Goal: Task Accomplishment & Management: Use online tool/utility

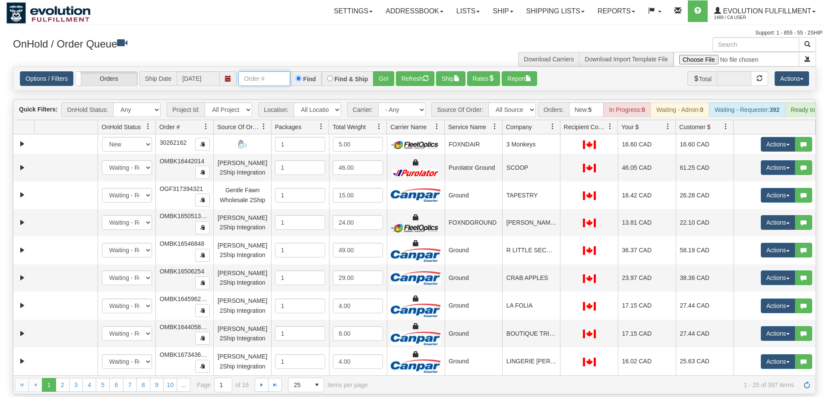
click at [263, 71] on input "text" at bounding box center [264, 78] width 52 height 15
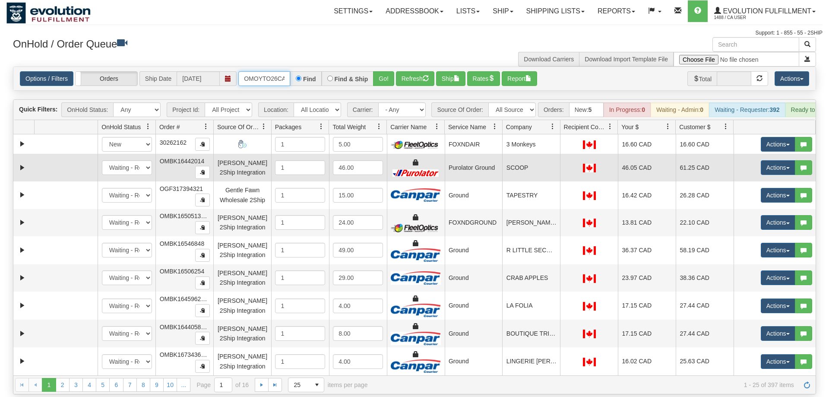
scroll to position [0, 15]
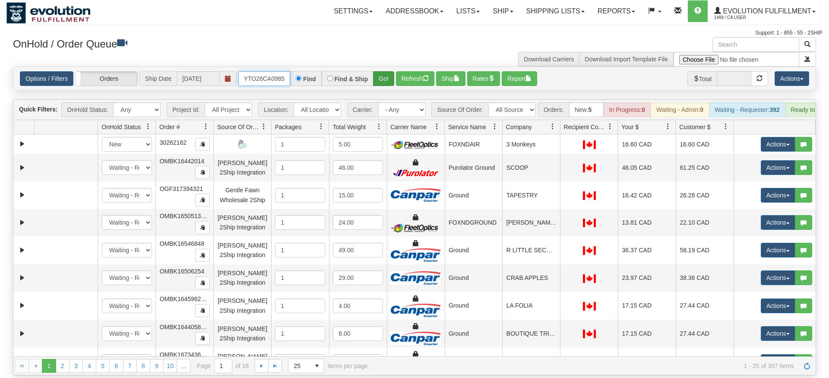
type input "OMOYTO26CA0985"
click at [383, 79] on div "Is equal to Is not equal to Contains Does not contains CAD USD EUR ZAR [PERSON_…" at bounding box center [414, 220] width 816 height 309
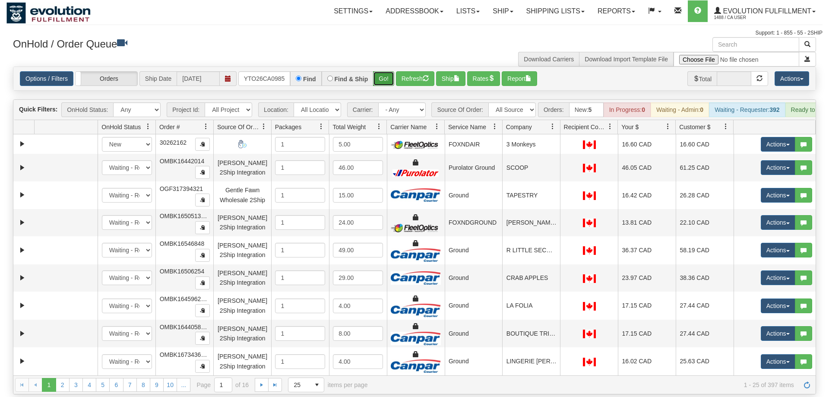
click at [383, 71] on button "Go!" at bounding box center [383, 78] width 21 height 15
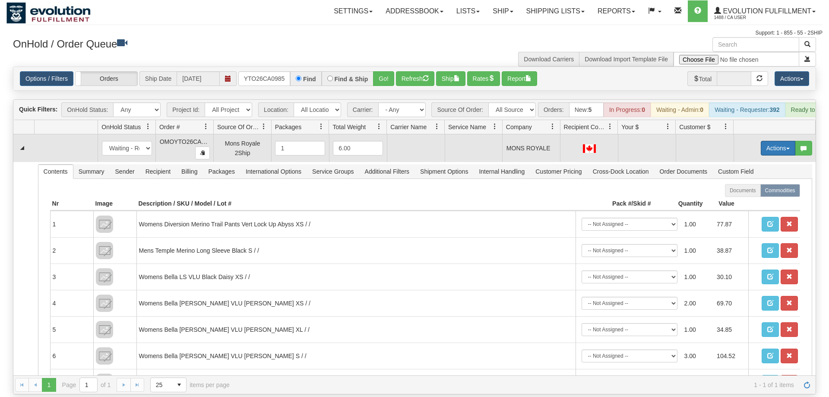
click at [769, 141] on button "Actions" at bounding box center [778, 148] width 35 height 15
click at [747, 184] on span "Rate All Services" at bounding box center [760, 187] width 52 height 7
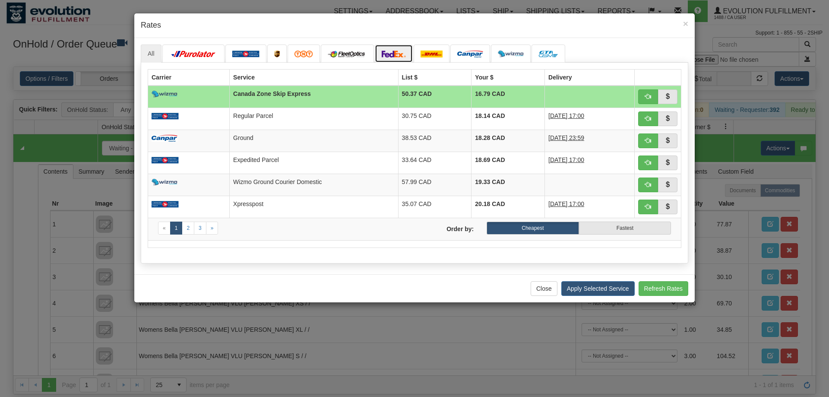
click at [404, 54] on img at bounding box center [394, 54] width 24 height 7
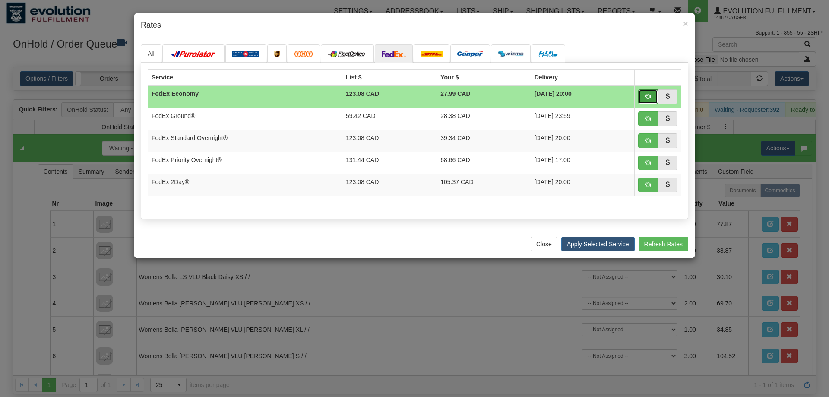
click at [648, 99] on span "button" at bounding box center [648, 96] width 6 height 6
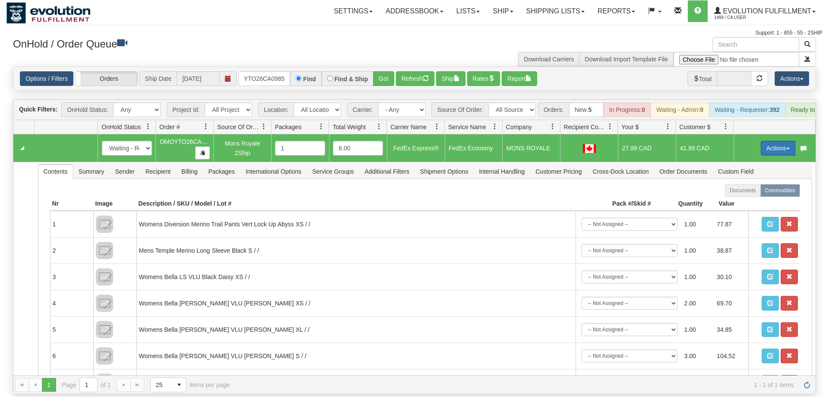
click at [783, 141] on button "Actions" at bounding box center [778, 148] width 35 height 15
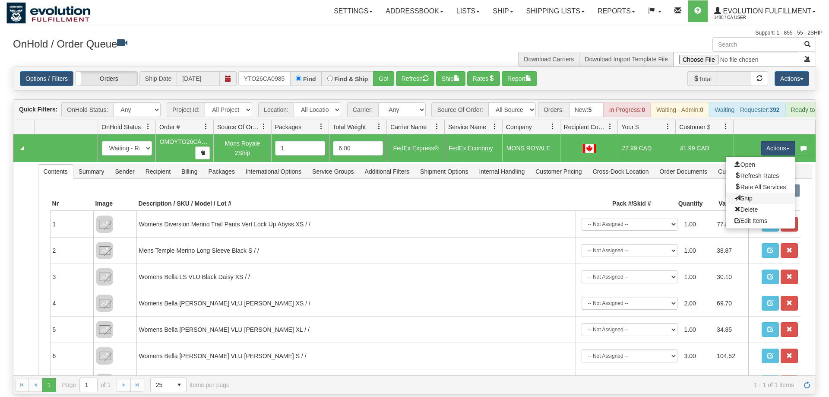
click at [761, 193] on link "Ship" at bounding box center [760, 198] width 69 height 11
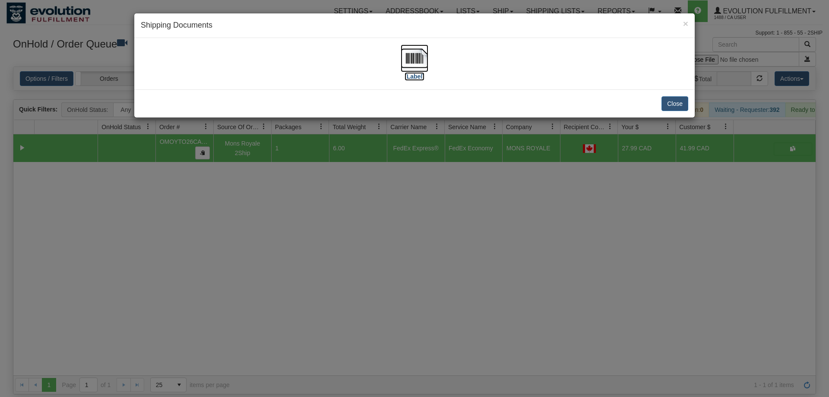
click at [415, 56] on img at bounding box center [415, 58] width 28 height 28
drag, startPoint x: 297, startPoint y: 190, endPoint x: 289, endPoint y: 57, distance: 134.1
click at [297, 190] on div "× Shipping Documents [Label] Close" at bounding box center [414, 198] width 829 height 397
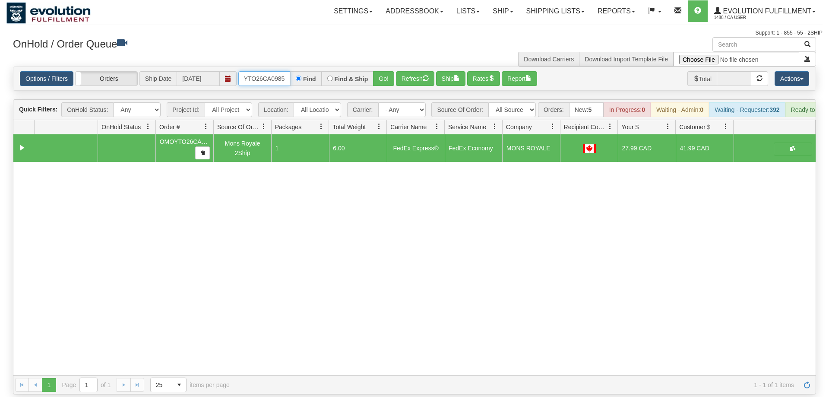
click at [271, 71] on input "OMOYTO26CA0985" at bounding box center [264, 78] width 52 height 15
type input "\"
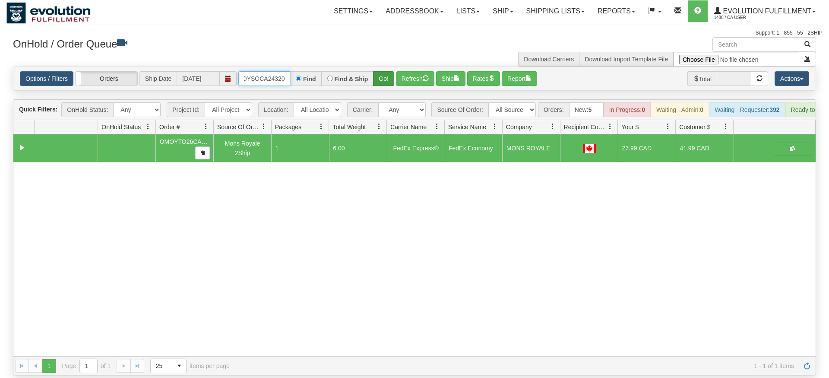
type input "OMOYSOCA24320"
click at [384, 83] on div "Is equal to Is not equal to Contains Does not contains CAD USD EUR ZAR [PERSON_…" at bounding box center [414, 220] width 816 height 309
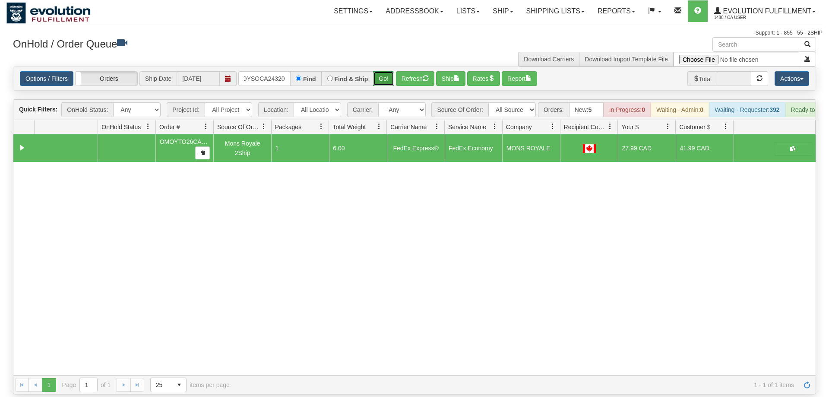
click at [383, 71] on button "Go!" at bounding box center [383, 78] width 21 height 15
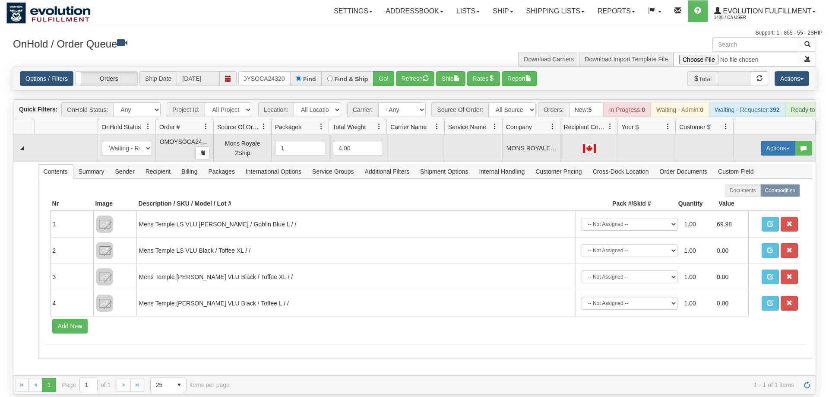
click at [773, 141] on button "Actions" at bounding box center [778, 148] width 35 height 15
click at [771, 184] on span "Rate All Services" at bounding box center [760, 187] width 52 height 7
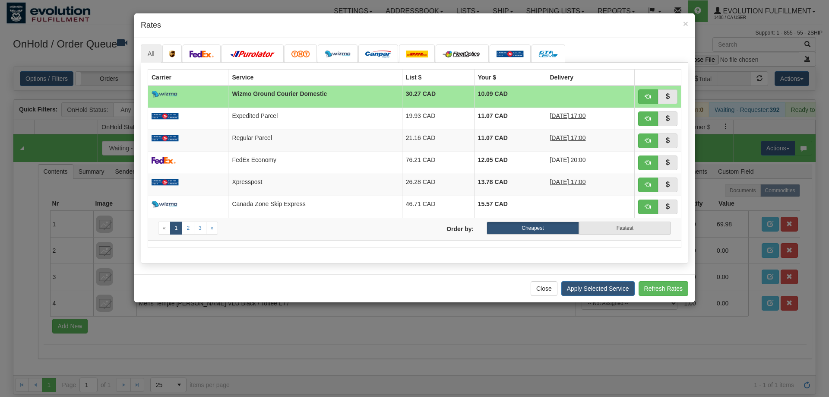
click at [262, 288] on div "Close Apply Selected Service Refresh Rates" at bounding box center [414, 288] width 560 height 28
click at [592, 226] on label "Fastest" at bounding box center [625, 227] width 92 height 13
radio input "true"
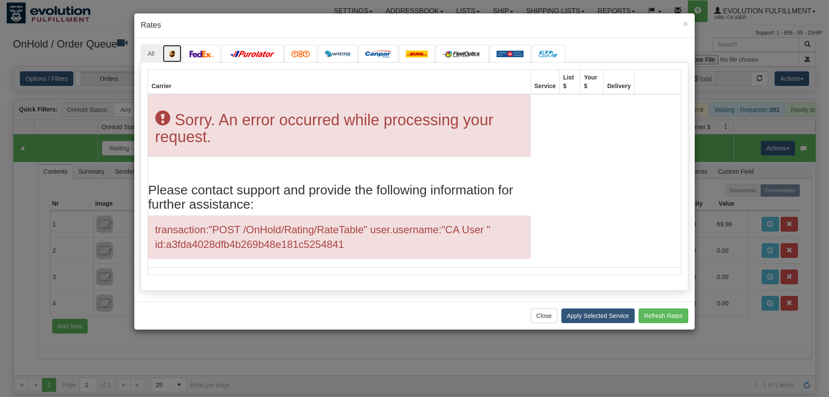
click at [178, 47] on link at bounding box center [172, 53] width 20 height 18
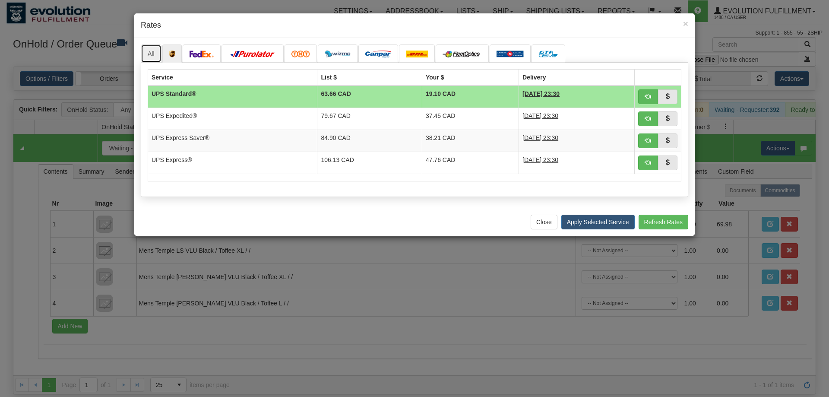
click at [155, 51] on link "All" at bounding box center [151, 53] width 21 height 18
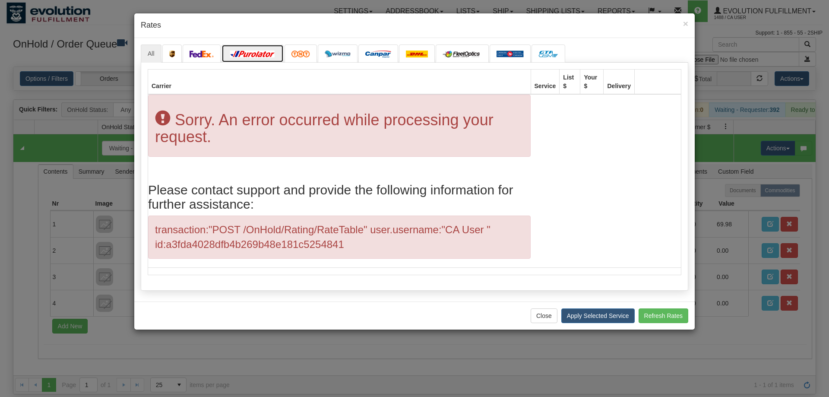
click at [237, 58] on link at bounding box center [252, 53] width 62 height 18
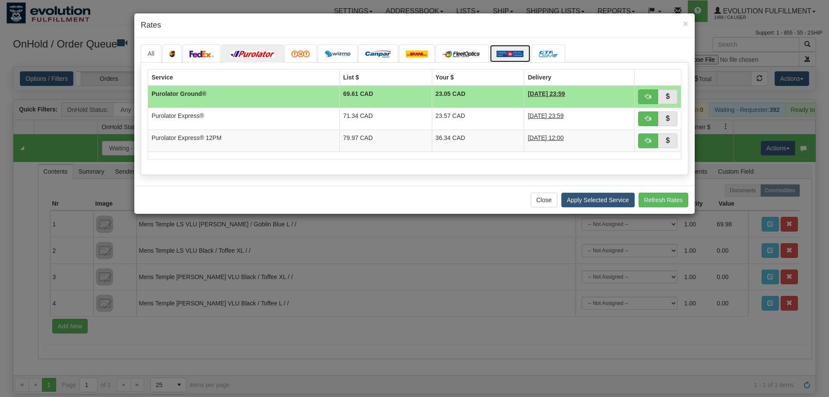
click at [503, 52] on img at bounding box center [510, 54] width 27 height 7
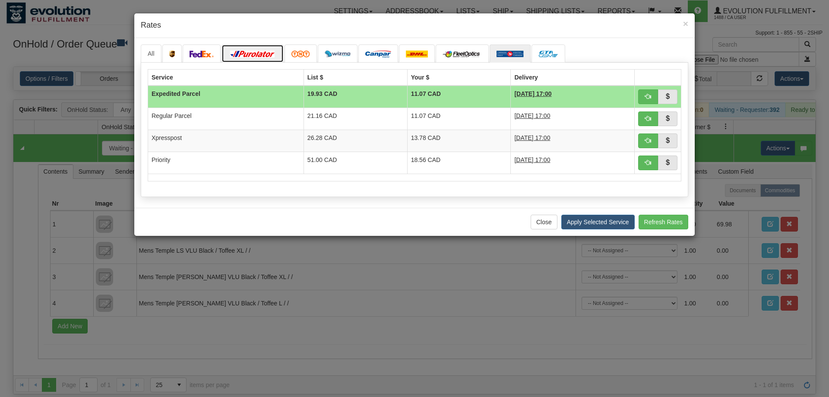
click at [240, 50] on link at bounding box center [252, 53] width 62 height 18
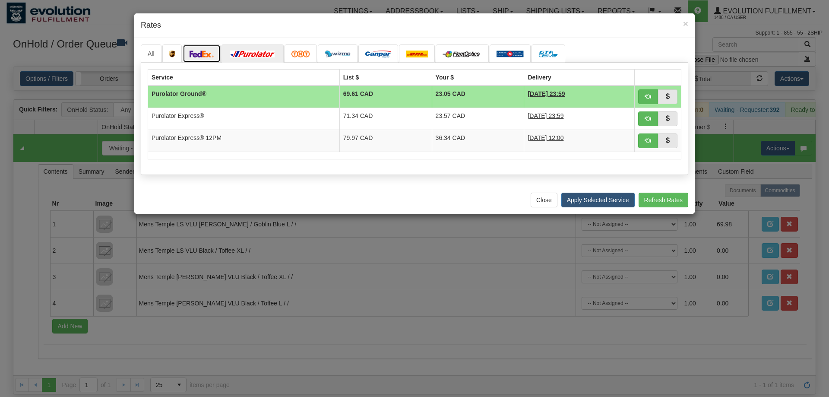
click at [196, 50] on link at bounding box center [202, 53] width 38 height 18
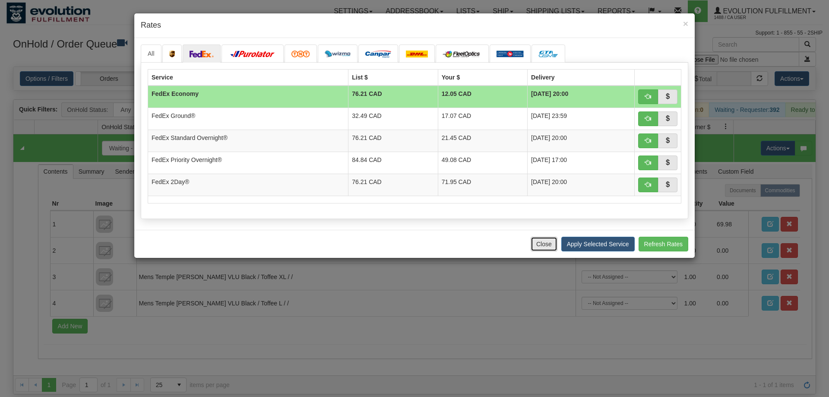
click at [543, 237] on button "Close" at bounding box center [544, 244] width 27 height 15
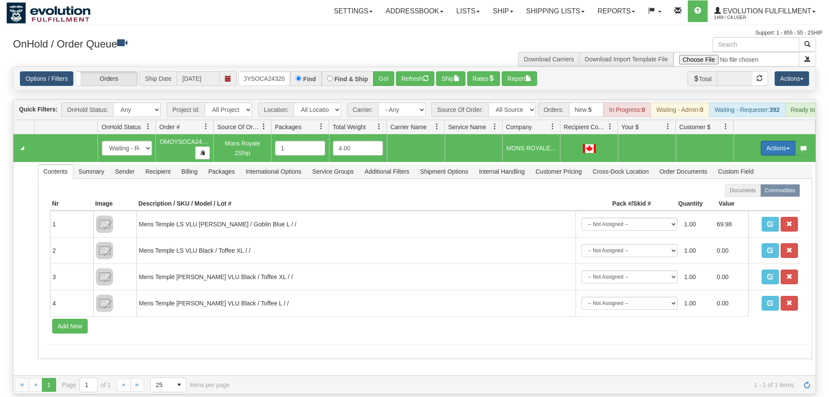
click at [767, 141] on button "Actions" at bounding box center [778, 148] width 35 height 15
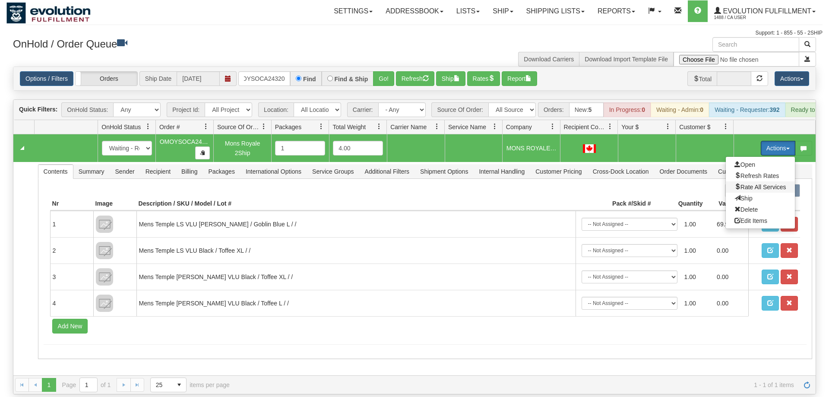
click at [762, 184] on span "Rate All Services" at bounding box center [760, 187] width 52 height 7
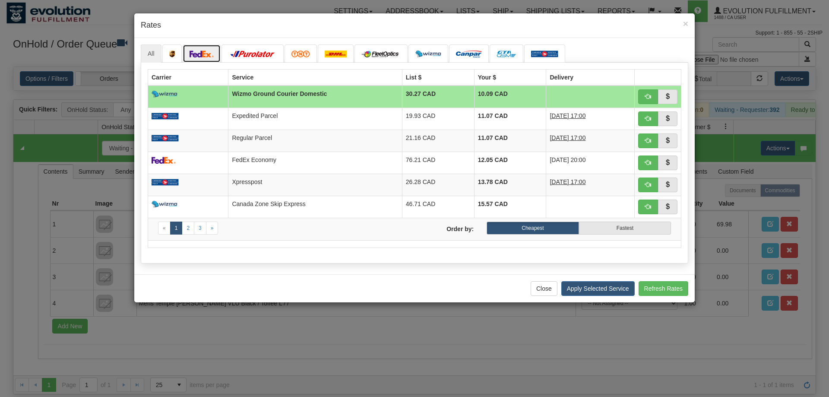
click at [187, 49] on link at bounding box center [202, 53] width 38 height 18
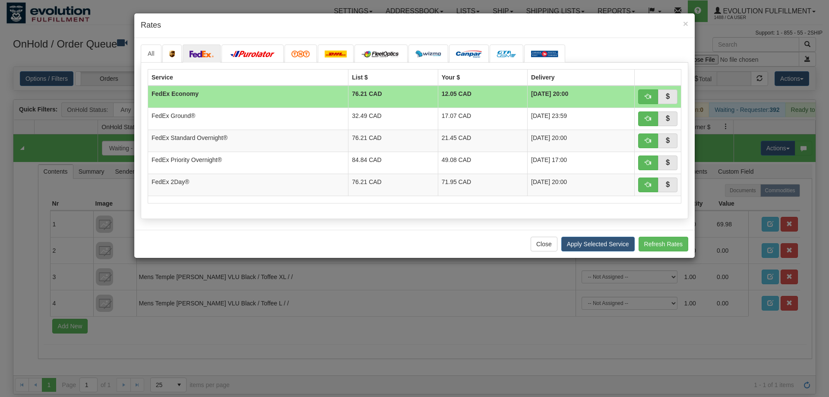
click at [214, 27] on h4 "Rates" at bounding box center [414, 25] width 547 height 11
click at [233, 237] on div "Close Apply Selected Service Refresh Rates" at bounding box center [414, 244] width 560 height 28
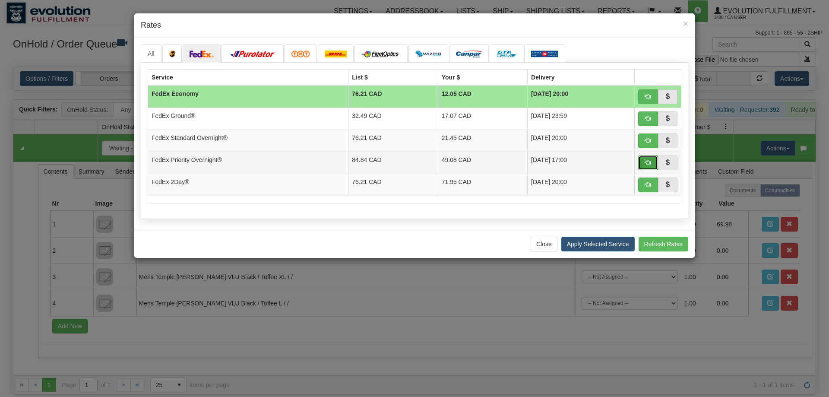
click at [651, 161] on span "button" at bounding box center [648, 162] width 6 height 6
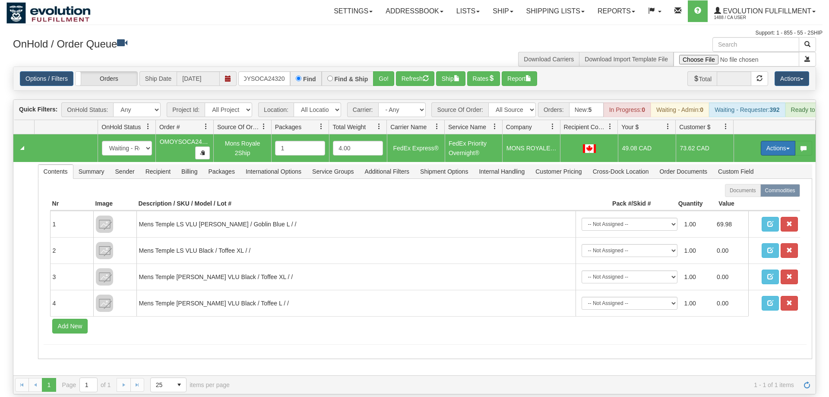
click at [761, 141] on button "Actions" at bounding box center [778, 148] width 35 height 15
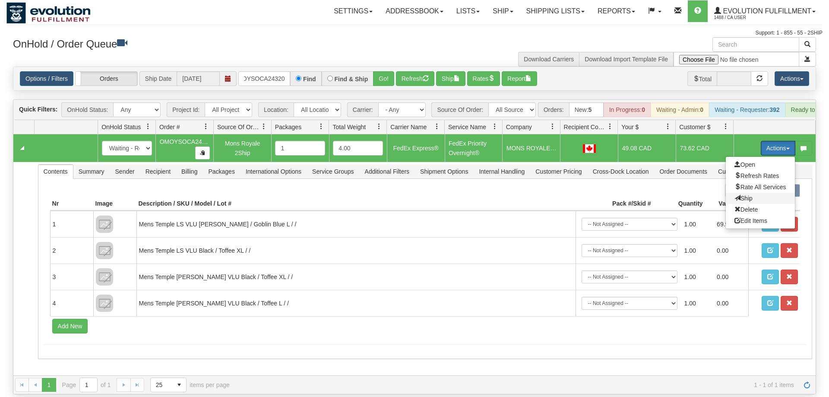
click at [750, 195] on span "Ship" at bounding box center [743, 198] width 18 height 7
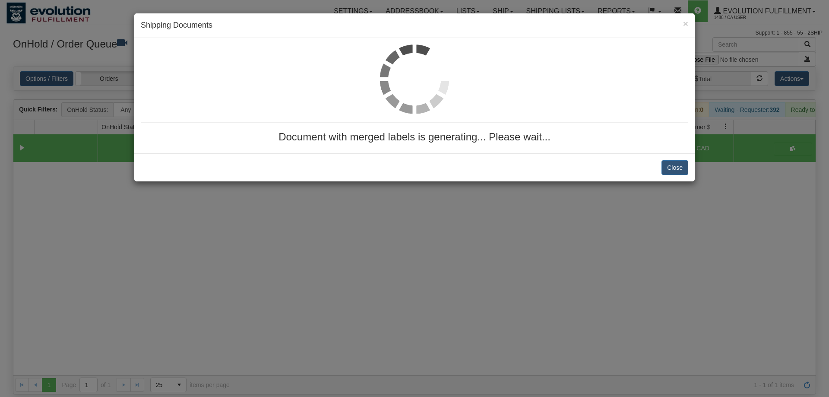
click at [403, 85] on div "Document with merged labels is generating... Please wait..." at bounding box center [414, 95] width 560 height 115
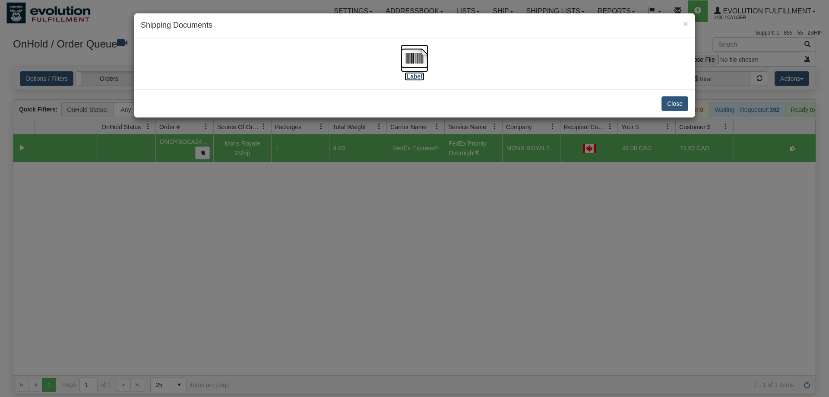
click at [411, 73] on label "[Label]" at bounding box center [415, 76] width 20 height 9
click at [456, 243] on div "× Shipping Documents [Label] Close" at bounding box center [414, 198] width 829 height 397
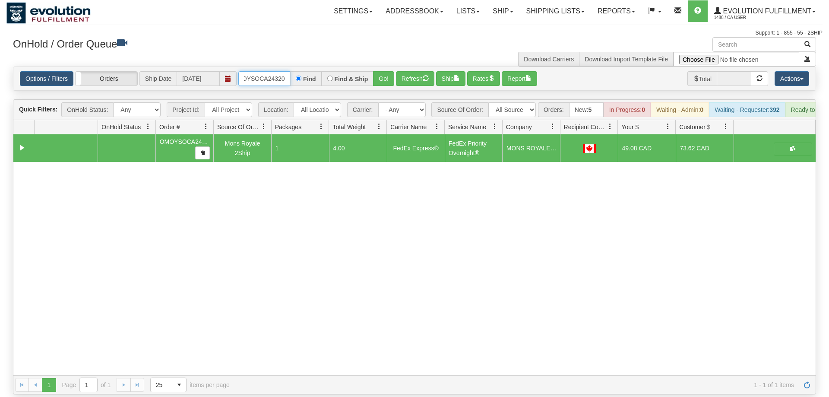
click at [264, 71] on input "OMOYSOCA24320" at bounding box center [264, 78] width 52 height 15
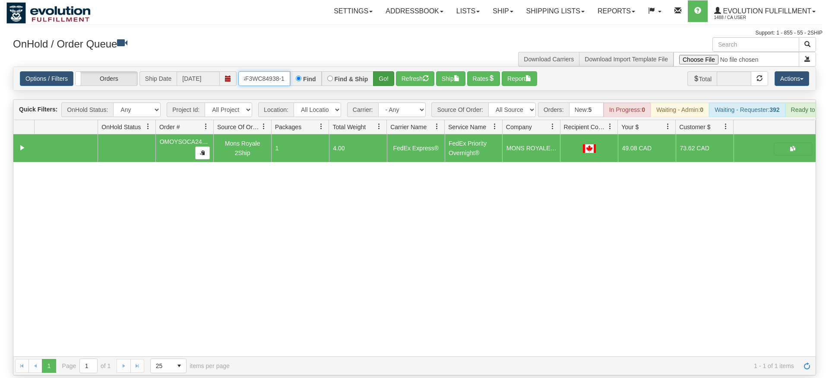
type input "oGF3WC84938-1"
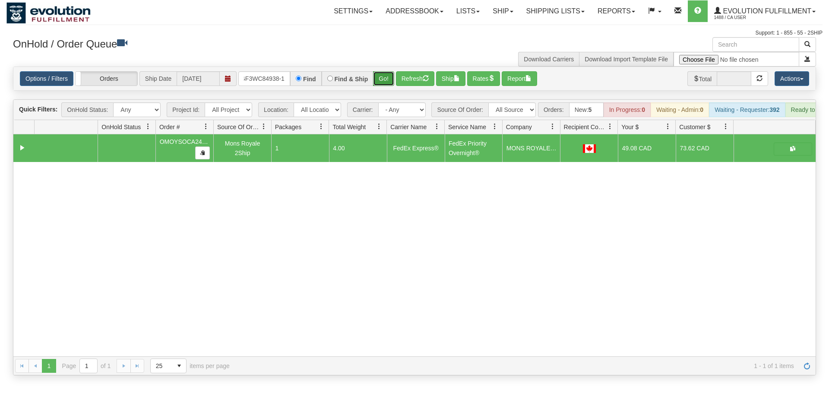
click at [384, 79] on div "Is equal to Is not equal to Contains Does not contains CAD USD EUR ZAR [PERSON_…" at bounding box center [414, 220] width 816 height 309
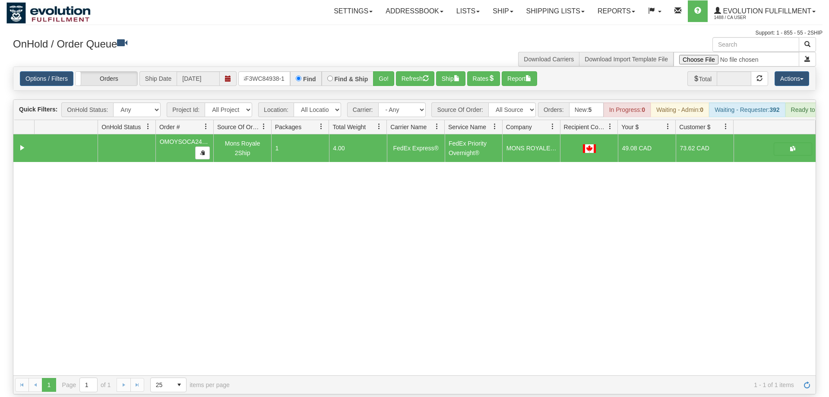
click at [384, 67] on div "Options / Filters Group Shipments Orders Ship Date [DATE] oGF3WC84938-1 Find Fi…" at bounding box center [414, 78] width 802 height 23
click at [392, 71] on button "Go!" at bounding box center [383, 78] width 21 height 15
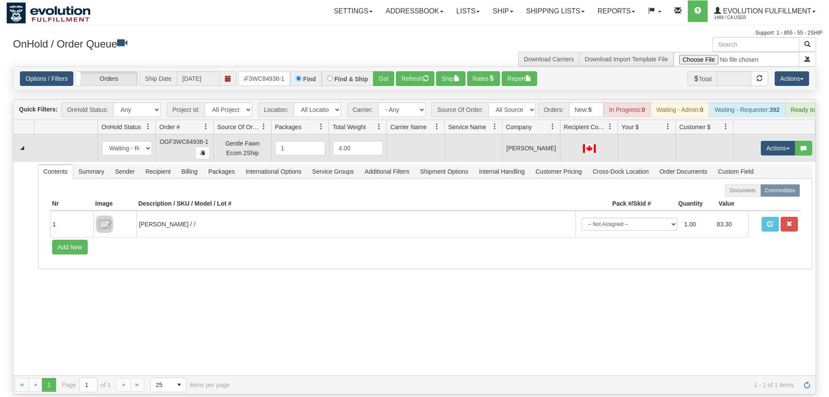
click at [767, 134] on td "Actions Open Refresh Rates Rate All Services Ship Delete Edit Items" at bounding box center [775, 148] width 82 height 28
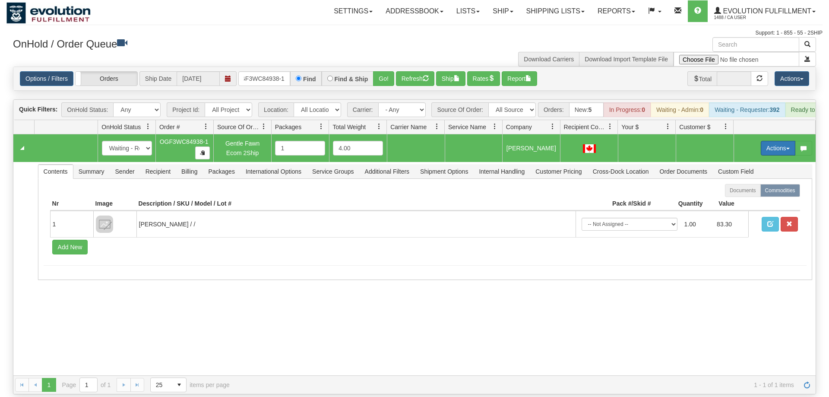
click at [767, 141] on button "Actions" at bounding box center [778, 148] width 35 height 15
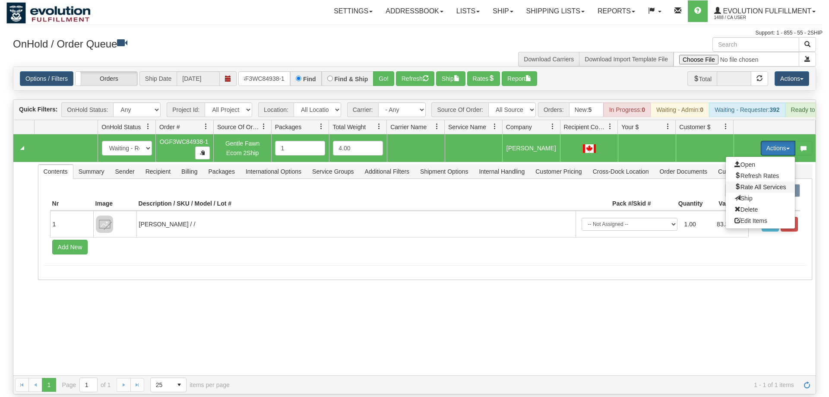
click at [754, 184] on span "Rate All Services" at bounding box center [760, 187] width 52 height 7
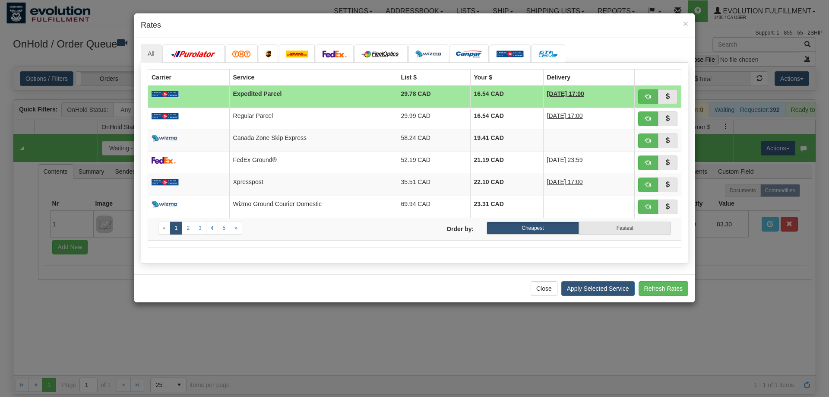
click at [211, 292] on div "Close Apply Selected Service Refresh Rates" at bounding box center [414, 288] width 560 height 28
click at [646, 187] on span "button" at bounding box center [648, 184] width 6 height 6
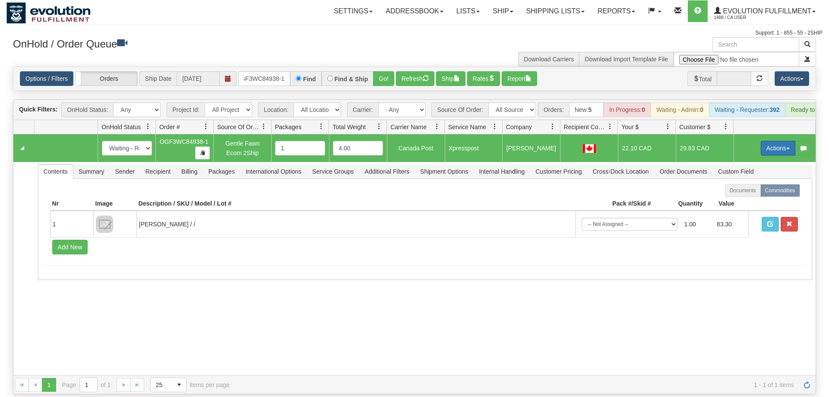
click at [772, 141] on button "Actions" at bounding box center [778, 148] width 35 height 15
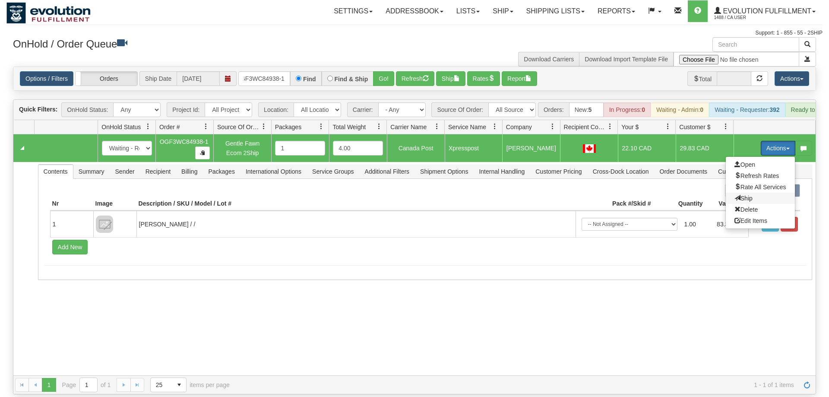
click at [748, 195] on span "Ship" at bounding box center [743, 198] width 18 height 7
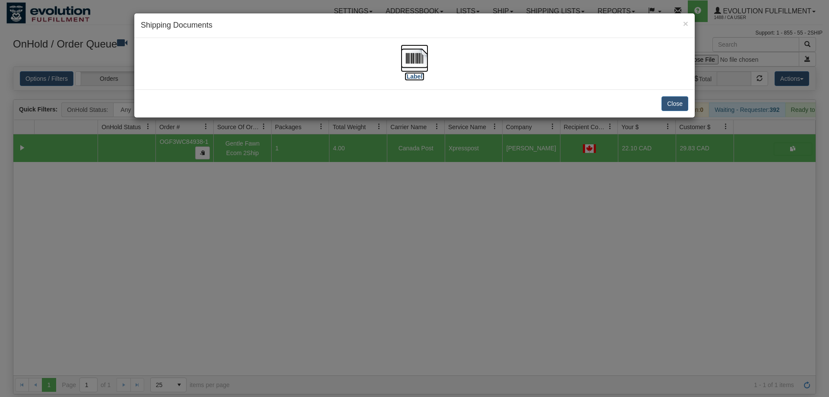
click at [410, 66] on img at bounding box center [415, 58] width 28 height 28
click at [431, 329] on div "× Shipping Documents [Label] Close" at bounding box center [414, 198] width 829 height 397
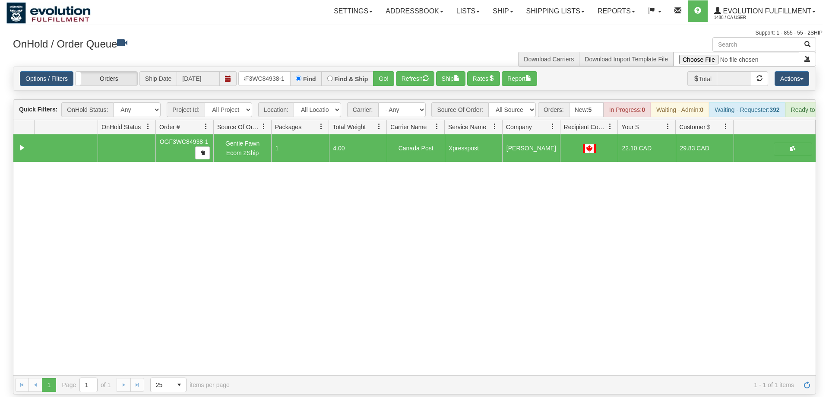
click at [153, 289] on div "31498781 EVOLUTION V3 90773763 0 OGF3WC84938-1 Gentle Fawn Ecom 2Ship 1 4.00 Ca…" at bounding box center [414, 254] width 802 height 241
click at [275, 71] on input "oGF3WC84938-1" at bounding box center [264, 78] width 52 height 15
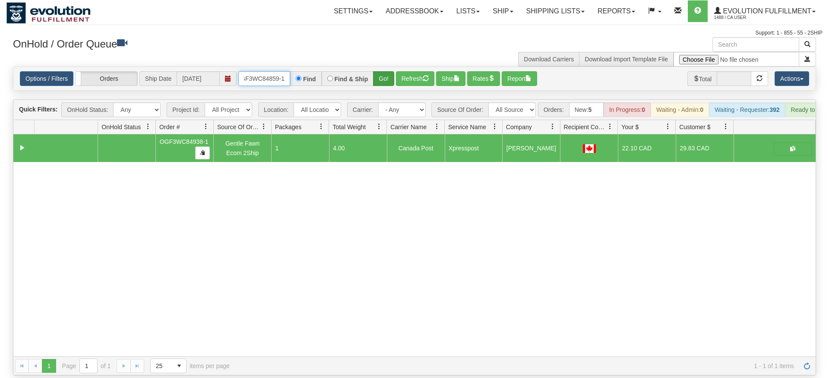
type input "OGF3WC84859-1"
click at [392, 82] on div "Is equal to Is not equal to Contains Does not contains CAD USD EUR ZAR [PERSON_…" at bounding box center [414, 220] width 816 height 309
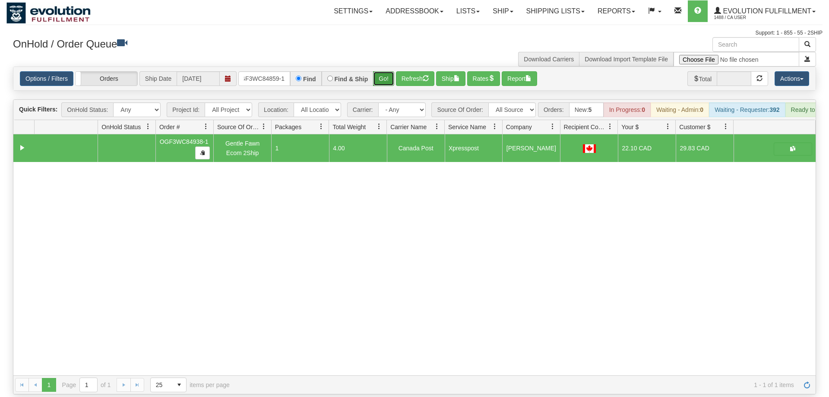
click at [383, 71] on button "Go!" at bounding box center [383, 78] width 21 height 15
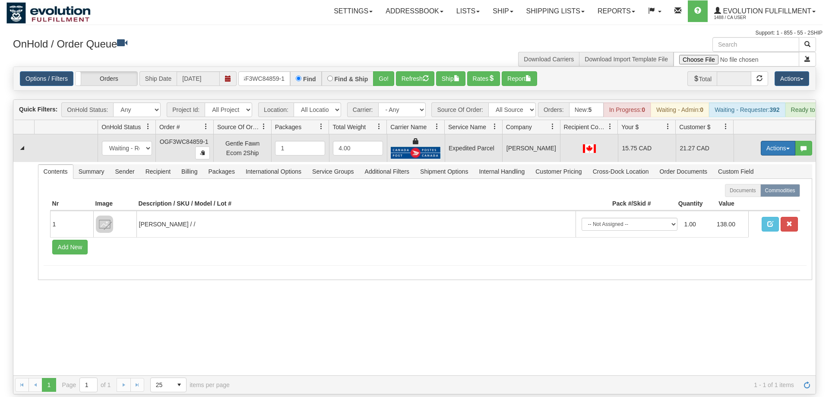
click at [770, 141] on button "Actions" at bounding box center [778, 148] width 35 height 15
click at [751, 193] on link "Ship" at bounding box center [760, 198] width 69 height 11
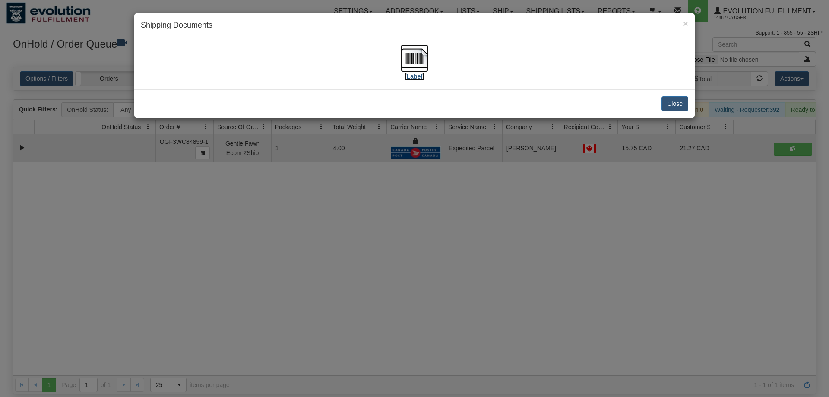
click at [425, 55] on img at bounding box center [415, 58] width 28 height 28
click at [370, 190] on div "× Shipping Documents [Label] Close" at bounding box center [414, 198] width 829 height 397
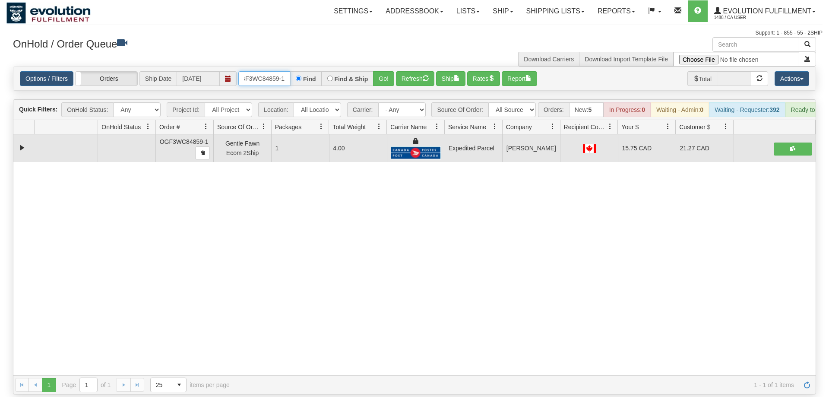
click at [274, 71] on input "OGF3WC84859-1" at bounding box center [264, 78] width 52 height 15
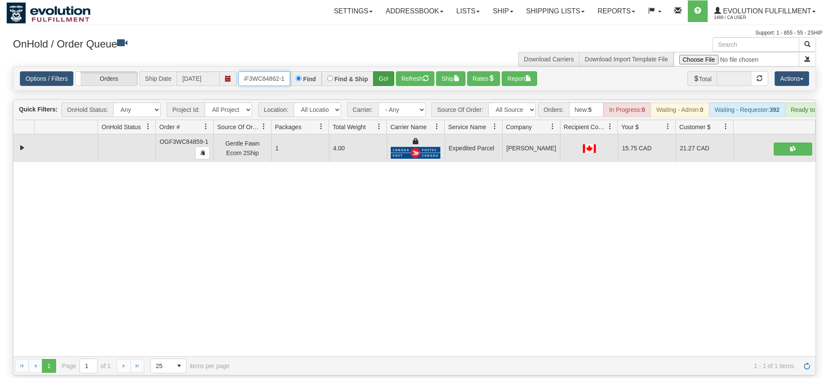
type input "oGF3WC84862-1"
click at [394, 88] on div "Is equal to Is not equal to Contains Does not contains CAD USD EUR ZAR [PERSON_…" at bounding box center [414, 220] width 816 height 309
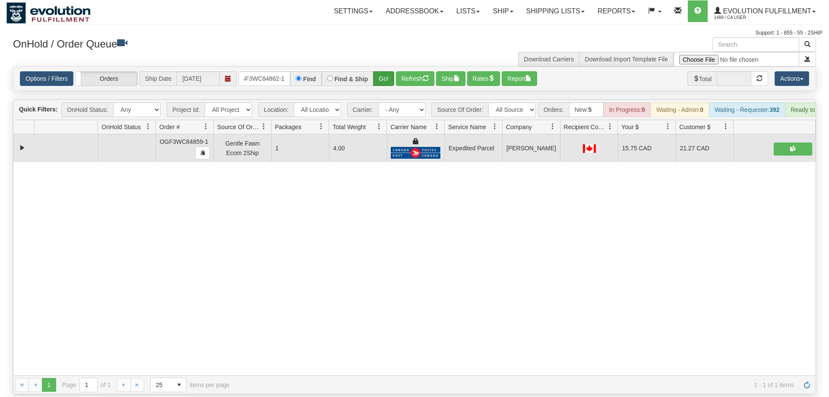
click at [395, 71] on div "Options / Filters Group Shipments Orders Ship Date [DATE] oGF3WC84862-1 Find Fi…" at bounding box center [414, 78] width 789 height 15
click at [392, 71] on button "Go!" at bounding box center [383, 78] width 21 height 15
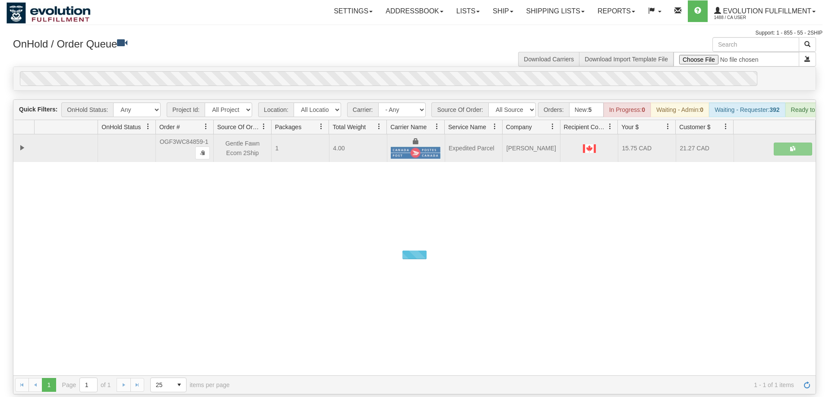
click at [386, 71] on div "0" at bounding box center [388, 78] width 737 height 15
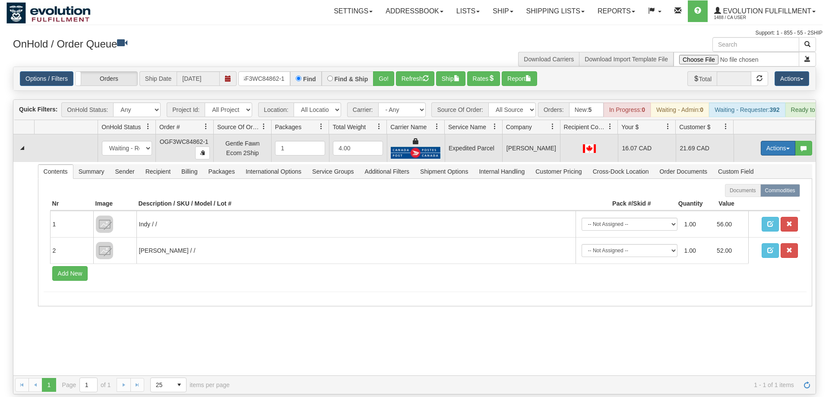
click at [774, 141] on button "Actions" at bounding box center [778, 148] width 35 height 15
click at [750, 195] on span "Ship" at bounding box center [743, 198] width 18 height 7
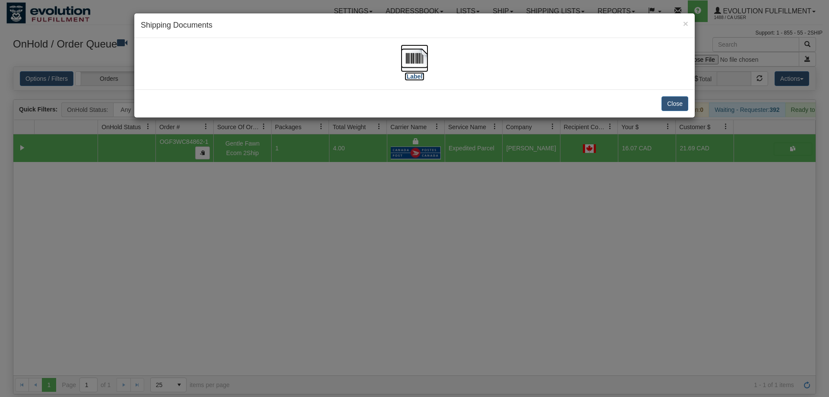
click at [403, 48] on img at bounding box center [415, 58] width 28 height 28
click at [410, 182] on div "× Shipping Documents [Label] Close" at bounding box center [414, 198] width 829 height 397
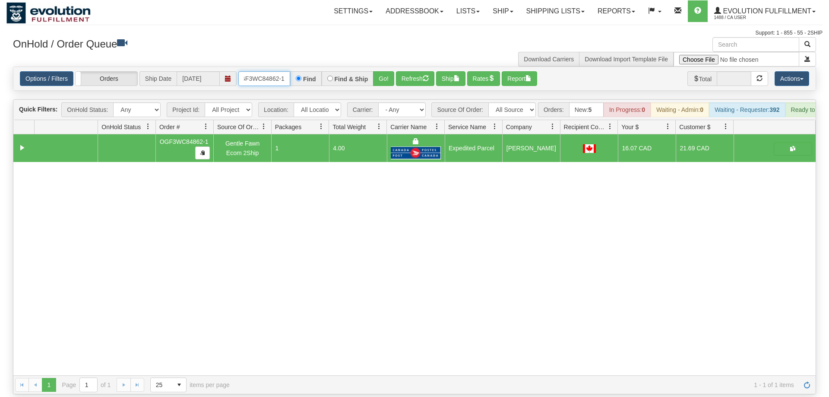
click at [281, 71] on input "oGF3WC84862-1" at bounding box center [264, 78] width 52 height 15
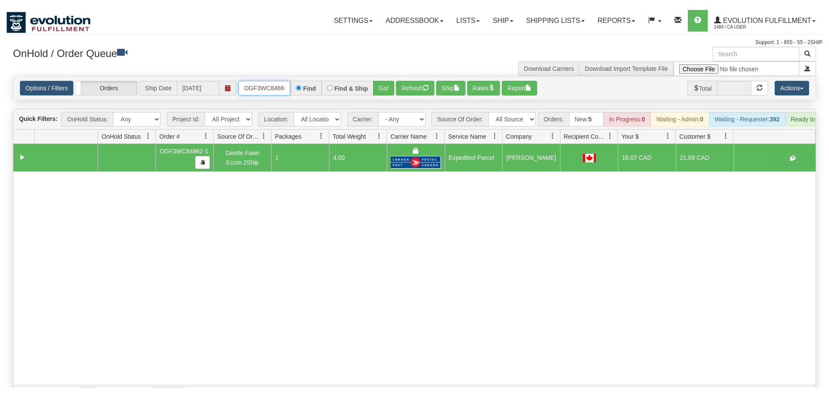
scroll to position [0, 8]
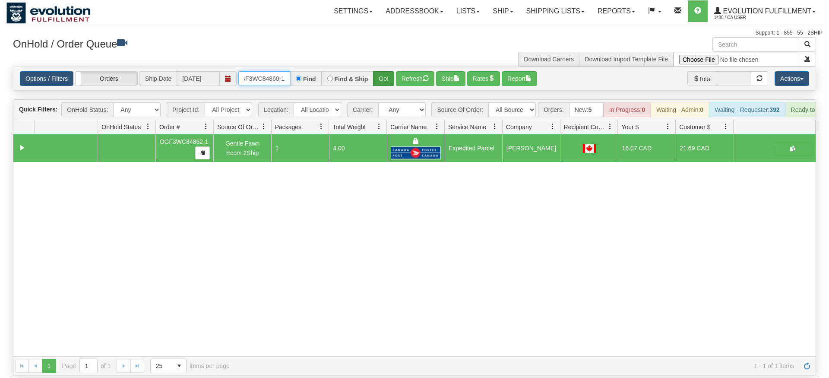
type input "OGF3WC84860-1"
click at [382, 86] on div "Is equal to Is not equal to Contains Does not contains CAD USD EUR ZAR [PERSON_…" at bounding box center [414, 220] width 816 height 309
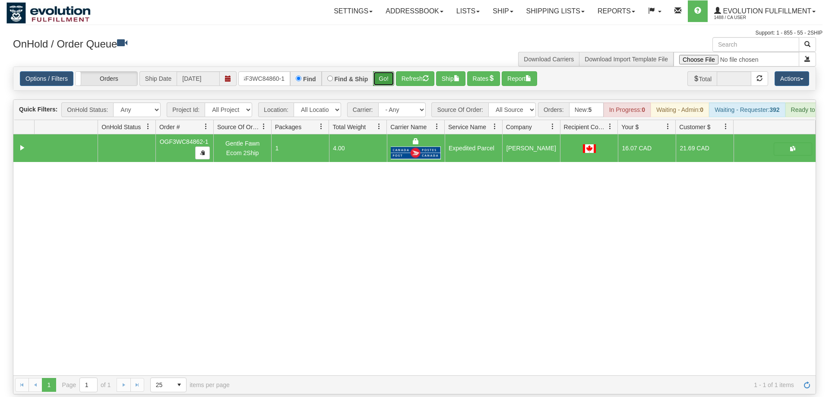
click at [381, 71] on button "Go!" at bounding box center [383, 78] width 21 height 15
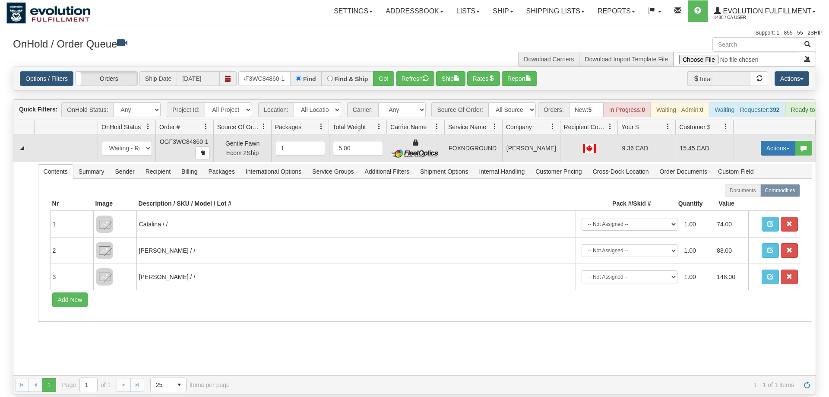
click at [778, 141] on button "Actions" at bounding box center [778, 148] width 35 height 15
click at [756, 193] on link "Ship" at bounding box center [760, 198] width 69 height 11
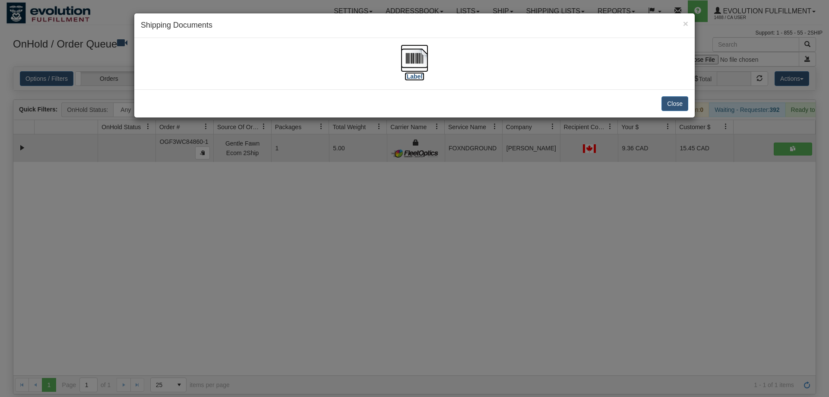
click at [410, 60] on img at bounding box center [415, 58] width 28 height 28
drag, startPoint x: 311, startPoint y: 221, endPoint x: 310, endPoint y: 216, distance: 4.8
click at [310, 216] on div "× Shipping Documents [Label] Close" at bounding box center [414, 198] width 829 height 397
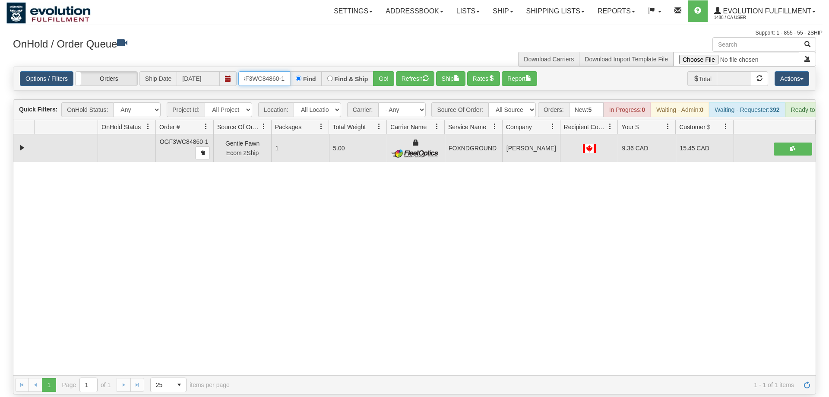
click at [273, 71] on input "OGF3WC84860-1" at bounding box center [264, 78] width 52 height 15
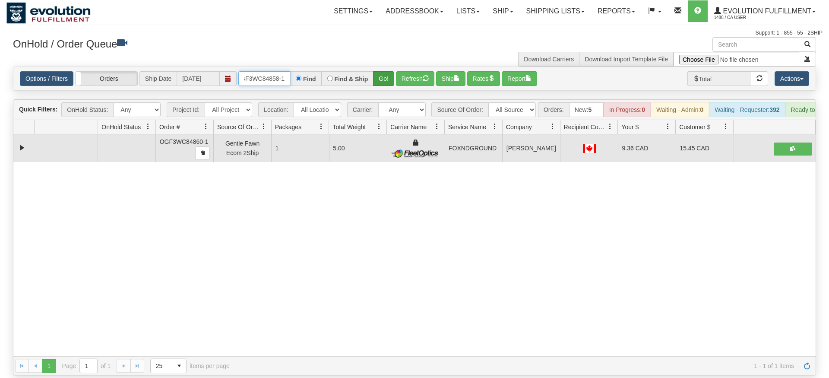
type input "OGF3WC84858-1"
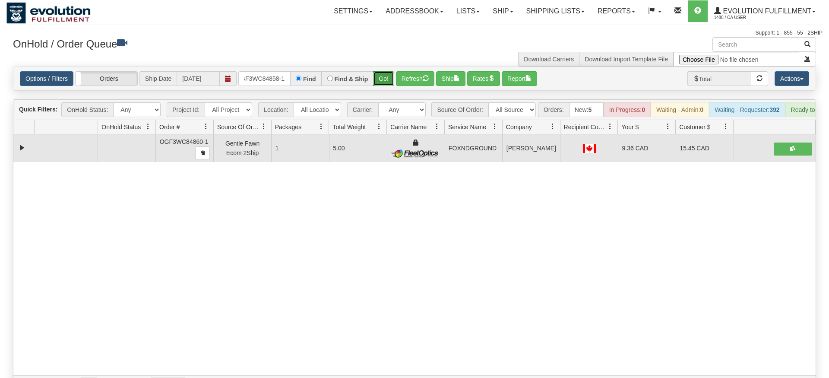
click at [380, 82] on div "Is equal to Is not equal to Contains Does not contains CAD USD EUR ZAR [PERSON_…" at bounding box center [414, 230] width 816 height 328
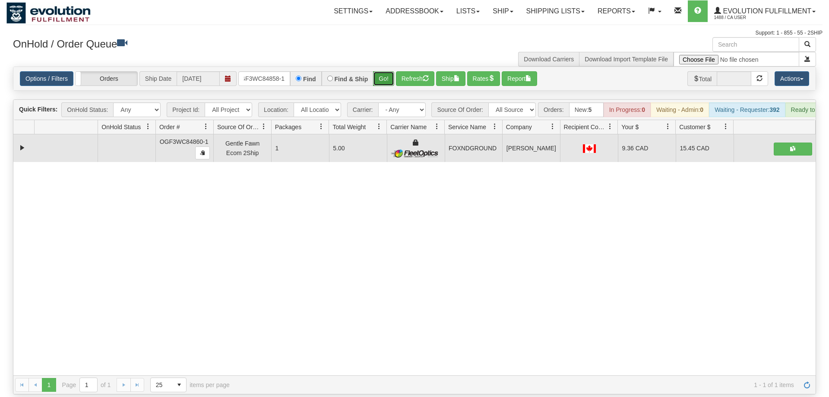
click at [386, 71] on button "Go!" at bounding box center [383, 78] width 21 height 15
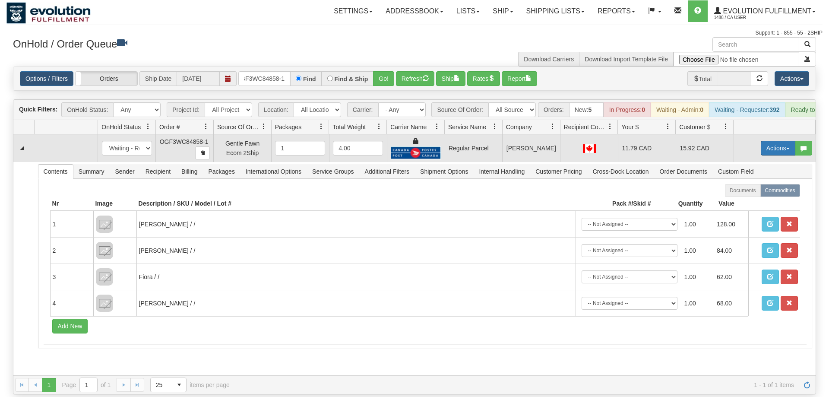
click at [776, 141] on button "Actions" at bounding box center [778, 148] width 35 height 15
click at [756, 184] on span "Rate All Services" at bounding box center [760, 187] width 52 height 7
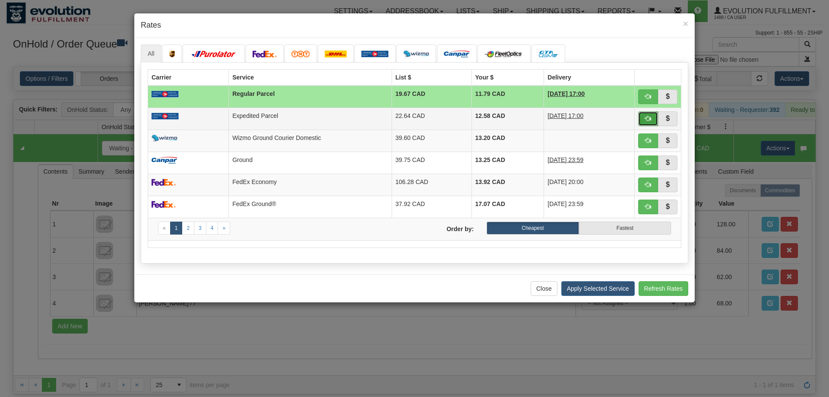
click at [647, 117] on span "button" at bounding box center [648, 118] width 6 height 6
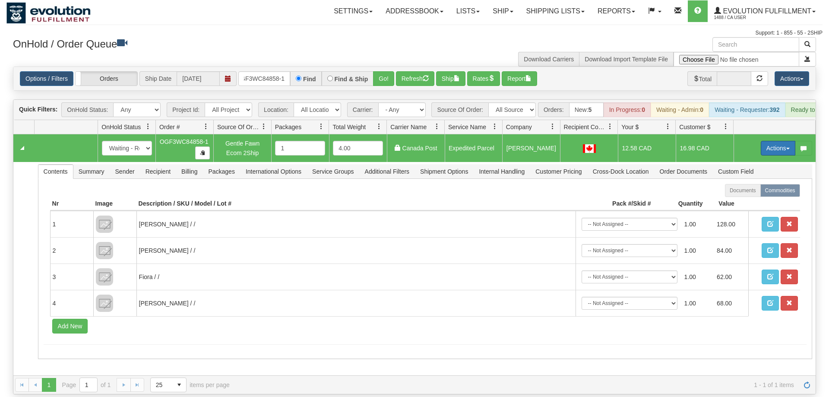
click at [772, 141] on button "Actions" at bounding box center [778, 148] width 35 height 15
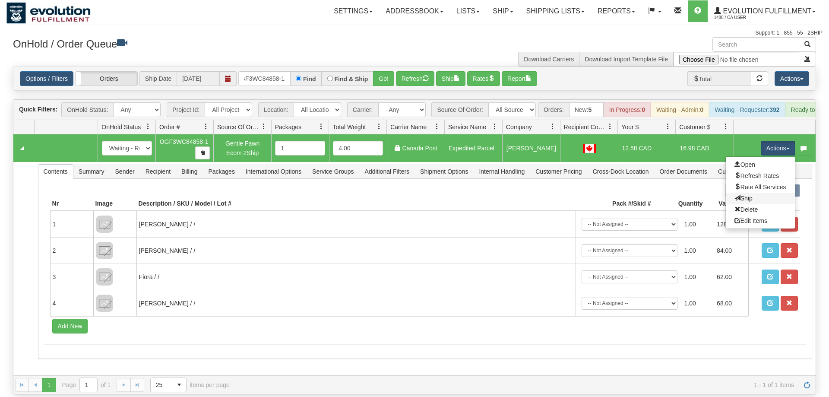
click at [768, 193] on link "Ship" at bounding box center [760, 198] width 69 height 11
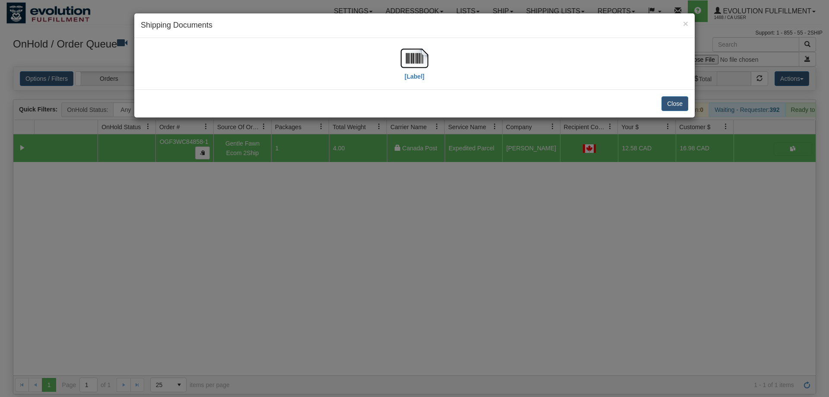
click at [432, 63] on div "[Label]" at bounding box center [414, 63] width 547 height 38
click at [424, 63] on img at bounding box center [415, 58] width 28 height 28
drag, startPoint x: 419, startPoint y: 238, endPoint x: 342, endPoint y: 133, distance: 130.3
click at [418, 237] on div "× Shipping Documents [Label] Close" at bounding box center [414, 198] width 829 height 397
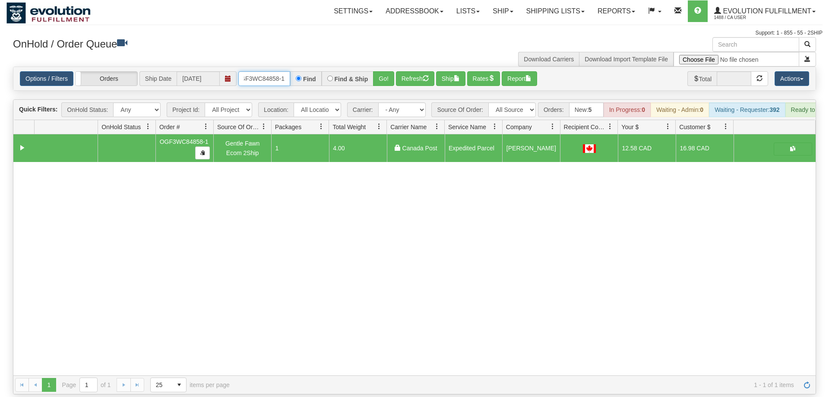
click at [270, 71] on input "OGF3WC84858-1" at bounding box center [264, 78] width 52 height 15
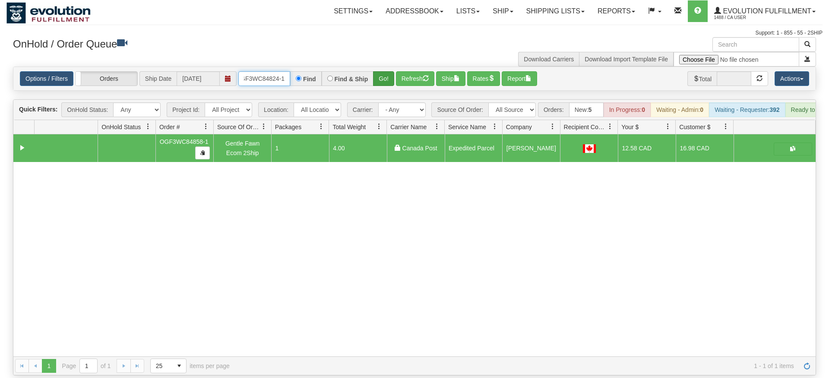
type input "OGF3WC84824-1"
click at [381, 85] on div "Is equal to Is not equal to Contains Does not contains CAD USD EUR ZAR [PERSON_…" at bounding box center [414, 220] width 816 height 309
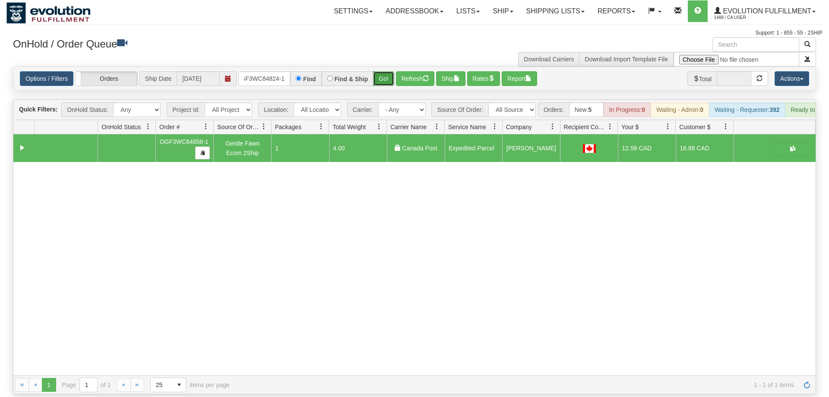
click at [389, 71] on button "Go!" at bounding box center [383, 78] width 21 height 15
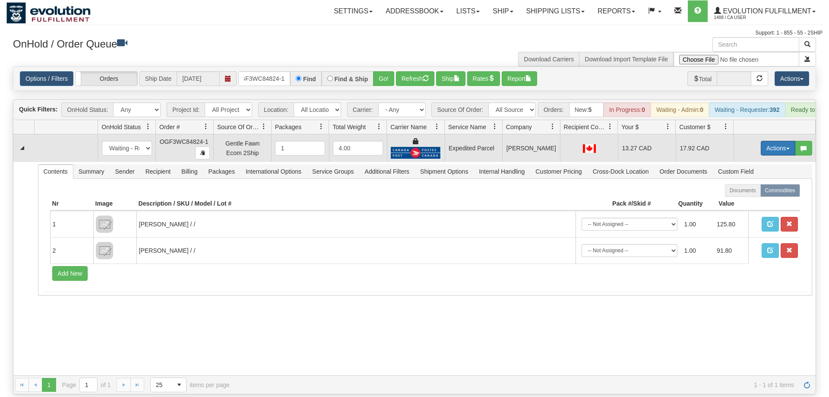
click at [781, 141] on button "Actions" at bounding box center [778, 148] width 35 height 15
click at [753, 193] on link "Ship" at bounding box center [760, 198] width 69 height 11
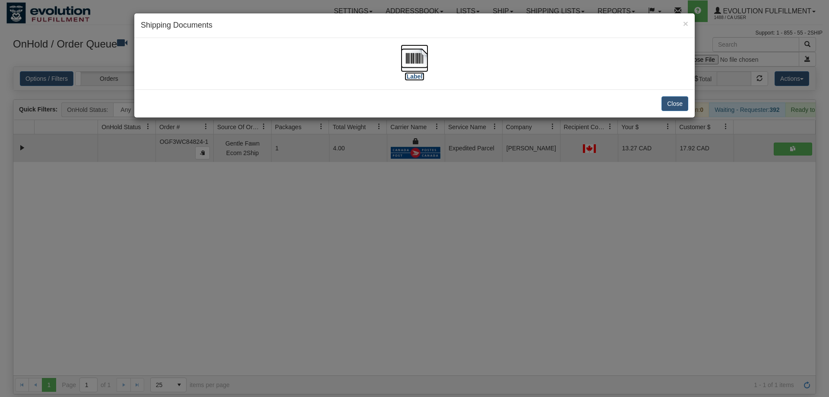
click at [422, 62] on img at bounding box center [415, 58] width 28 height 28
click at [264, 213] on div "× Shipping Documents [Label] Close" at bounding box center [414, 198] width 829 height 397
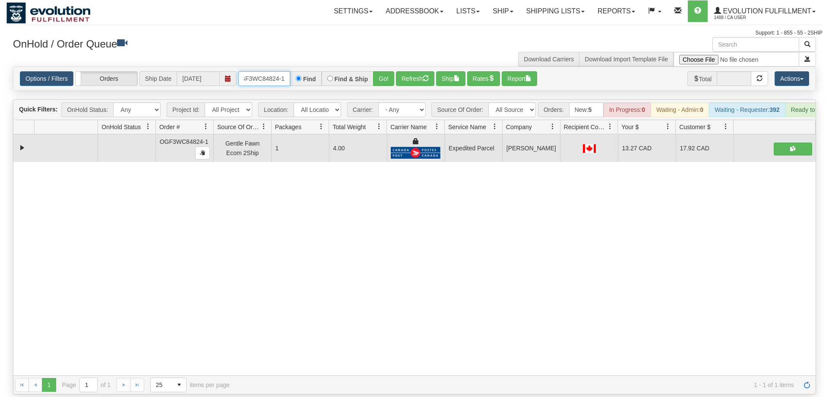
click at [261, 71] on input "OGF3WC84824-1" at bounding box center [264, 78] width 52 height 15
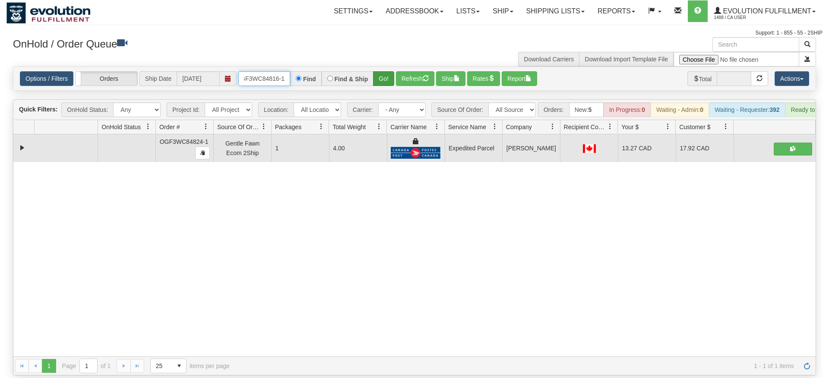
type input "OGF3WC84816-1"
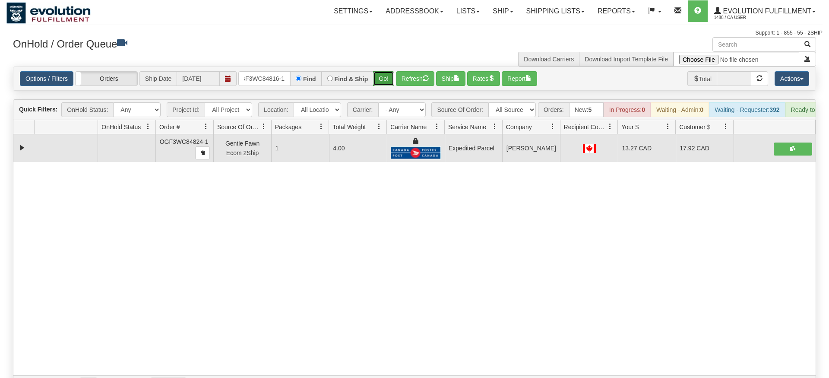
click at [389, 82] on div "Is equal to Is not equal to Contains Does not contains CAD USD EUR ZAR [PERSON_…" at bounding box center [414, 230] width 816 height 328
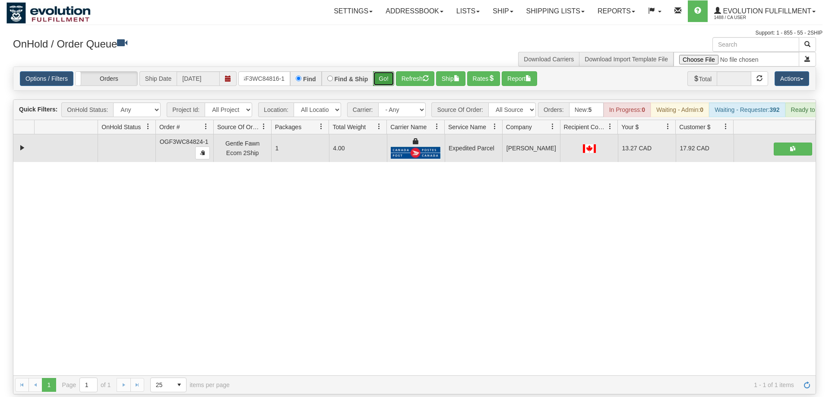
click at [388, 71] on button "Go!" at bounding box center [383, 78] width 21 height 15
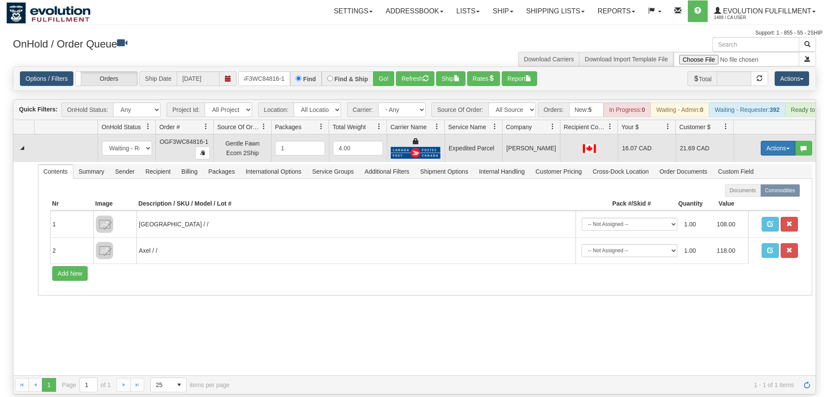
click at [769, 141] on button "Actions" at bounding box center [778, 148] width 35 height 15
click at [749, 195] on span "Ship" at bounding box center [743, 198] width 18 height 7
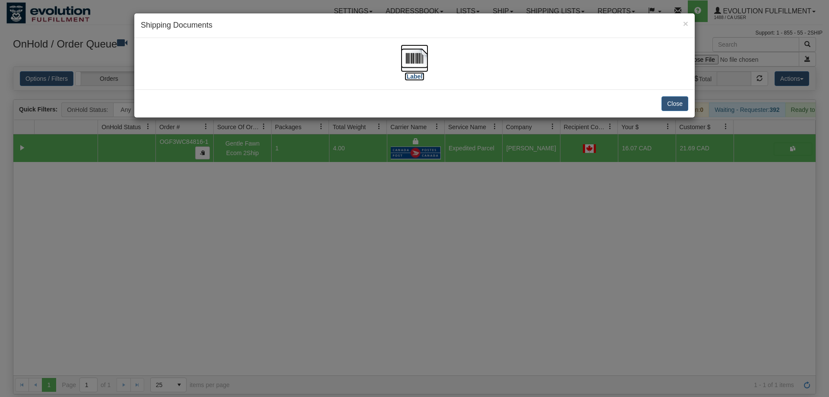
click at [421, 63] on img at bounding box center [415, 58] width 28 height 28
click at [443, 183] on div "× Shipping Documents [Label] Close" at bounding box center [414, 198] width 829 height 397
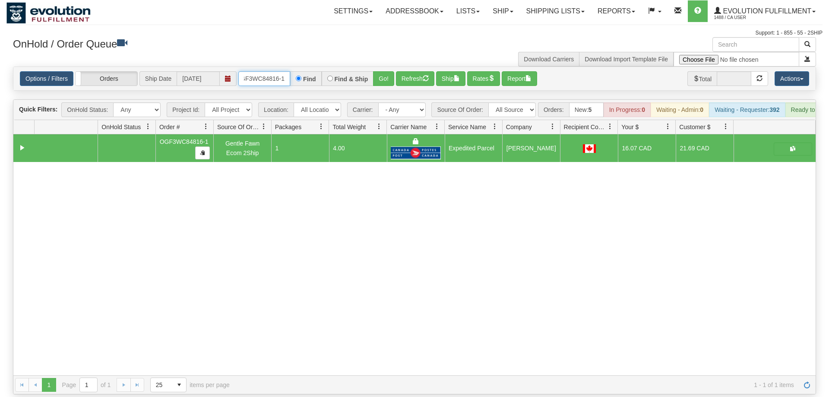
click at [259, 72] on input "OGF3WC84816-1" at bounding box center [264, 78] width 52 height 15
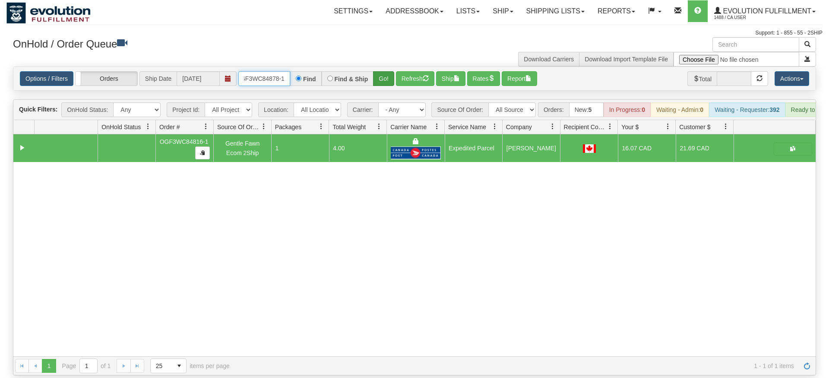
type input "oGF3WC84878-1"
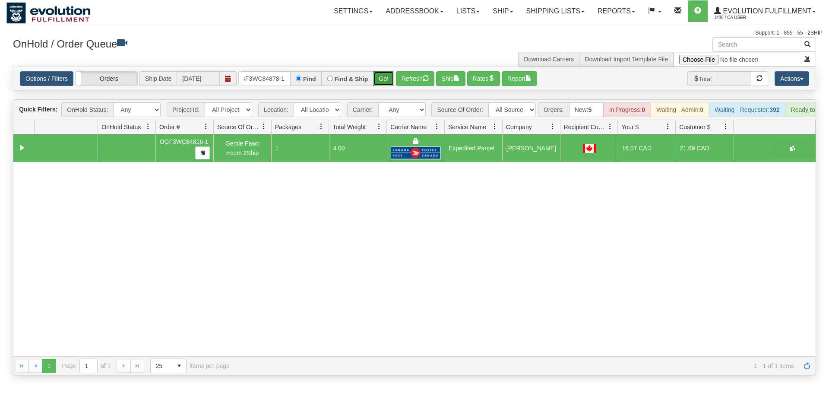
click at [384, 81] on div "Is equal to Is not equal to Contains Does not contains CAD USD EUR ZAR [PERSON_…" at bounding box center [414, 220] width 816 height 309
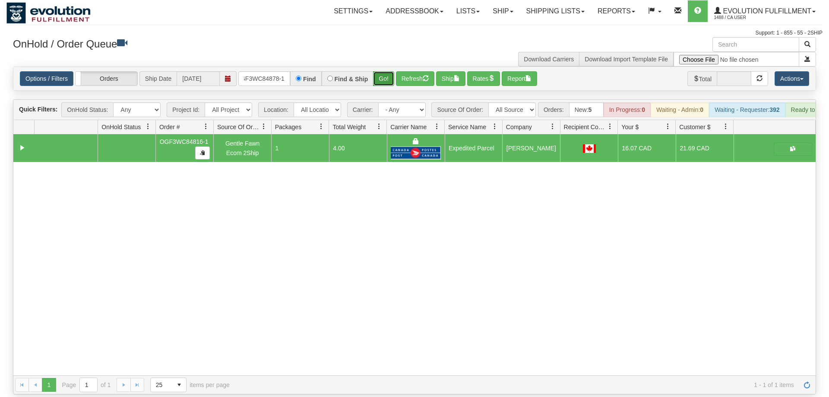
click at [385, 71] on button "Go!" at bounding box center [383, 78] width 21 height 15
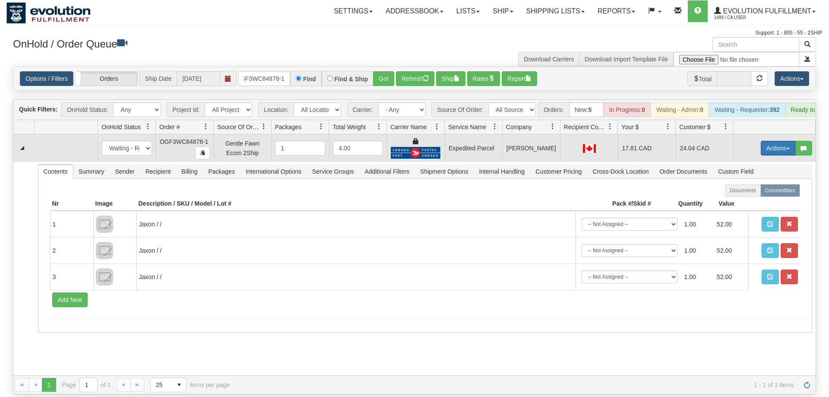
click at [769, 141] on button "Actions" at bounding box center [778, 148] width 35 height 15
click at [757, 193] on link "Ship" at bounding box center [760, 198] width 69 height 11
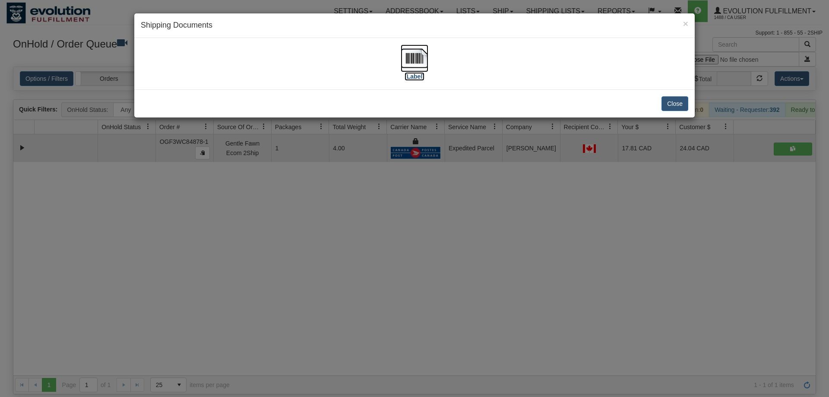
click at [407, 61] on img at bounding box center [415, 58] width 28 height 28
drag, startPoint x: 410, startPoint y: 170, endPoint x: 391, endPoint y: 154, distance: 24.5
click at [408, 170] on div "× Shipping Documents [Label] Close" at bounding box center [414, 198] width 829 height 397
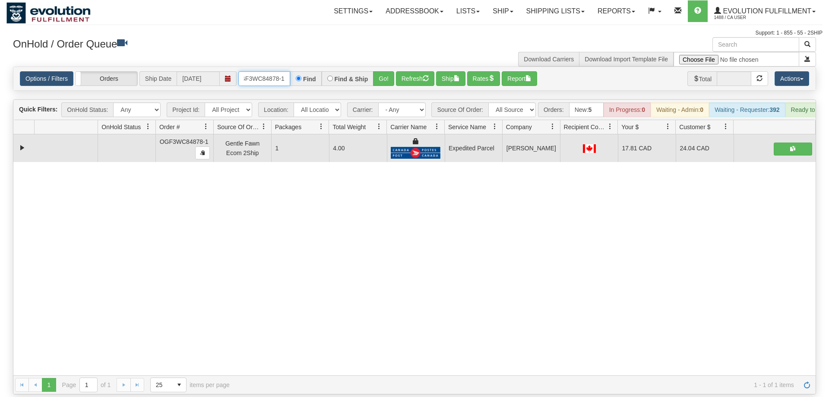
click at [282, 71] on input "oGF3WC84878-1" at bounding box center [264, 78] width 52 height 15
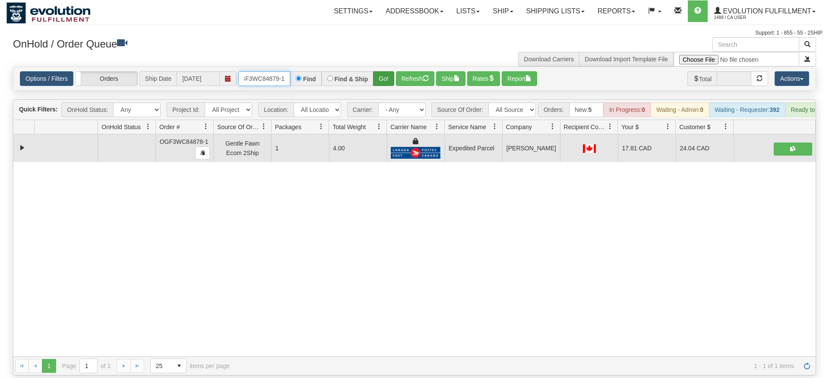
type input "OGF3WC84879-1"
click at [389, 86] on div "Is equal to Is not equal to Contains Does not contains CAD USD EUR ZAR [PERSON_…" at bounding box center [414, 220] width 816 height 309
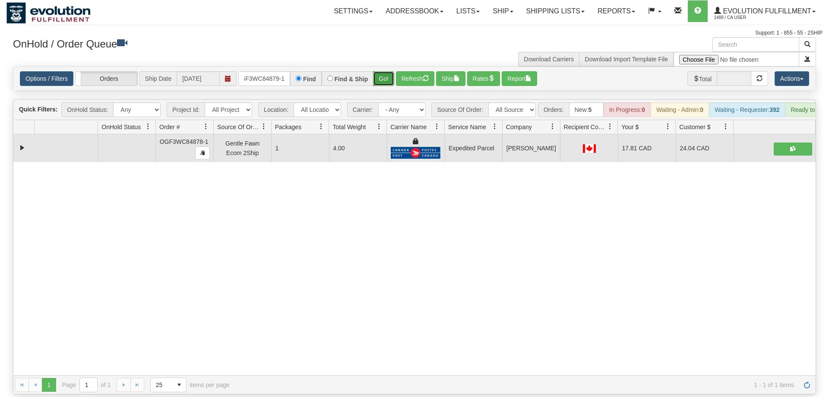
click at [389, 71] on button "Go!" at bounding box center [383, 78] width 21 height 15
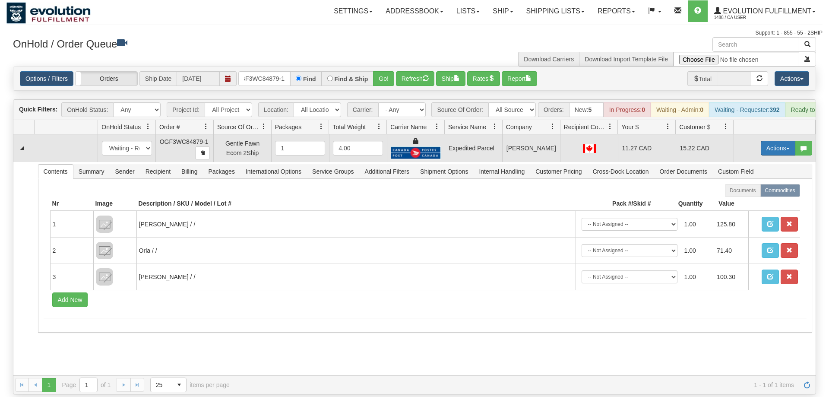
click at [767, 141] on button "Actions" at bounding box center [778, 148] width 35 height 15
click at [746, 195] on span "Ship" at bounding box center [743, 198] width 18 height 7
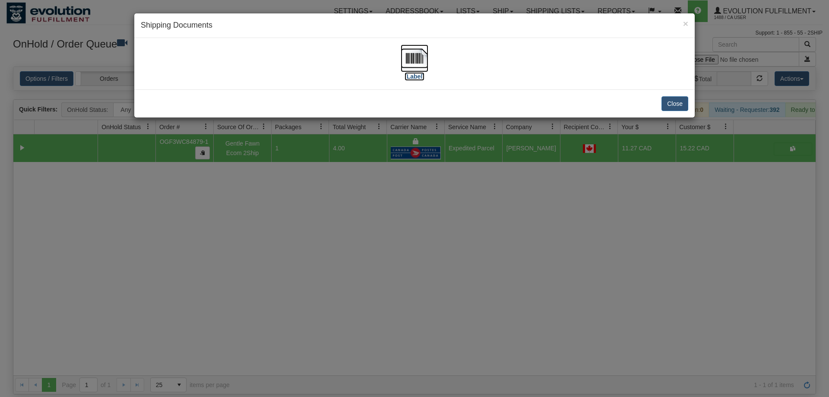
click at [406, 60] on img at bounding box center [415, 58] width 28 height 28
click at [427, 173] on div "× Shipping Documents [Label] Close" at bounding box center [414, 198] width 829 height 397
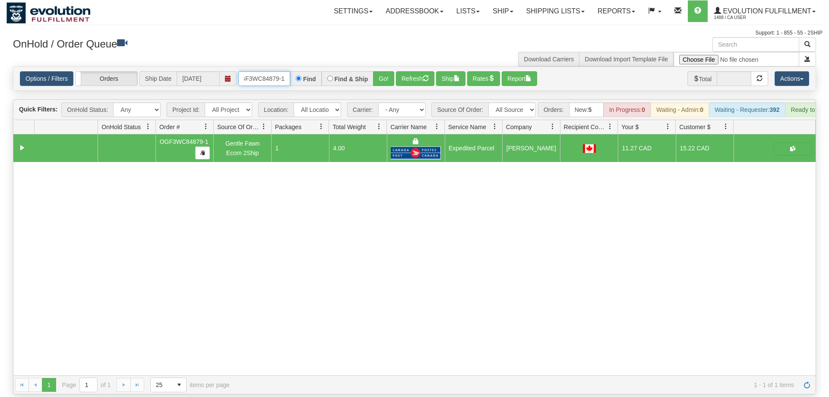
click at [278, 71] on input "OGF3WC84879-1" at bounding box center [264, 78] width 52 height 15
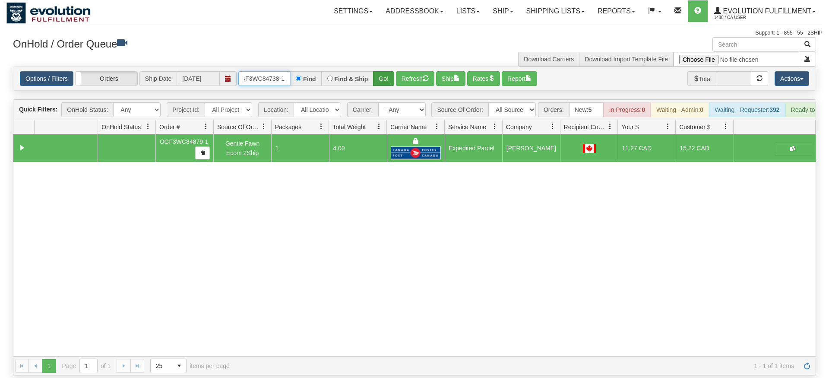
type input "OGF3WC84738-1"
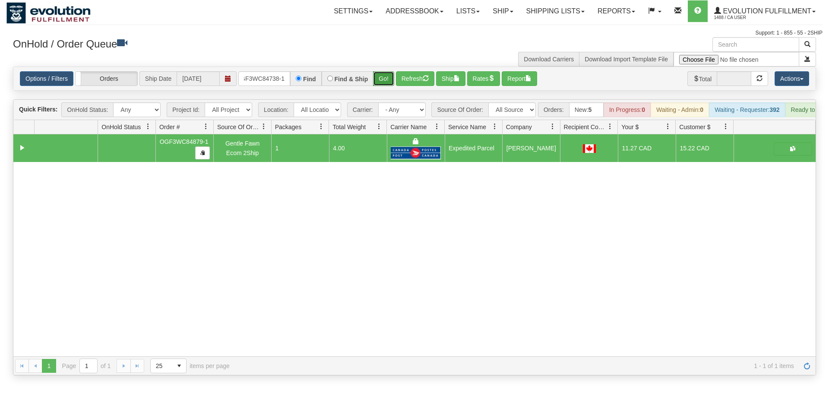
click at [381, 84] on div "Is equal to Is not equal to Contains Does not contains CAD USD EUR ZAR [PERSON_…" at bounding box center [414, 220] width 816 height 309
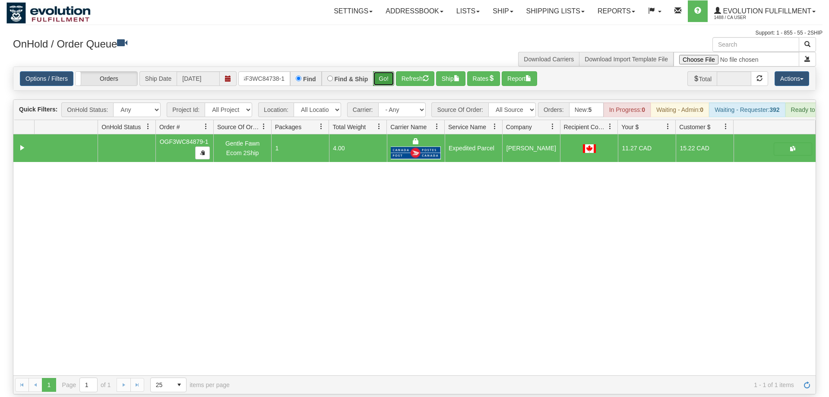
click at [387, 71] on button "Go!" at bounding box center [383, 78] width 21 height 15
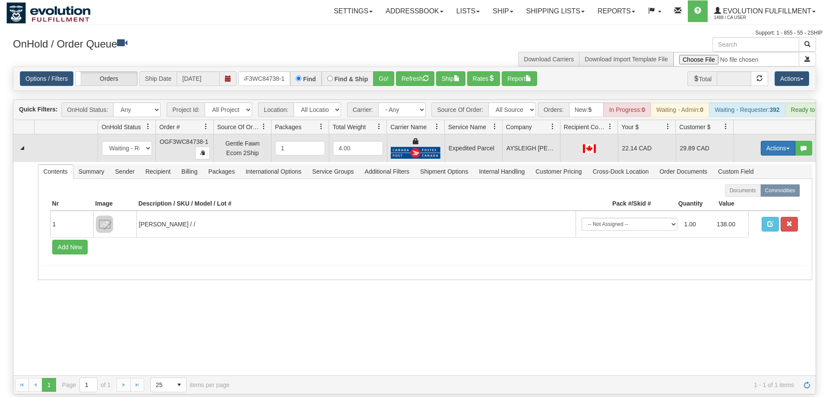
click at [784, 141] on button "Actions" at bounding box center [778, 148] width 35 height 15
click at [756, 193] on link "Ship" at bounding box center [760, 198] width 69 height 11
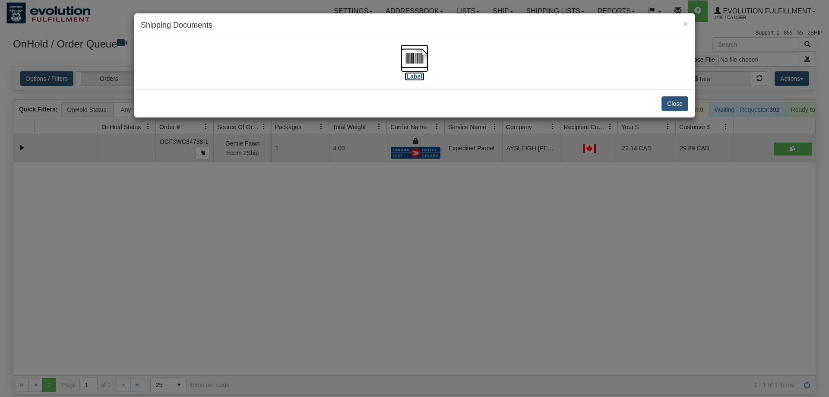
click at [408, 63] on img at bounding box center [415, 58] width 28 height 28
click at [386, 184] on div "× Shipping Documents [Label] Close" at bounding box center [414, 198] width 829 height 397
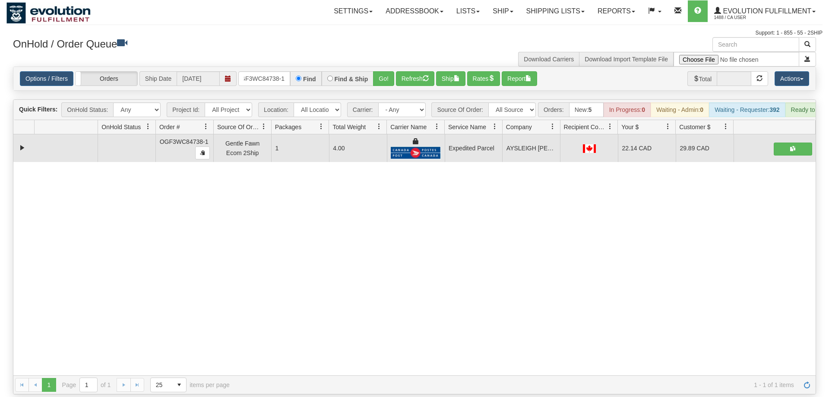
click at [253, 67] on div "Options / Filters Group Shipments Orders Ship Date [DATE] OGF3WC84738-1 Find Fi…" at bounding box center [414, 78] width 802 height 23
click at [250, 71] on input "OGF3WC84738-1" at bounding box center [264, 78] width 52 height 15
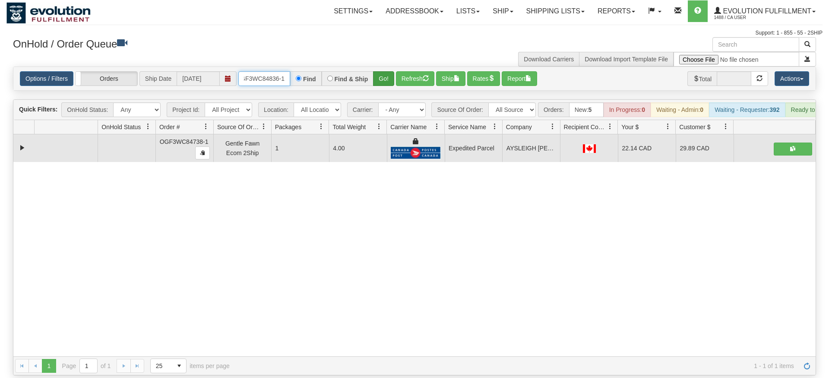
type input "OGF3WC84836-1"
drag, startPoint x: 384, startPoint y: 65, endPoint x: 383, endPoint y: 73, distance: 7.9
click at [384, 82] on div "Is equal to Is not equal to Contains Does not contains CAD USD EUR ZAR [PERSON_…" at bounding box center [414, 220] width 816 height 309
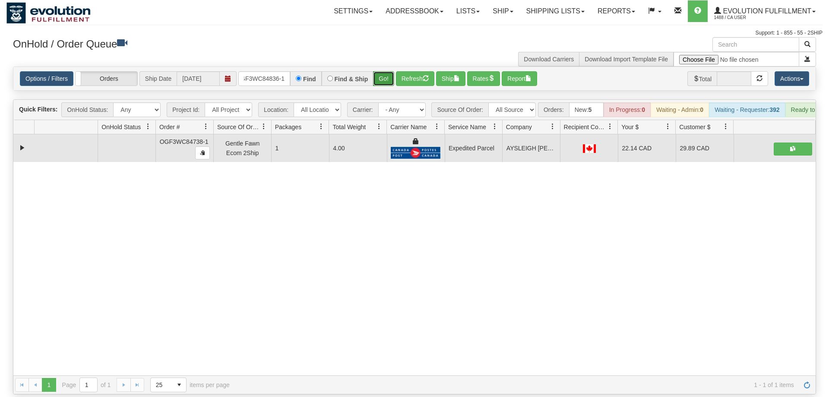
click at [382, 73] on button "Go!" at bounding box center [383, 78] width 21 height 15
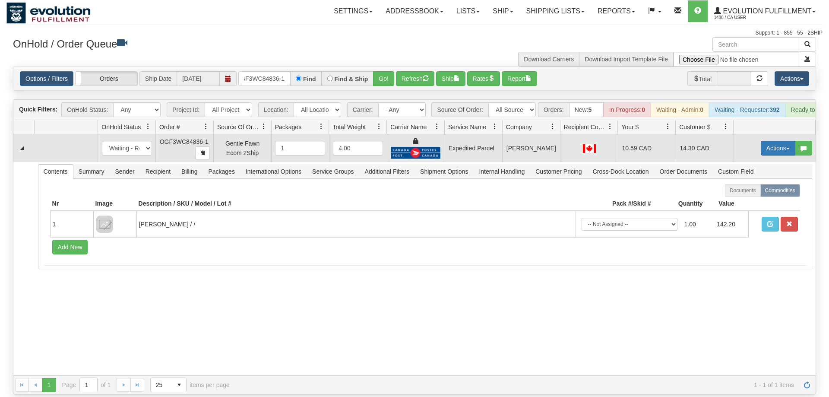
click at [781, 141] on button "Actions" at bounding box center [778, 148] width 35 height 15
click at [743, 195] on span "Ship" at bounding box center [743, 198] width 18 height 7
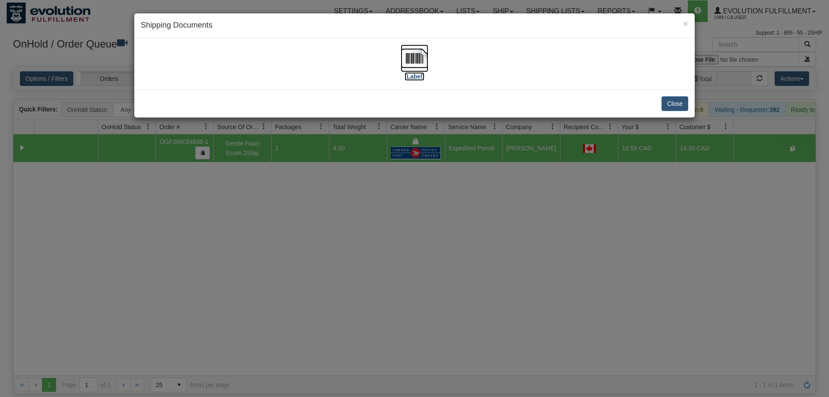
click at [419, 53] on img at bounding box center [415, 58] width 28 height 28
drag, startPoint x: 454, startPoint y: 184, endPoint x: 352, endPoint y: 112, distance: 124.7
click at [452, 184] on div "× Shipping Documents [Label] Close" at bounding box center [414, 198] width 829 height 397
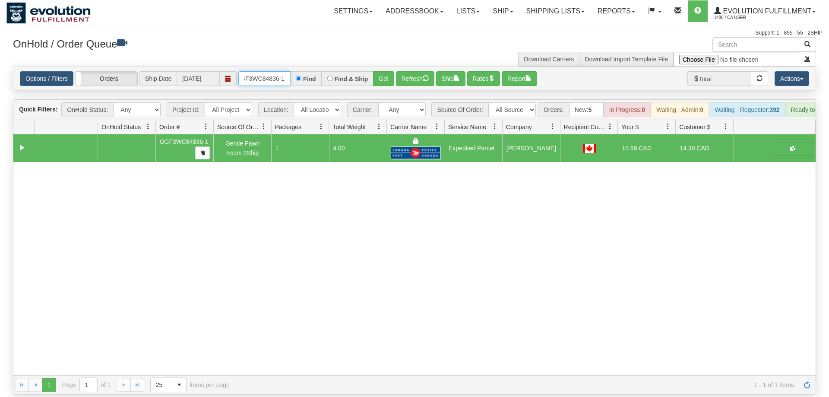
click at [267, 71] on input "OGF3WC84836-1" at bounding box center [264, 78] width 52 height 15
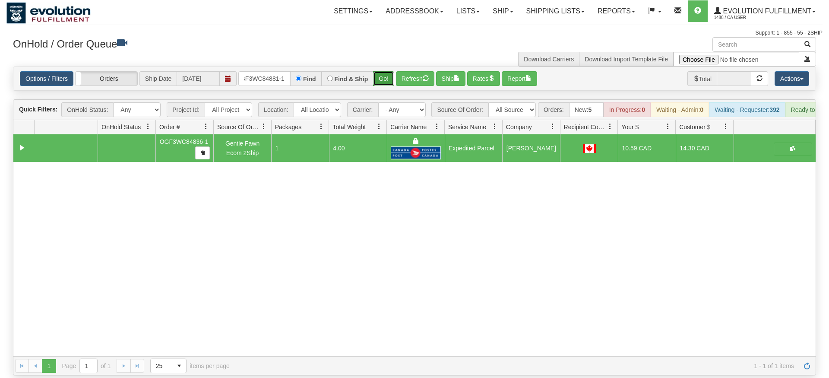
drag, startPoint x: 380, startPoint y: 84, endPoint x: 376, endPoint y: 65, distance: 19.0
click at [379, 80] on div "Is equal to Is not equal to Contains Does not contains CAD USD EUR ZAR [PERSON_…" at bounding box center [414, 220] width 816 height 309
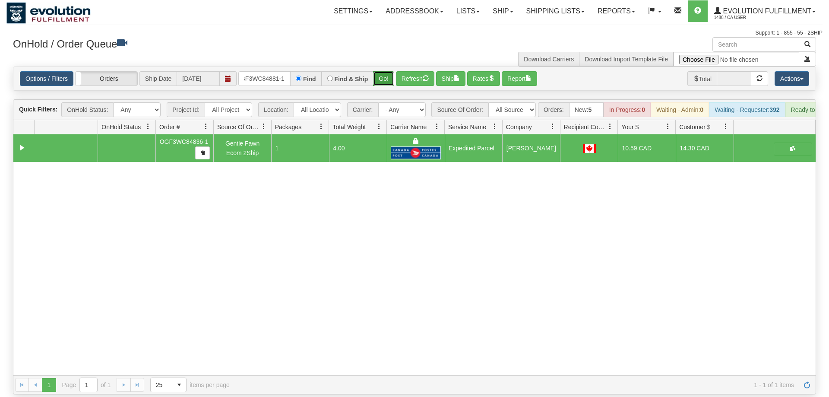
click at [376, 71] on button "Go!" at bounding box center [383, 78] width 21 height 15
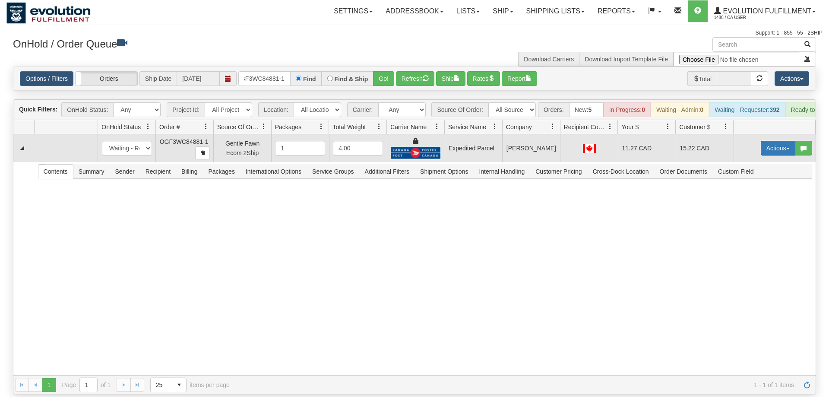
click at [780, 141] on button "Actions" at bounding box center [778, 148] width 35 height 15
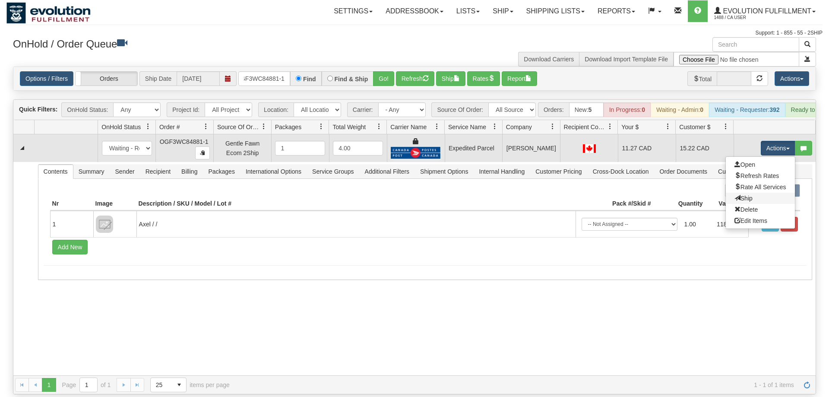
click at [755, 193] on link "Ship" at bounding box center [760, 198] width 69 height 11
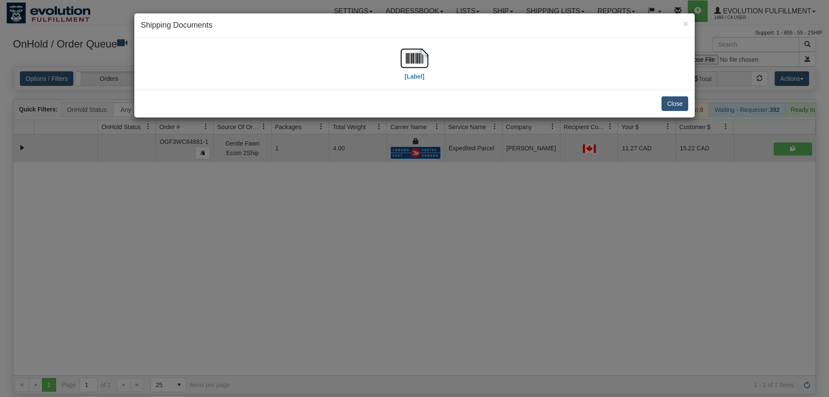
click at [397, 53] on div "[Label]" at bounding box center [414, 63] width 547 height 38
click at [408, 61] on img at bounding box center [415, 58] width 28 height 28
drag, startPoint x: 396, startPoint y: 214, endPoint x: 253, endPoint y: 72, distance: 202.1
click at [397, 211] on div "× Shipping Documents [Label] Close" at bounding box center [414, 198] width 829 height 397
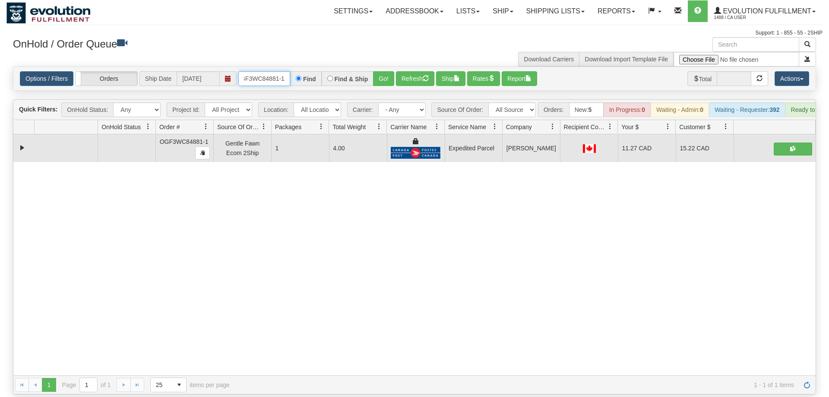
click at [254, 71] on input "oGF3WC84881-1" at bounding box center [264, 78] width 52 height 15
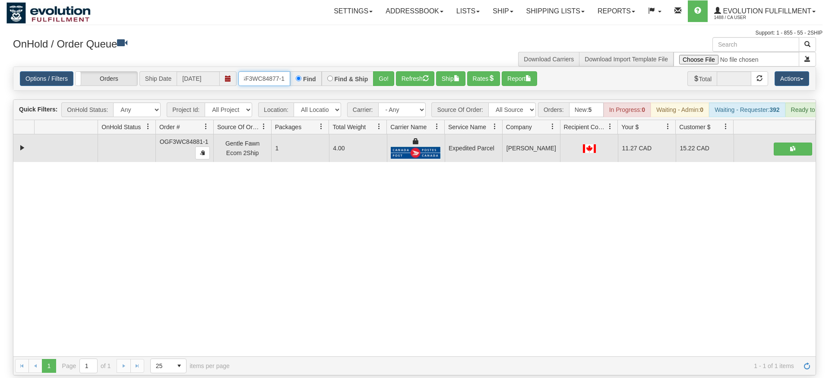
type input "OGF3WC84877-1"
drag, startPoint x: 380, startPoint y: 75, endPoint x: 379, endPoint y: 66, distance: 9.1
click at [379, 92] on div "Is equal to Is not equal to Contains Does not contains CAD USD EUR ZAR [PERSON_…" at bounding box center [414, 220] width 816 height 309
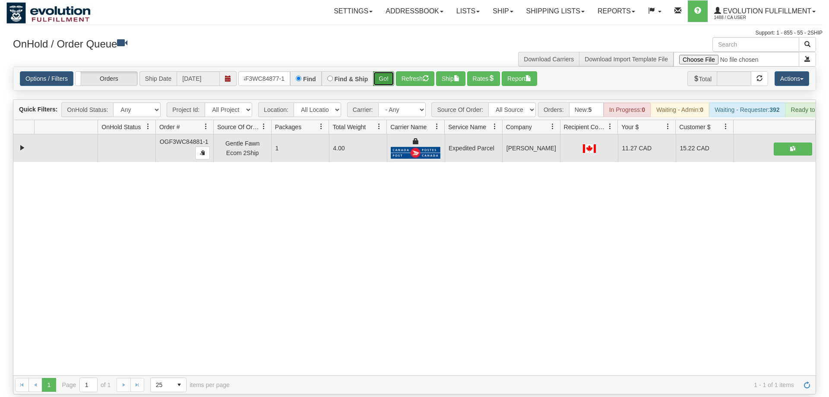
click at [379, 71] on button "Go!" at bounding box center [383, 78] width 21 height 15
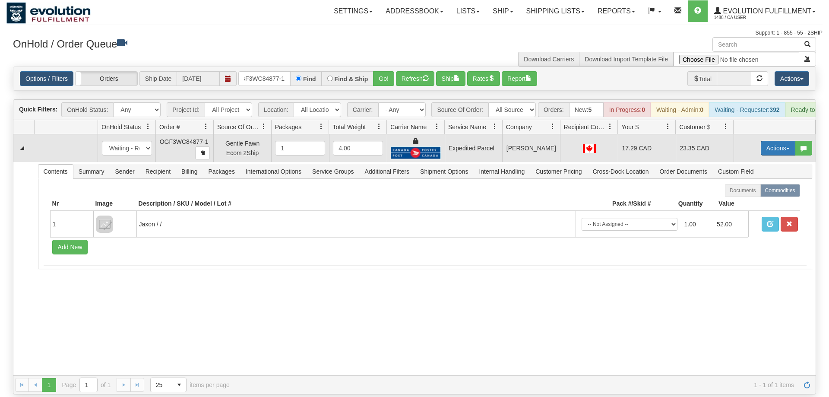
click at [778, 142] on button "Actions" at bounding box center [778, 148] width 35 height 15
click at [760, 193] on link "Ship" at bounding box center [760, 198] width 69 height 11
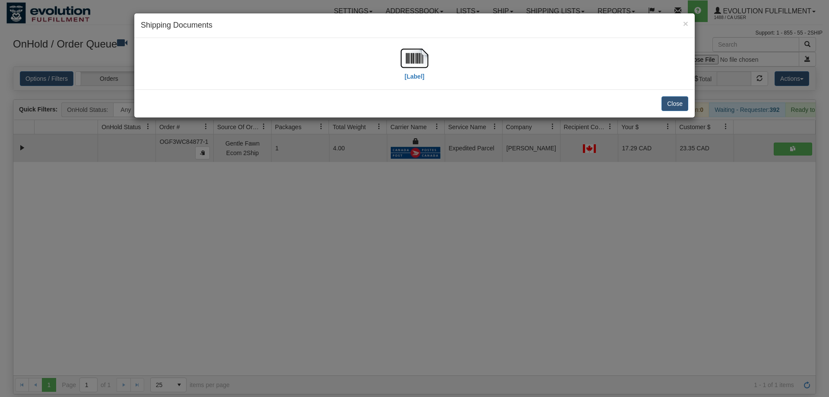
click at [400, 78] on div "[Label]" at bounding box center [414, 63] width 547 height 38
click at [401, 73] on div "[Label]" at bounding box center [415, 63] width 28 height 38
click at [408, 63] on img at bounding box center [415, 58] width 28 height 28
drag, startPoint x: 360, startPoint y: 233, endPoint x: 297, endPoint y: 105, distance: 142.7
click at [360, 232] on div "× Shipping Documents [Label] Close" at bounding box center [414, 198] width 829 height 397
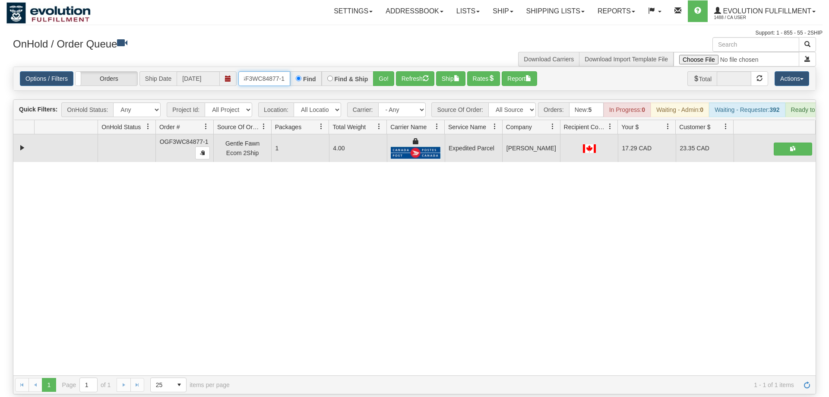
click at [270, 71] on input "OGF3WC84877-1" at bounding box center [264, 78] width 52 height 15
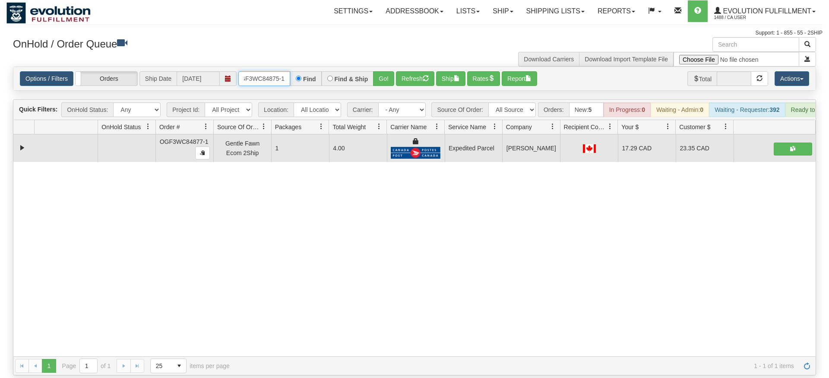
type input "OGF3WC84875-1"
click at [379, 85] on div "Is equal to Is not equal to Contains Does not contains CAD USD EUR ZAR [PERSON_…" at bounding box center [414, 220] width 816 height 309
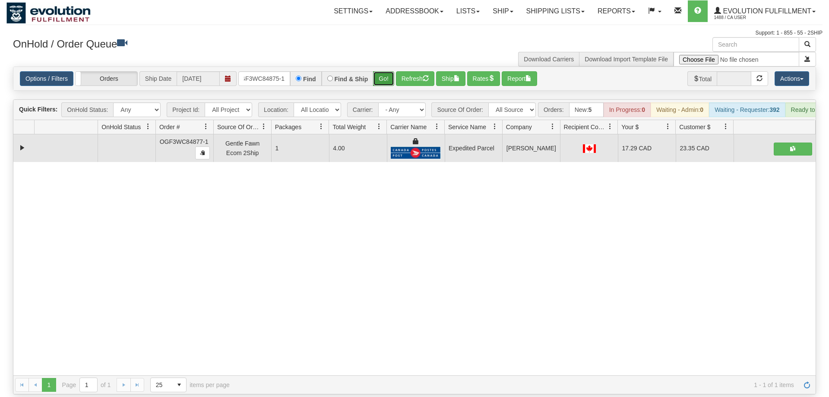
click at [380, 71] on button "Go!" at bounding box center [383, 78] width 21 height 15
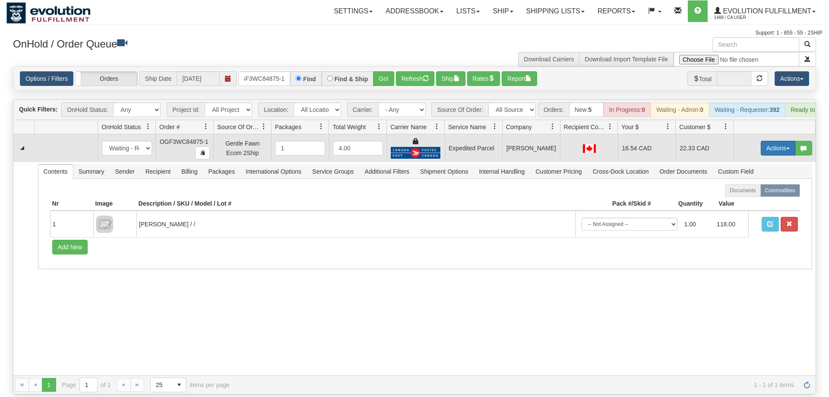
click at [779, 141] on button "Actions" at bounding box center [778, 148] width 35 height 15
click at [757, 193] on link "Ship" at bounding box center [760, 198] width 69 height 11
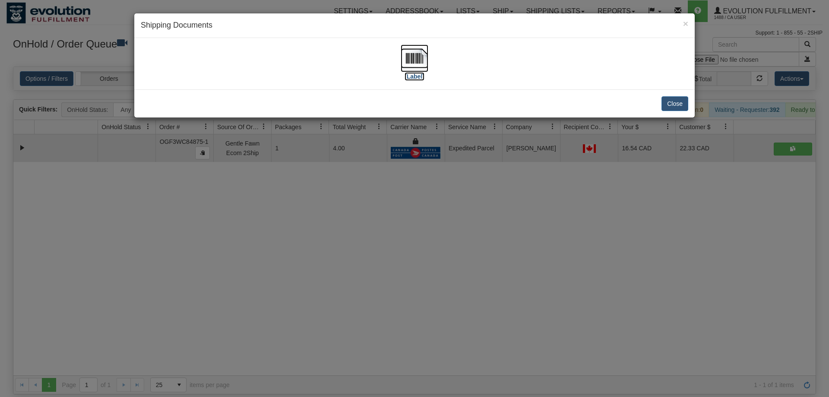
click at [425, 60] on img at bounding box center [415, 58] width 28 height 28
click at [381, 225] on div "× Shipping Documents [Label] Close" at bounding box center [414, 198] width 829 height 397
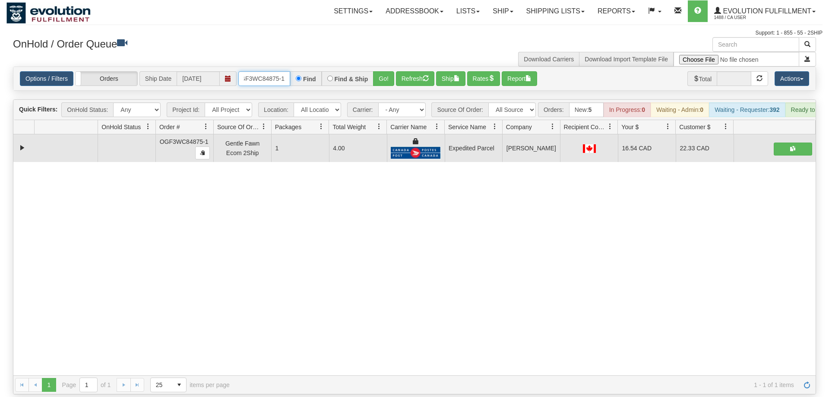
drag, startPoint x: 273, startPoint y: 69, endPoint x: 467, endPoint y: 139, distance: 206.1
click at [276, 71] on input "OGF3WC84875-1" at bounding box center [264, 78] width 52 height 15
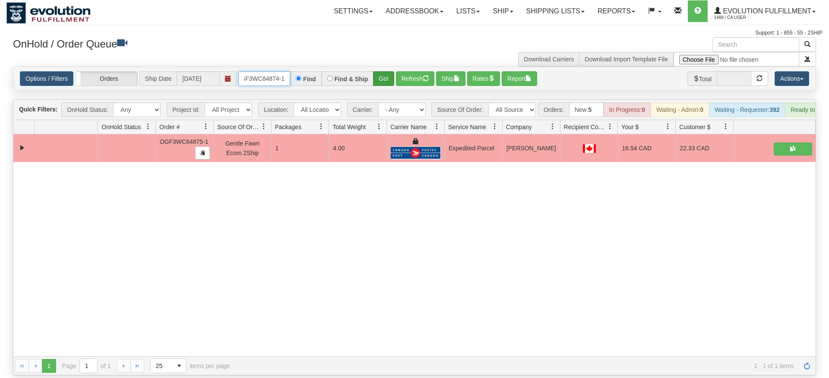
type input "OGF3WC84874-1"
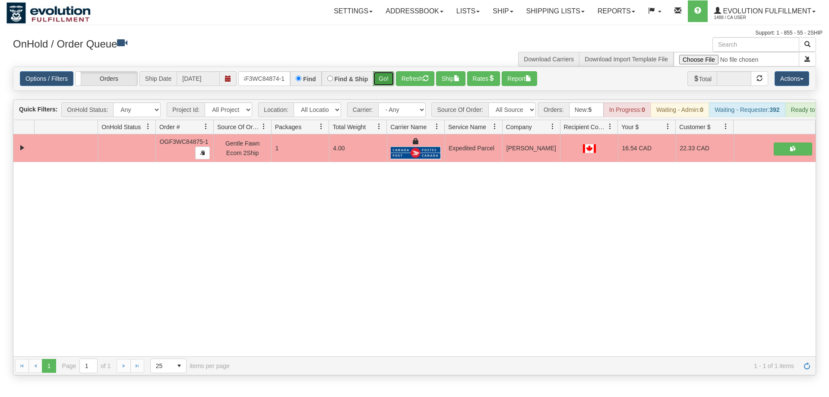
click at [387, 87] on div "Is equal to Is not equal to Contains Does not contains CAD USD EUR ZAR [PERSON_…" at bounding box center [414, 220] width 816 height 309
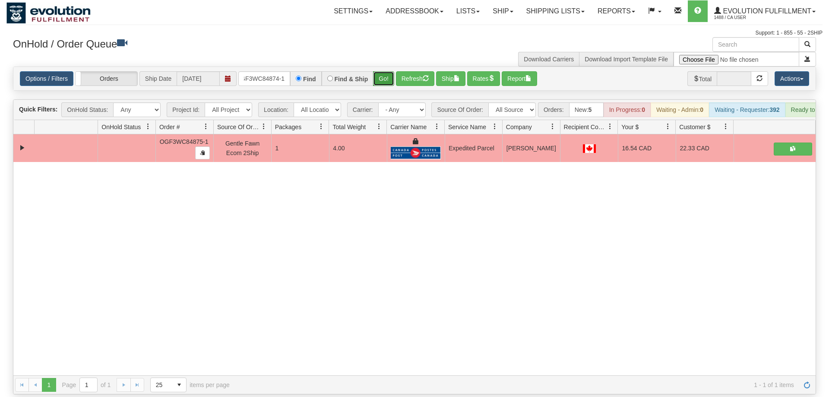
click at [381, 71] on button "Go!" at bounding box center [383, 78] width 21 height 15
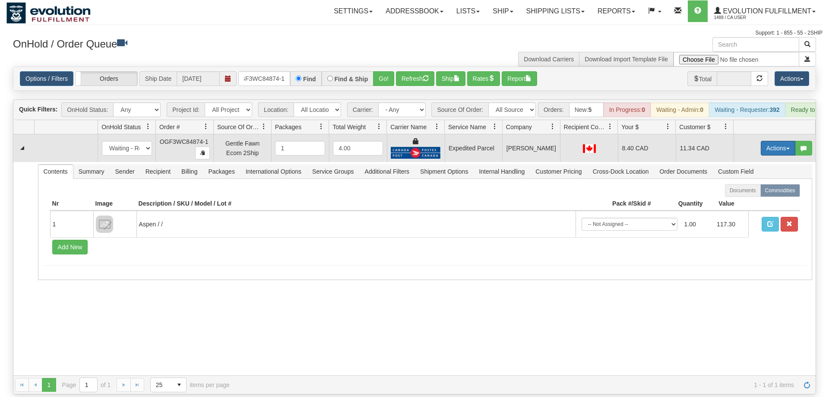
click at [771, 141] on button "Actions" at bounding box center [778, 148] width 35 height 15
click at [754, 193] on link "Ship" at bounding box center [760, 198] width 69 height 11
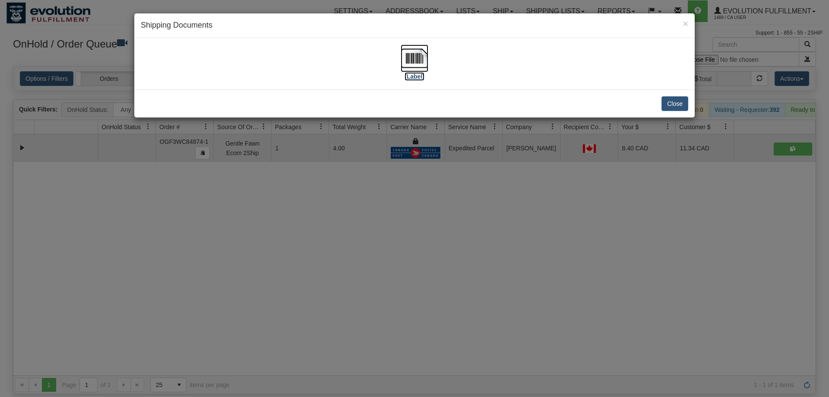
click at [411, 49] on img at bounding box center [415, 58] width 28 height 28
drag, startPoint x: 418, startPoint y: 220, endPoint x: 405, endPoint y: 205, distance: 20.2
click at [410, 211] on div "× Shipping Documents [Label] Close" at bounding box center [414, 198] width 829 height 397
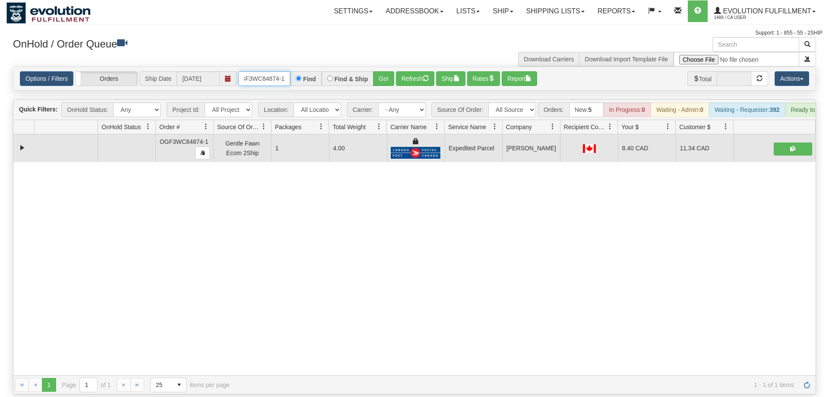
click at [266, 71] on input "OGF3WC84874-1" at bounding box center [264, 78] width 52 height 15
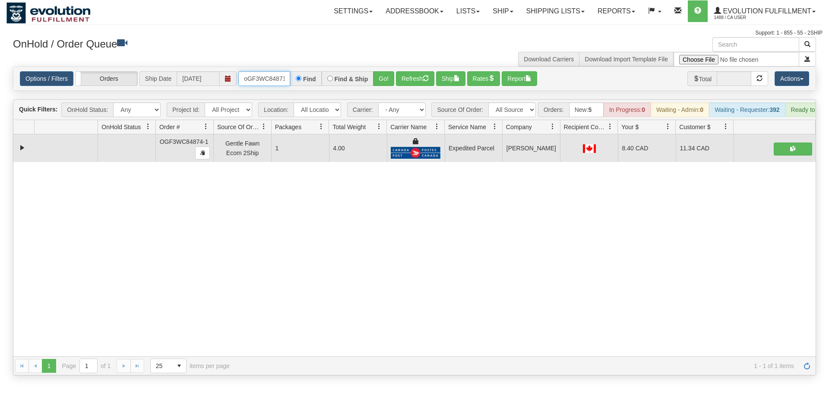
scroll to position [0, 7]
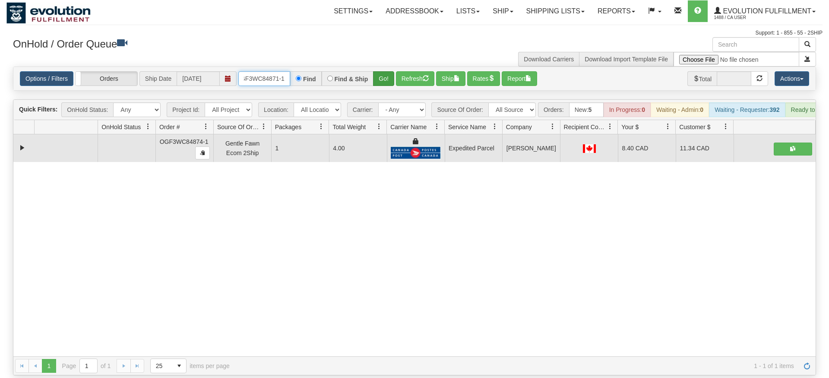
type input "oGF3WC84871-1"
click at [382, 84] on div "Is equal to Is not equal to Contains Does not contains CAD USD EUR ZAR [PERSON_…" at bounding box center [414, 220] width 816 height 309
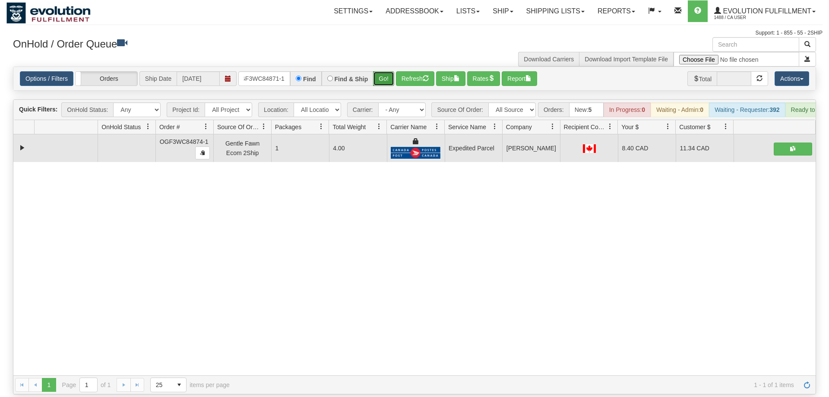
click at [380, 71] on button "Go!" at bounding box center [383, 78] width 21 height 15
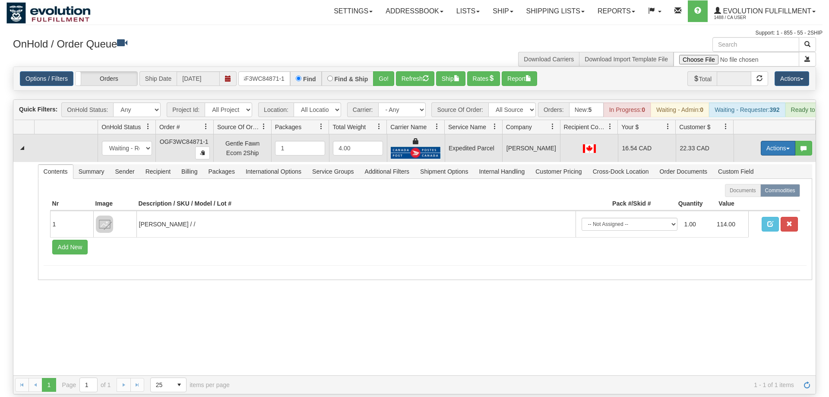
click at [768, 141] on button "Actions" at bounding box center [778, 148] width 35 height 15
click at [750, 195] on span "Ship" at bounding box center [743, 198] width 18 height 7
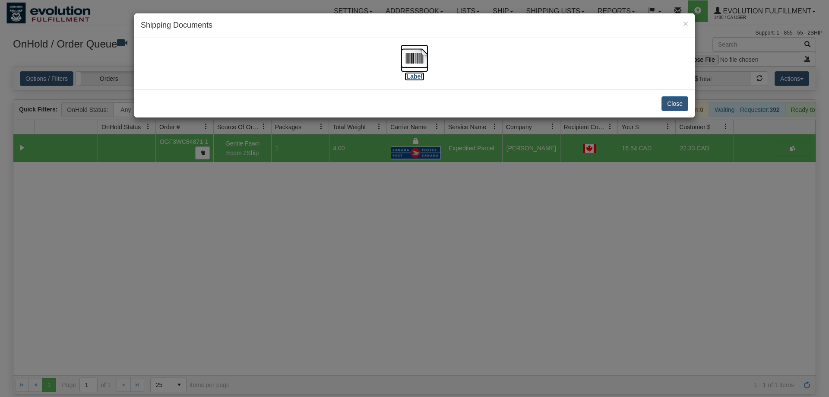
click at [413, 63] on img at bounding box center [415, 58] width 28 height 28
click at [369, 224] on div "× Shipping Documents [Label] Close" at bounding box center [414, 198] width 829 height 397
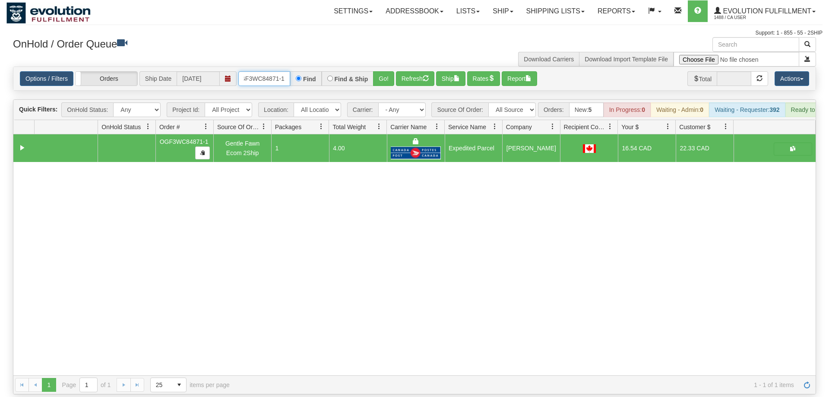
click at [260, 71] on input "oGF3WC84871-1" at bounding box center [264, 78] width 52 height 15
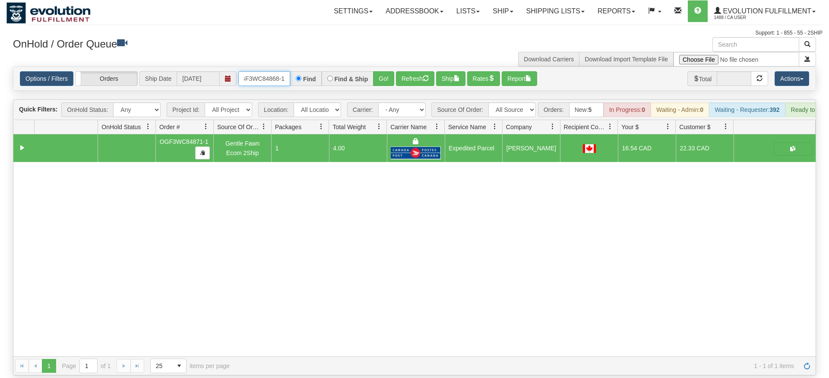
type input "OGF3WC84868-1"
click at [379, 95] on div "Is equal to Is not equal to Contains Does not contains CAD USD EUR ZAR [PERSON_…" at bounding box center [414, 220] width 816 height 309
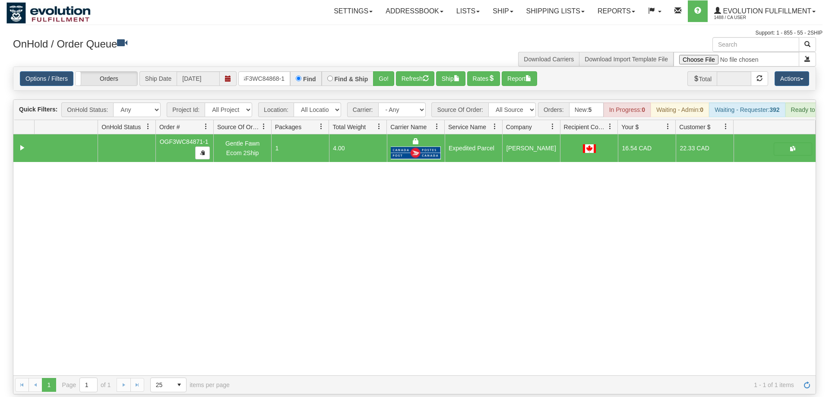
click at [383, 74] on div "Options / Filters Group Shipments Orders Ship Date [DATE] OGF3WC84868-1 Find Fi…" at bounding box center [414, 78] width 802 height 23
click at [383, 71] on button "Go!" at bounding box center [383, 78] width 21 height 15
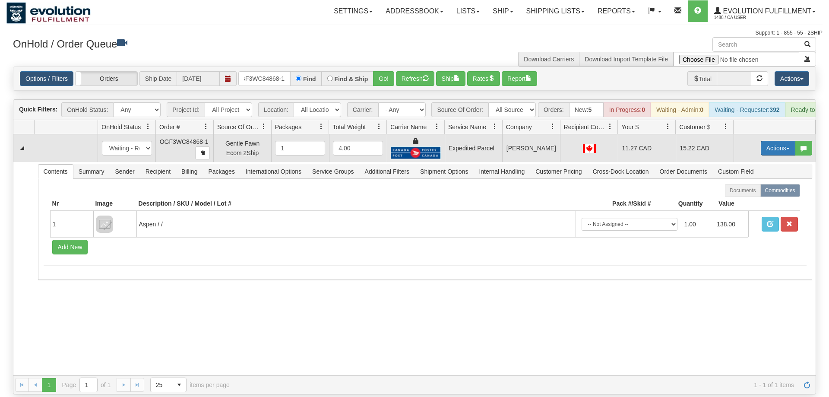
click at [769, 141] on button "Actions" at bounding box center [778, 148] width 35 height 15
click at [744, 195] on span "Ship" at bounding box center [743, 198] width 18 height 7
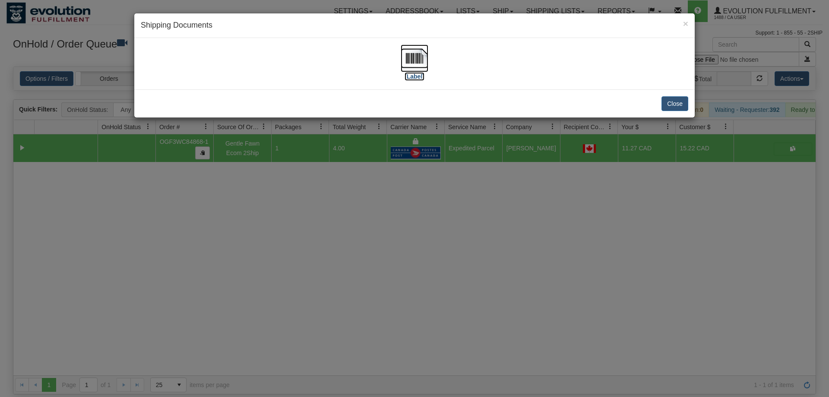
click at [406, 57] on img at bounding box center [415, 58] width 28 height 28
drag, startPoint x: 384, startPoint y: 222, endPoint x: 192, endPoint y: 51, distance: 257.2
click at [383, 221] on div "× Shipping Documents [Label] Close" at bounding box center [414, 198] width 829 height 397
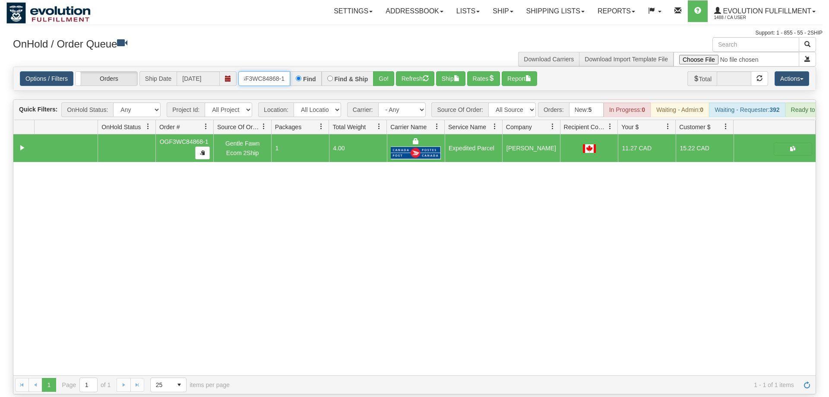
click at [255, 71] on input "OGF3WC84868-1" at bounding box center [264, 78] width 52 height 15
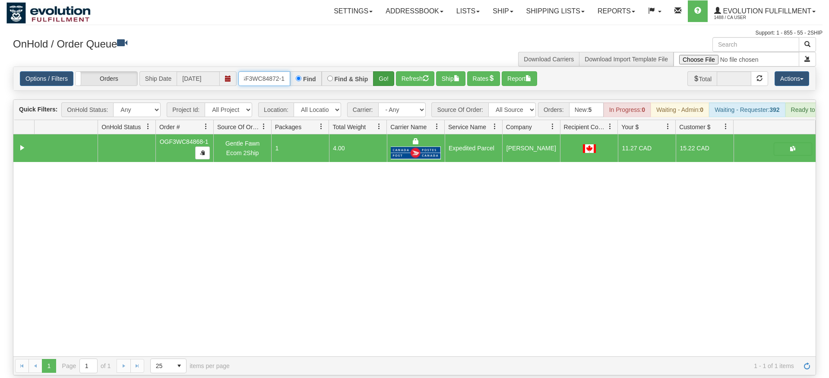
type input "OGF3WC84872-1"
drag, startPoint x: 383, startPoint y: 66, endPoint x: 396, endPoint y: 34, distance: 35.0
click at [383, 85] on div "Is equal to Is not equal to Contains Does not contains CAD USD EUR ZAR [PERSON_…" at bounding box center [414, 220] width 816 height 309
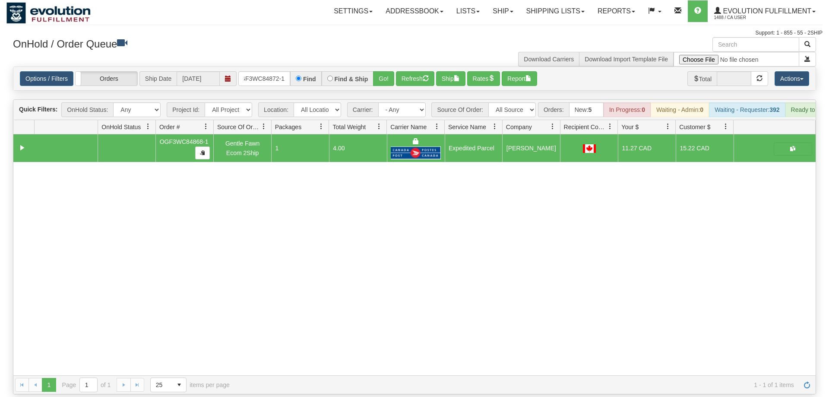
click at [396, 33] on div "Support: 1 - 855 - 55 - 2SHIP" at bounding box center [414, 32] width 816 height 7
click at [388, 71] on button "Go!" at bounding box center [383, 78] width 21 height 15
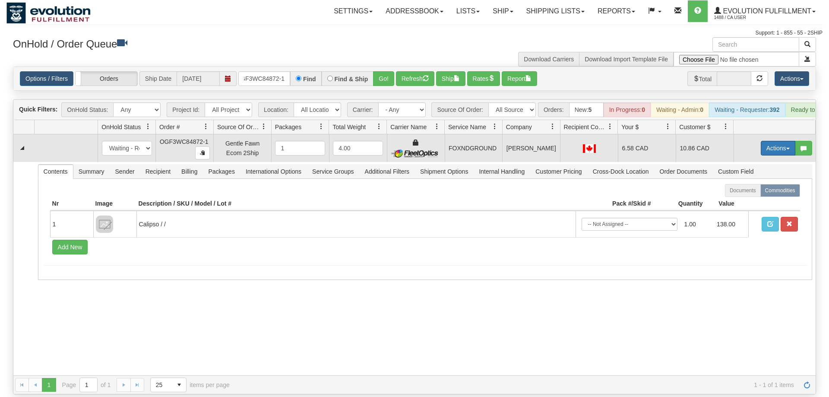
click at [771, 141] on button "Actions" at bounding box center [778, 148] width 35 height 15
click at [739, 195] on span "Ship" at bounding box center [743, 198] width 18 height 7
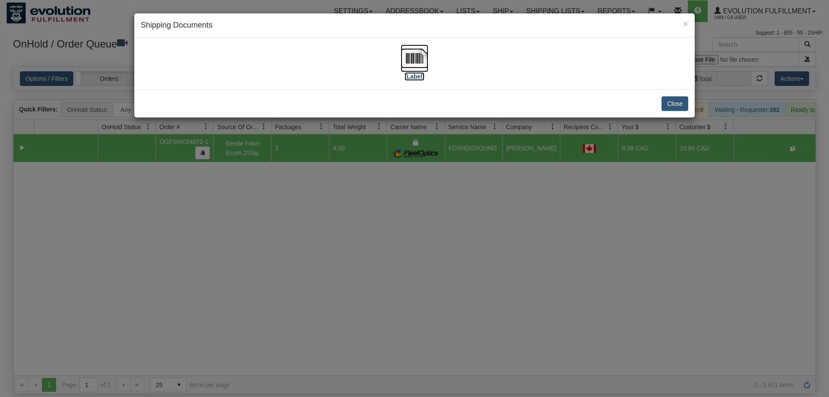
click at [406, 65] on img at bounding box center [415, 58] width 28 height 28
drag, startPoint x: 335, startPoint y: 232, endPoint x: 285, endPoint y: 84, distance: 156.3
click at [333, 228] on div "× Shipping Documents [Label] Close" at bounding box center [414, 198] width 829 height 397
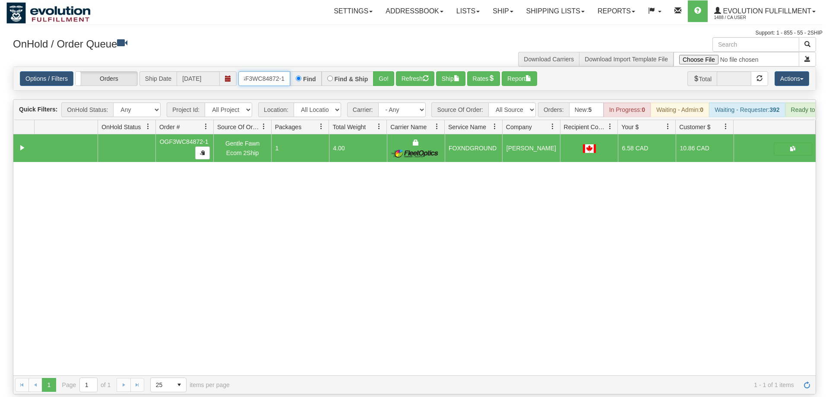
click at [277, 71] on input "OGF3WC84872-1" at bounding box center [264, 78] width 52 height 15
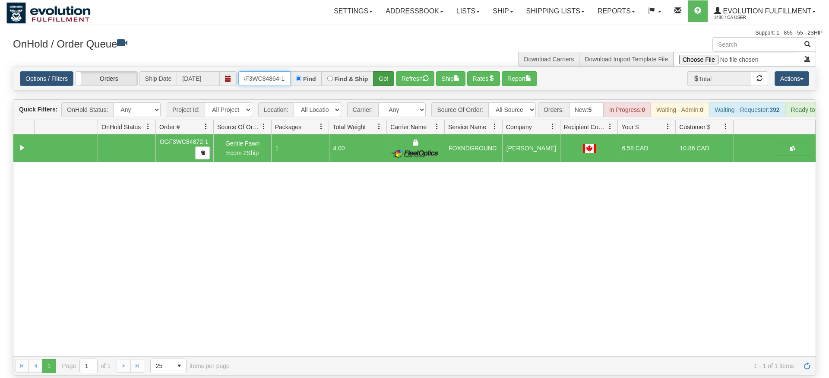
type input "OGF3WC84864-1"
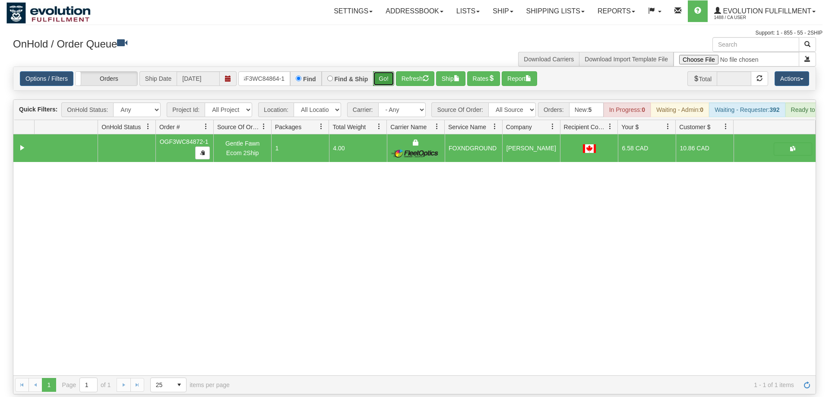
click at [393, 84] on div "Is equal to Is not equal to Contains Does not contains CAD USD EUR ZAR [PERSON_…" at bounding box center [414, 230] width 816 height 328
click at [381, 71] on button "Go!" at bounding box center [383, 78] width 21 height 15
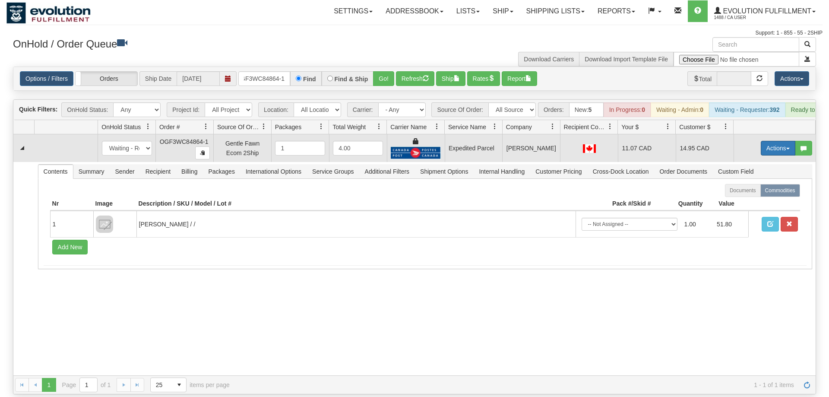
click at [768, 141] on button "Actions" at bounding box center [778, 148] width 35 height 15
click at [760, 193] on link "Ship" at bounding box center [760, 198] width 69 height 11
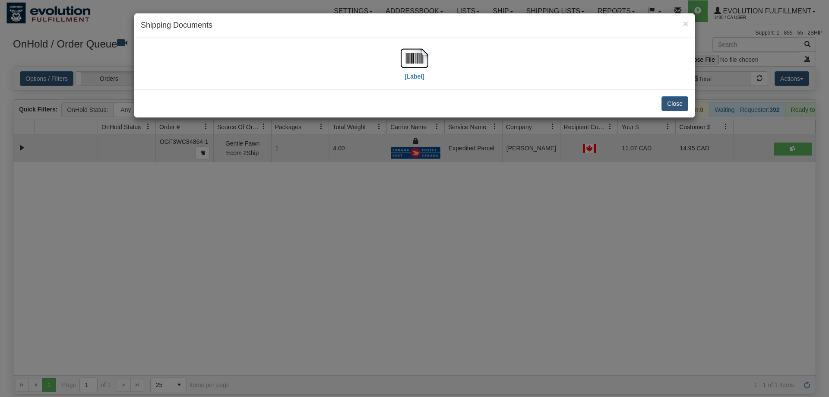
click at [398, 55] on div "[Label]" at bounding box center [414, 63] width 547 height 38
click at [404, 54] on img at bounding box center [415, 58] width 28 height 28
drag, startPoint x: 409, startPoint y: 170, endPoint x: 239, endPoint y: 38, distance: 215.1
click at [408, 165] on div "× Shipping Documents [Label] Close" at bounding box center [414, 198] width 829 height 397
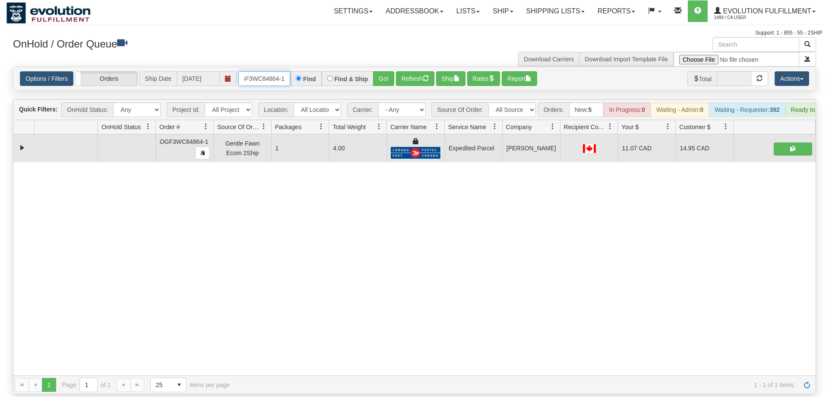
click at [271, 71] on input "OGF3WC84864-1" at bounding box center [264, 78] width 52 height 15
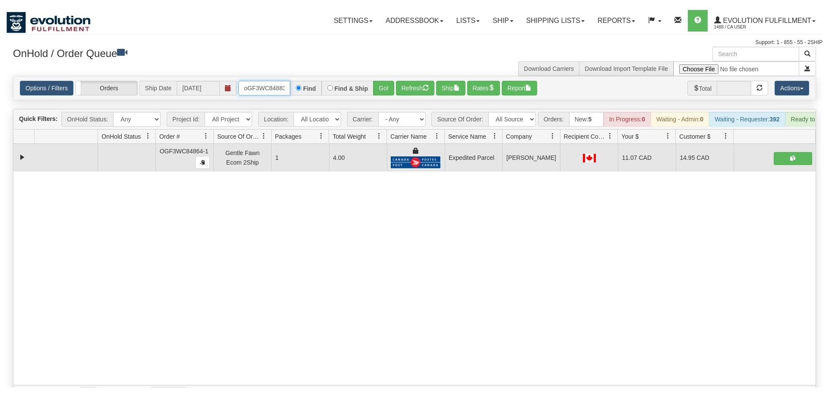
scroll to position [0, 7]
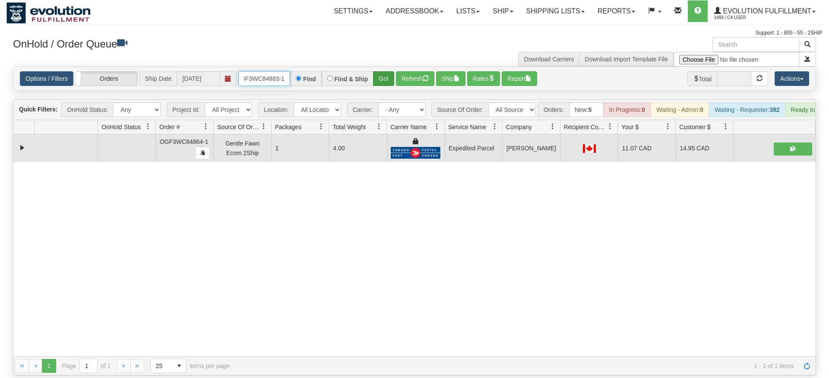
type input "oGF3WC84883-1"
drag, startPoint x: 383, startPoint y: 67, endPoint x: 384, endPoint y: 74, distance: 7.1
click at [383, 85] on div "Is equal to Is not equal to Contains Does not contains CAD USD EUR ZAR [PERSON_…" at bounding box center [414, 220] width 816 height 309
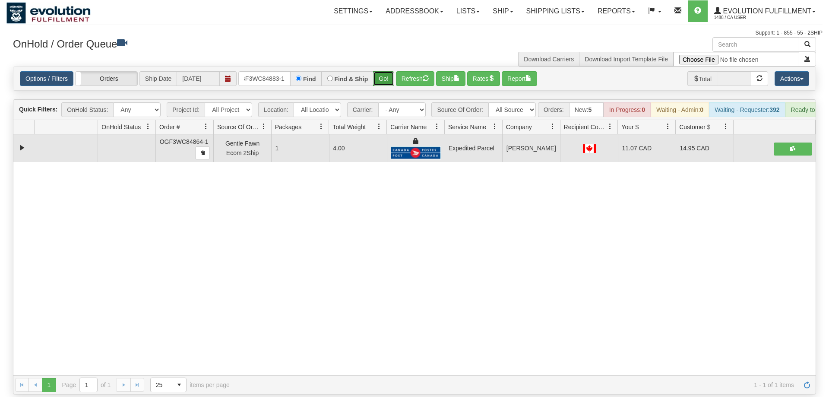
click at [384, 71] on button "Go!" at bounding box center [383, 78] width 21 height 15
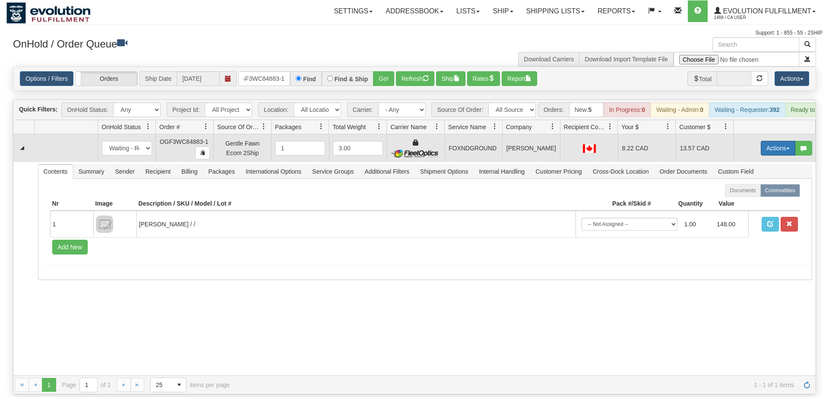
click at [765, 141] on button "Actions" at bounding box center [778, 148] width 35 height 15
click at [751, 193] on link "Ship" at bounding box center [760, 198] width 69 height 11
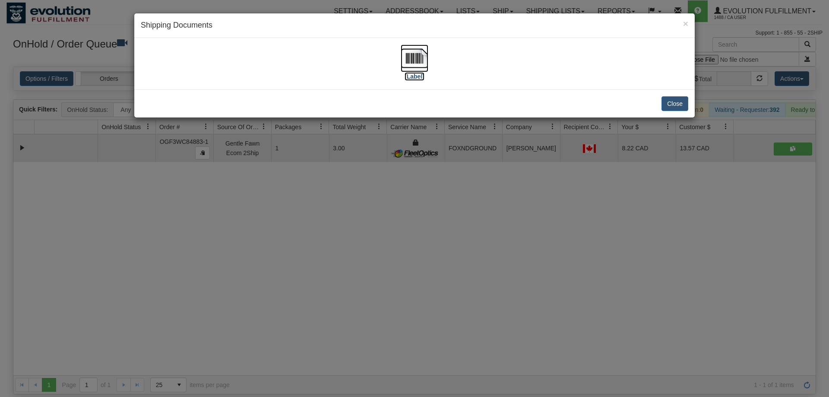
click at [423, 63] on img at bounding box center [415, 58] width 28 height 28
drag, startPoint x: 371, startPoint y: 202, endPoint x: 344, endPoint y: 187, distance: 31.1
click at [371, 202] on div "× Shipping Documents [Label] Close" at bounding box center [414, 198] width 829 height 397
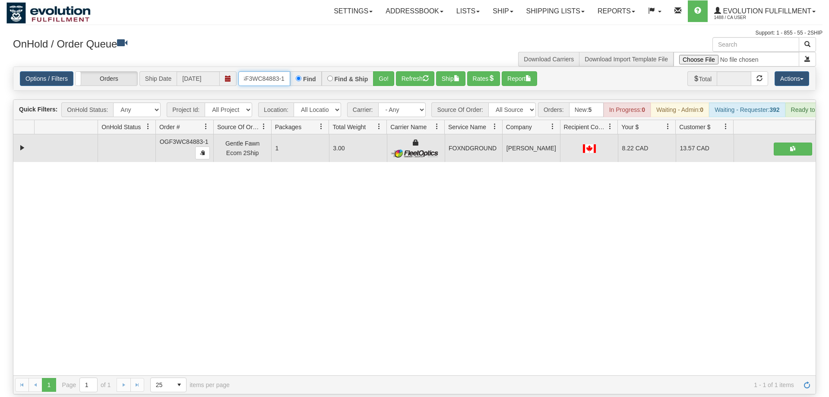
click at [254, 71] on input "oGF3WC84883-1" at bounding box center [264, 78] width 52 height 15
click at [228, 232] on div "31499189 EVOLUTION V3 90774722 90774723 OGF3WC84883-1 Gentle Fawn Ecom 2Ship 1 …" at bounding box center [414, 254] width 802 height 241
drag, startPoint x: 281, startPoint y: 58, endPoint x: 256, endPoint y: 81, distance: 34.2
click at [281, 67] on div "Options / Filters Group Shipments Orders Ship Date [DATE] oGF3WC84883-1 Find Fi…" at bounding box center [414, 78] width 802 height 23
drag, startPoint x: 256, startPoint y: 81, endPoint x: 253, endPoint y: 70, distance: 11.5
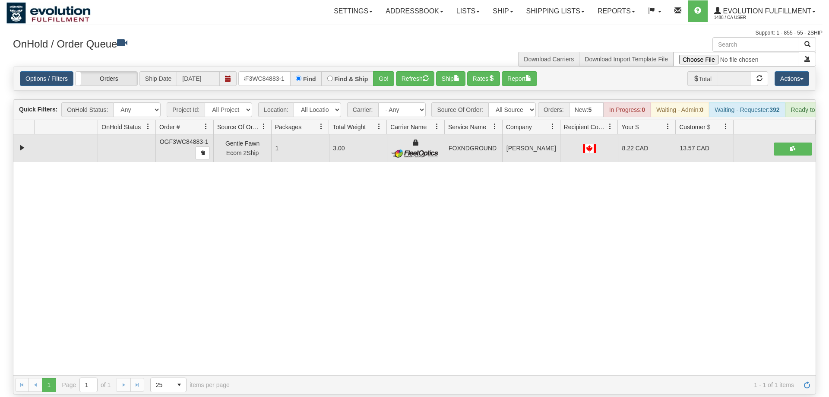
click at [255, 81] on div "Is equal to Is not equal to Contains Does not contains CAD USD EUR ZAR [PERSON_…" at bounding box center [414, 230] width 816 height 328
click at [253, 71] on input "oGF3WC84883-1" at bounding box center [264, 78] width 52 height 15
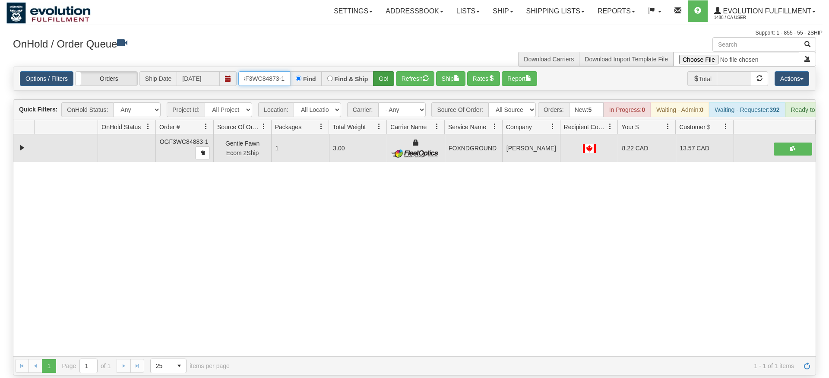
type input "OGF3WC84873-1"
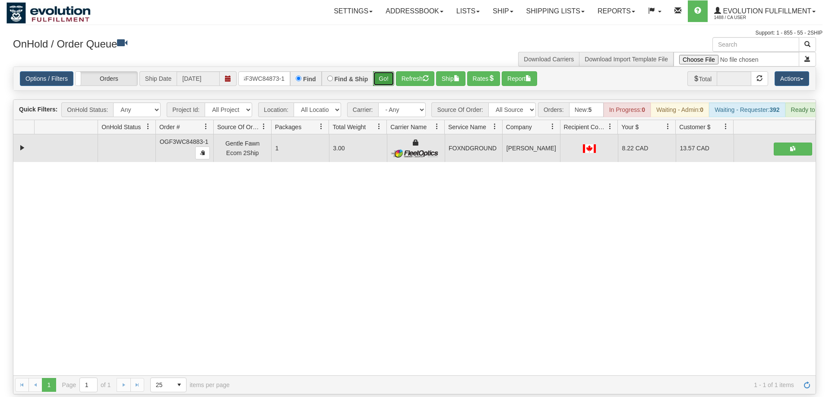
click at [386, 87] on div "Is equal to Is not equal to Contains Does not contains CAD USD EUR ZAR [PERSON_…" at bounding box center [414, 230] width 816 height 328
click at [382, 71] on button "Go!" at bounding box center [383, 78] width 21 height 15
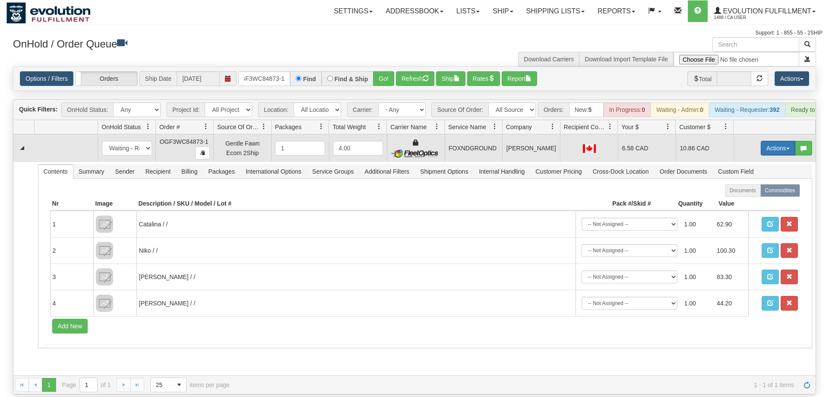
click at [772, 141] on button "Actions" at bounding box center [778, 148] width 35 height 15
click at [749, 195] on span "Ship" at bounding box center [743, 198] width 18 height 7
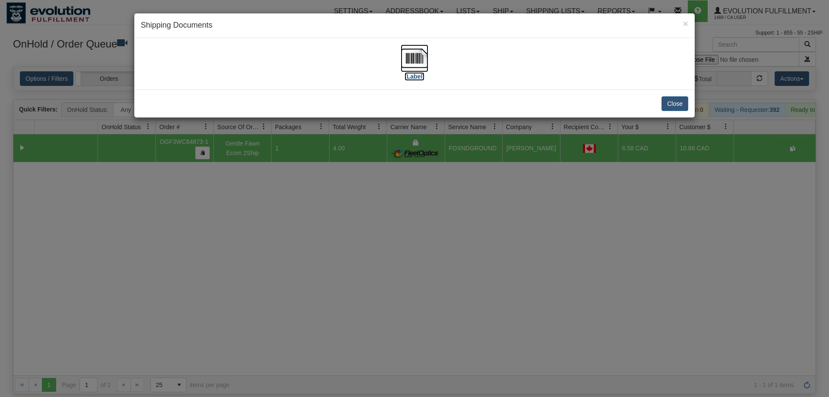
click at [422, 64] on img at bounding box center [415, 58] width 28 height 28
drag, startPoint x: 358, startPoint y: 248, endPoint x: 302, endPoint y: 102, distance: 155.8
click at [358, 239] on div "× Shipping Documents [Label] Close" at bounding box center [414, 198] width 829 height 397
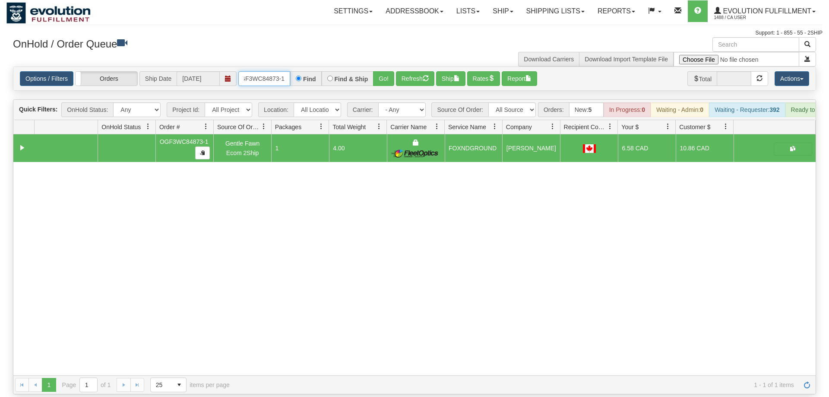
click at [267, 71] on input "OGF3WC84873-1" at bounding box center [264, 78] width 52 height 15
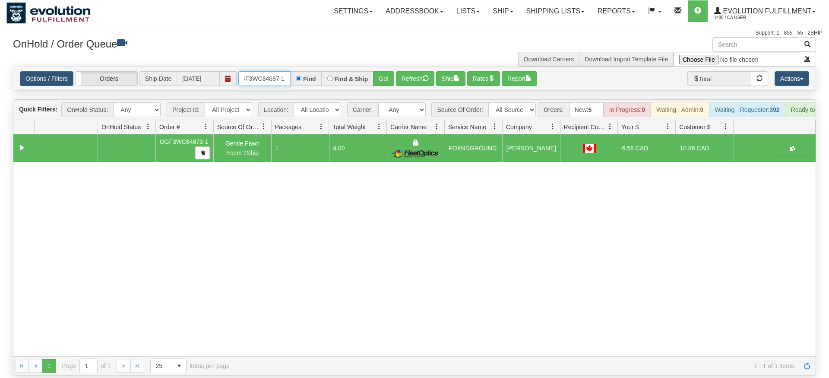
type input "OGF3WC84687-1"
click at [381, 76] on div "Options / Filters Group Shipments Orders Ship Date [DATE] OGF3WC84687-1 Find Fi…" at bounding box center [414, 78] width 802 height 23
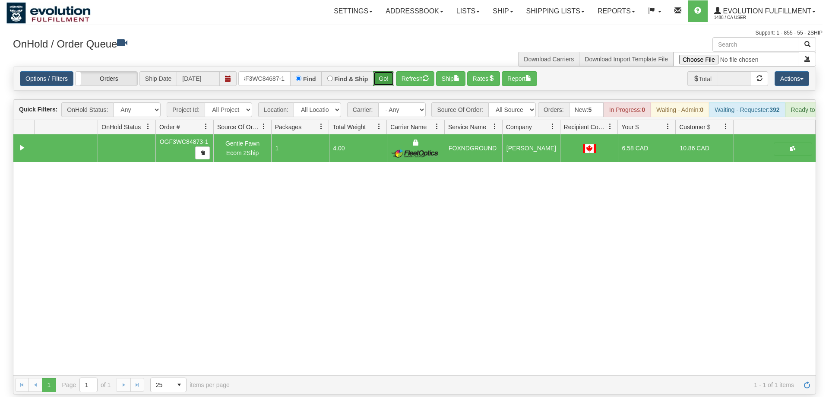
click at [382, 71] on button "Go!" at bounding box center [383, 78] width 21 height 15
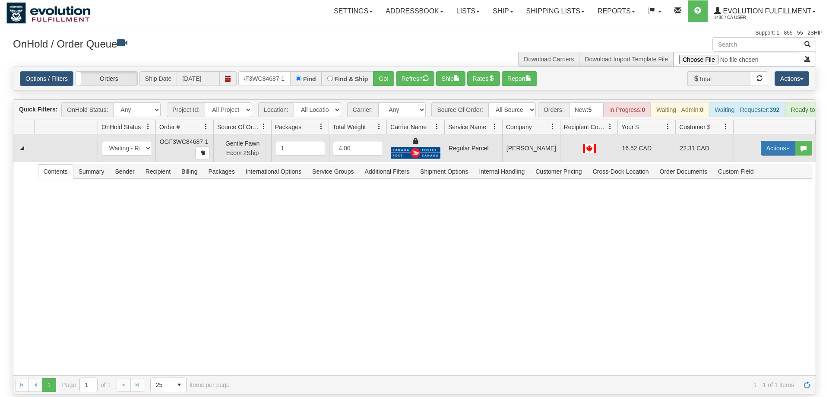
click at [778, 141] on button "Actions" at bounding box center [778, 148] width 35 height 15
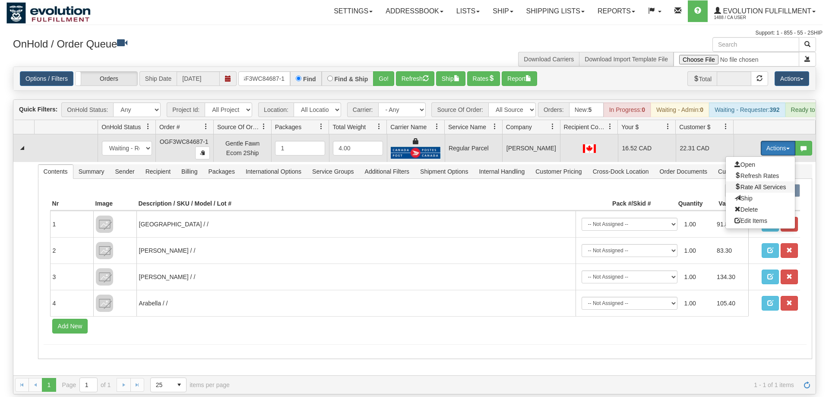
click at [766, 184] on span "Rate All Services" at bounding box center [760, 187] width 52 height 7
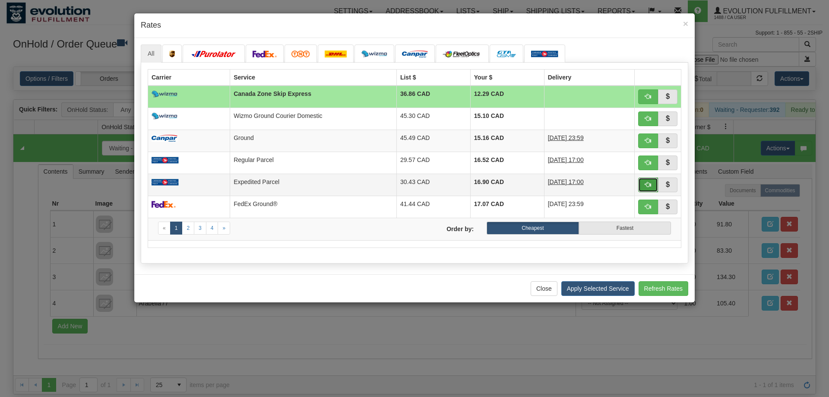
click at [646, 184] on span "button" at bounding box center [648, 184] width 6 height 6
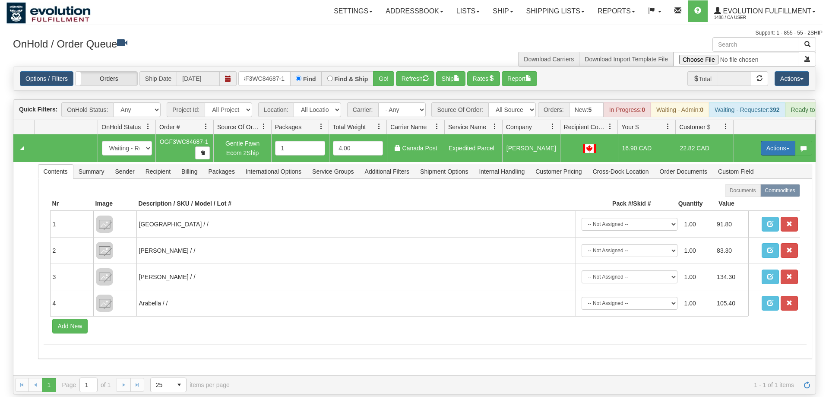
click at [768, 141] on button "Actions" at bounding box center [778, 148] width 35 height 15
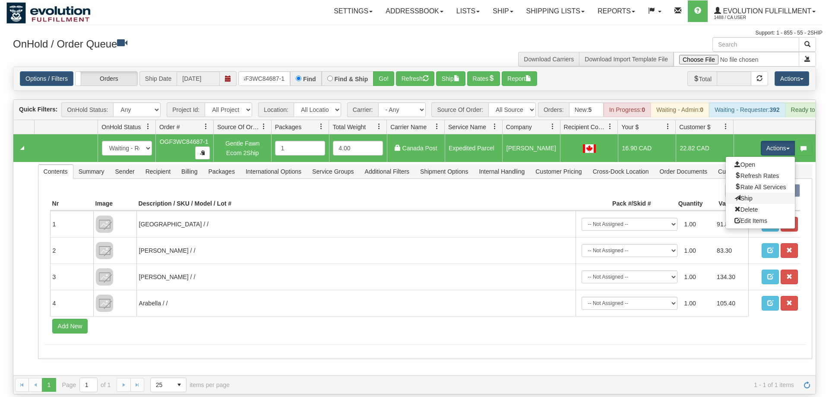
click at [752, 193] on link "Ship" at bounding box center [760, 198] width 69 height 11
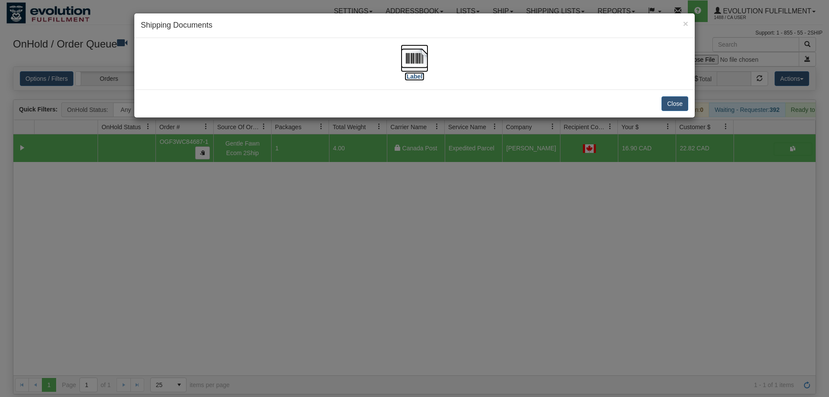
click at [402, 47] on img at bounding box center [415, 58] width 28 height 28
click at [378, 296] on div "× Shipping Documents [Label] Close" at bounding box center [414, 198] width 829 height 397
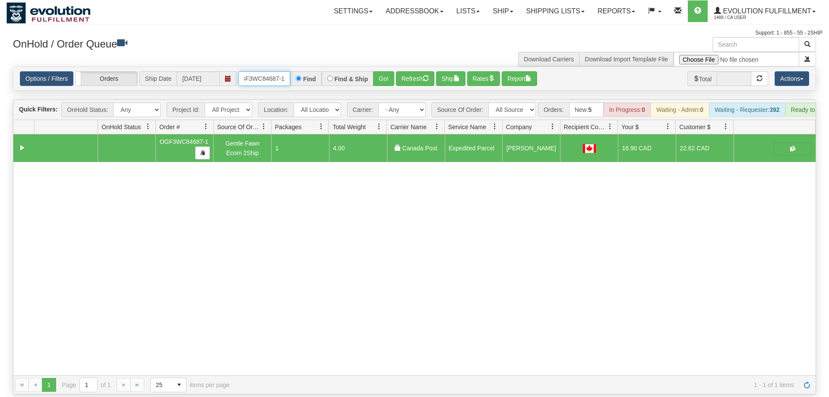
click at [248, 71] on input "OGF3WC84687-1" at bounding box center [264, 78] width 52 height 15
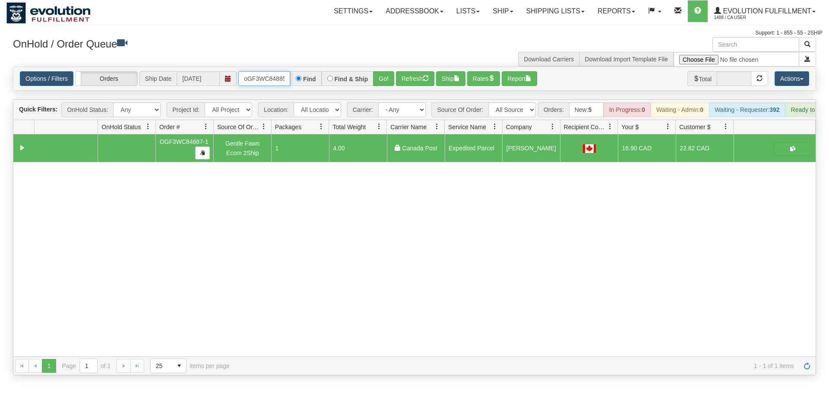
scroll to position [0, 7]
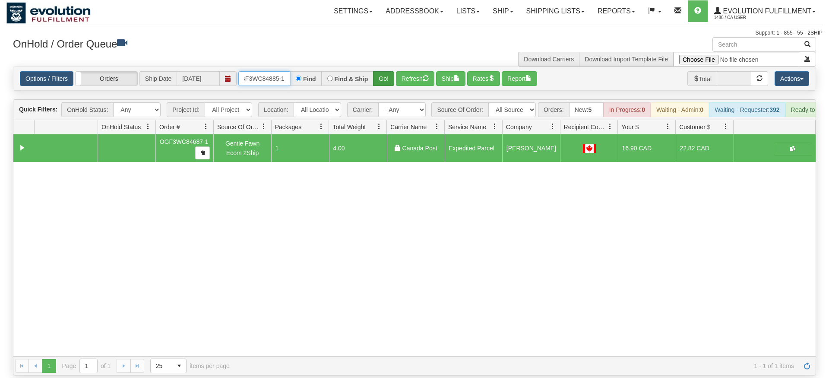
type input "oGF3WC84885-1"
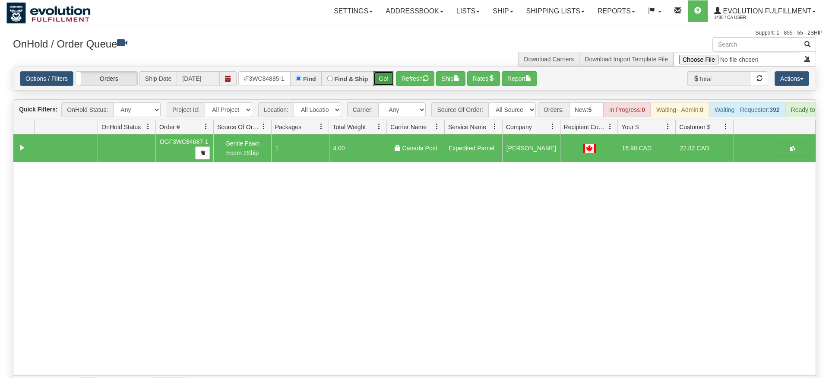
click at [389, 83] on div "Is equal to Is not equal to Contains Does not contains CAD USD EUR ZAR [PERSON_…" at bounding box center [414, 230] width 816 height 328
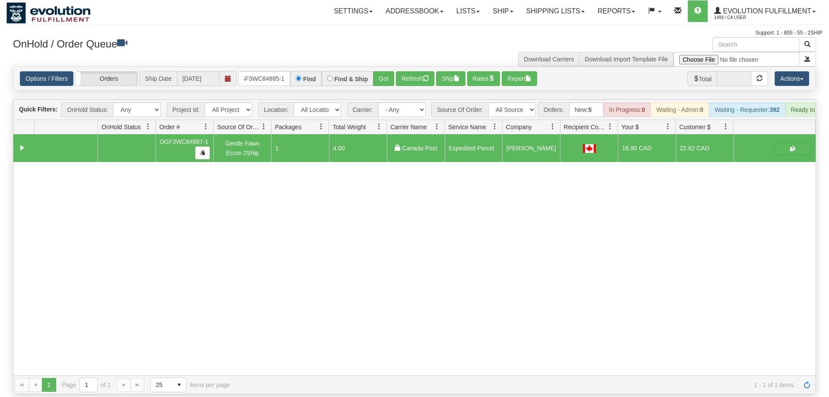
click at [391, 67] on div "Options / Filters Group Shipments Orders Ship Date [DATE] oGF3WC84885-1 Find Fi…" at bounding box center [414, 78] width 802 height 23
click at [387, 71] on button "Go!" at bounding box center [383, 78] width 21 height 15
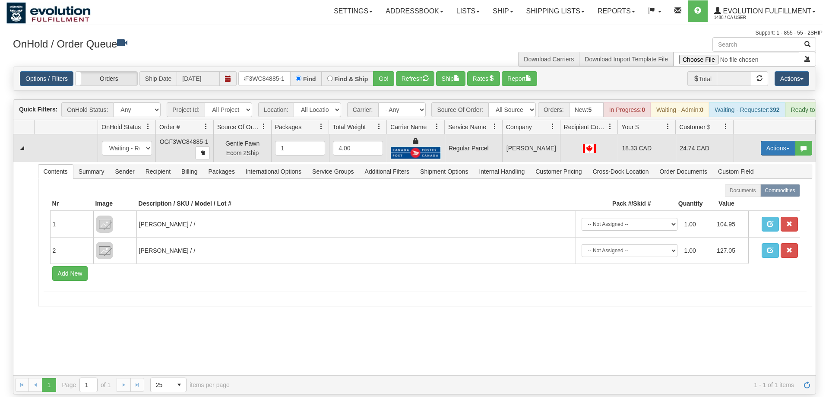
click at [782, 141] on button "Actions" at bounding box center [778, 148] width 35 height 15
click at [766, 184] on span "Rate All Services" at bounding box center [760, 187] width 52 height 7
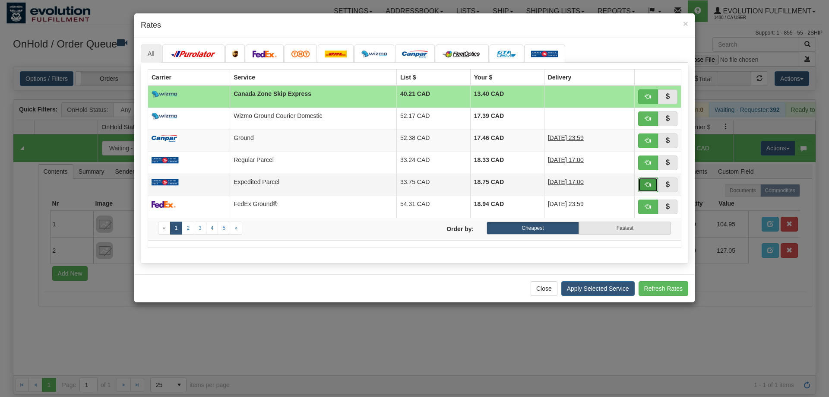
click at [645, 182] on button "button" at bounding box center [648, 184] width 20 height 15
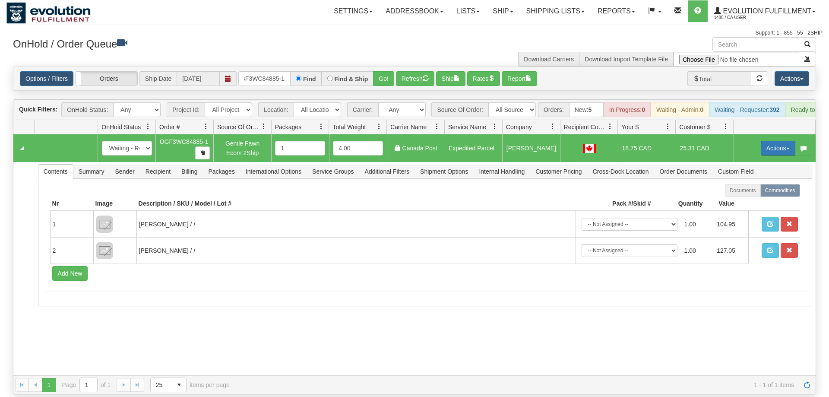
click at [777, 141] on button "Actions" at bounding box center [778, 148] width 35 height 15
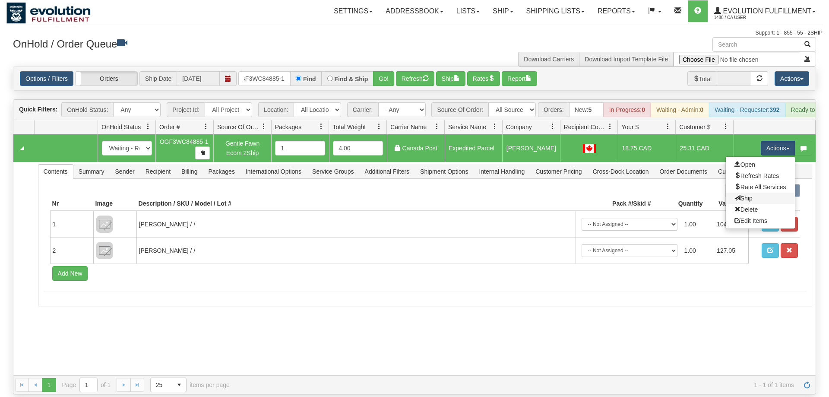
click at [755, 193] on link "Ship" at bounding box center [760, 198] width 69 height 11
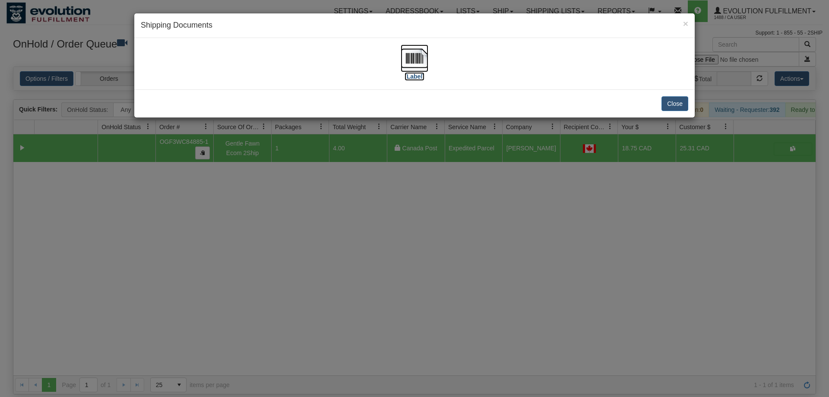
click at [418, 69] on img at bounding box center [415, 58] width 28 height 28
drag, startPoint x: 381, startPoint y: 286, endPoint x: 284, endPoint y: 90, distance: 218.8
click at [381, 285] on div "× Shipping Documents [Label] Close" at bounding box center [414, 198] width 829 height 397
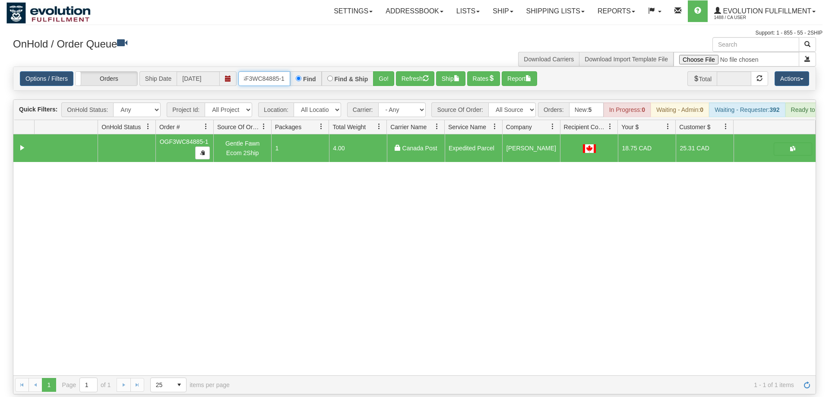
click at [267, 71] on input "oGF3WC84885-1" at bounding box center [264, 78] width 52 height 15
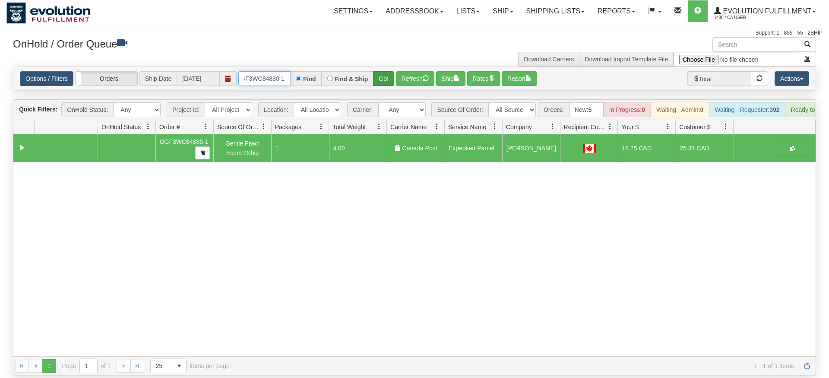
type input "OGF3WC84880-1"
click at [377, 80] on div "Is equal to Is not equal to Contains Does not contains CAD USD EUR ZAR [PERSON_…" at bounding box center [414, 220] width 816 height 309
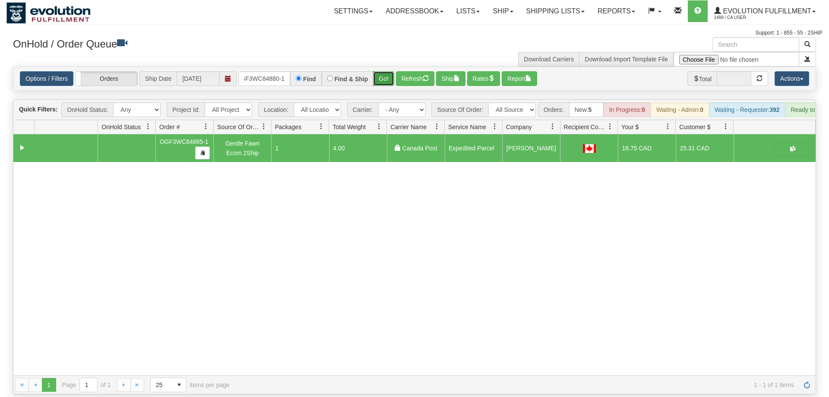
click at [383, 71] on button "Go!" at bounding box center [383, 78] width 21 height 15
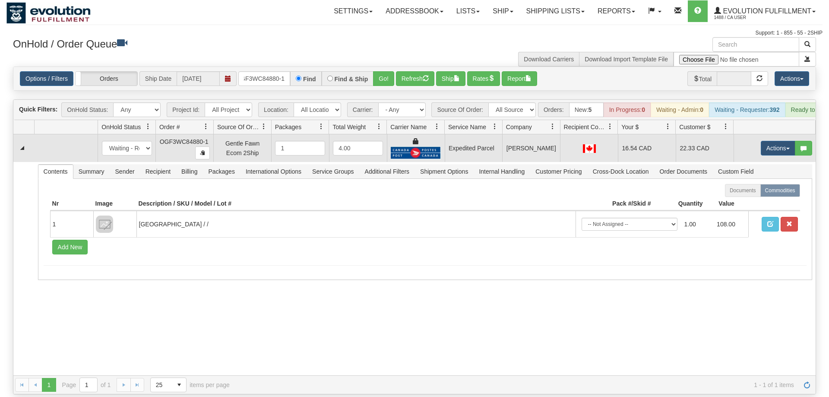
drag, startPoint x: 212, startPoint y: 354, endPoint x: 694, endPoint y: 129, distance: 532.3
click at [213, 354] on div "31499094 EVOLUTION V3 90774234 90774236 New In Progress Waiting - Admin Waiting…" at bounding box center [414, 254] width 802 height 241
click at [781, 141] on button "Actions" at bounding box center [778, 148] width 35 height 15
click at [761, 193] on link "Ship" at bounding box center [760, 198] width 69 height 11
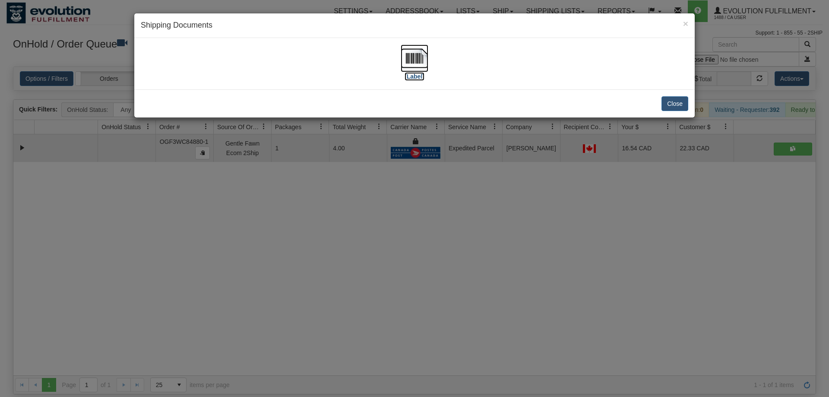
click at [415, 60] on img at bounding box center [415, 58] width 28 height 28
drag, startPoint x: 433, startPoint y: 275, endPoint x: 405, endPoint y: 214, distance: 67.6
click at [433, 275] on div "× Shipping Documents [Label] Close" at bounding box center [414, 198] width 829 height 397
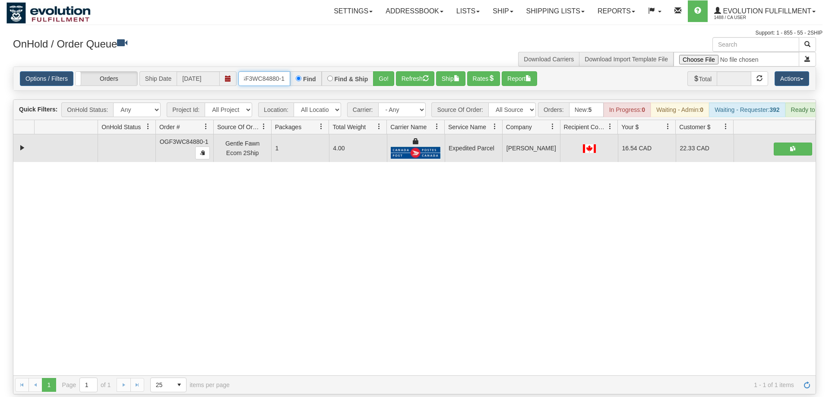
click at [277, 73] on input "OGF3WC84880-1" at bounding box center [264, 78] width 52 height 15
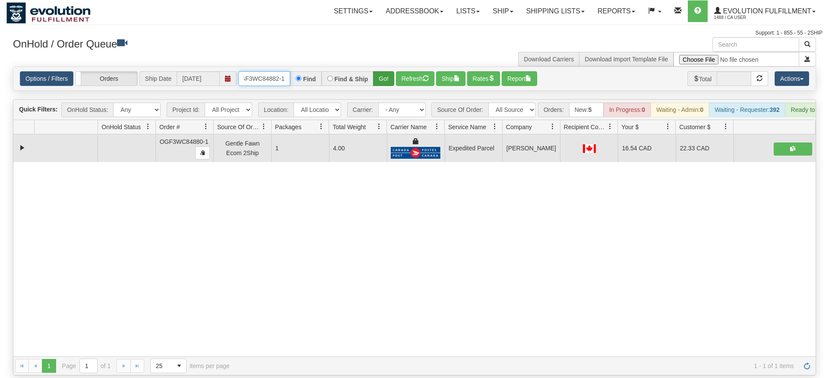
type input "OGF3WC84882-1"
click at [383, 78] on div "Is equal to Is not equal to Contains Does not contains CAD USD EUR ZAR [PERSON_…" at bounding box center [414, 220] width 816 height 309
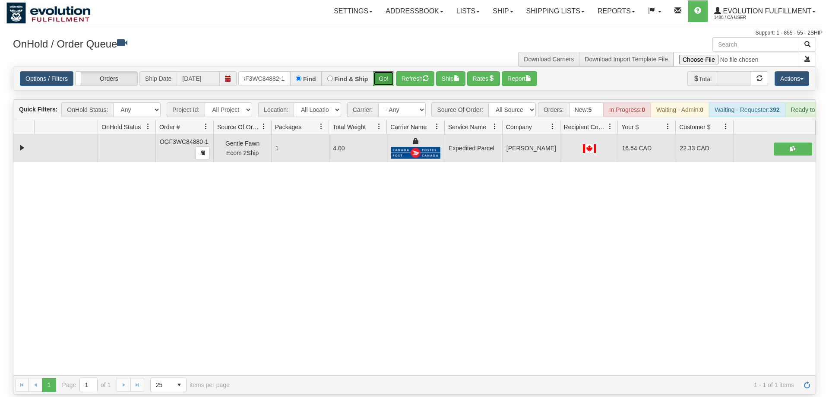
click at [387, 71] on button "Go!" at bounding box center [383, 78] width 21 height 15
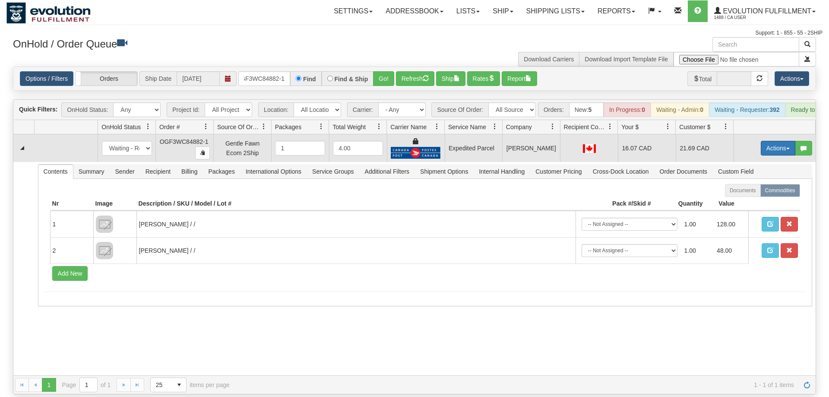
click at [766, 141] on button "Actions" at bounding box center [778, 148] width 35 height 15
click at [753, 193] on link "Ship" at bounding box center [760, 198] width 69 height 11
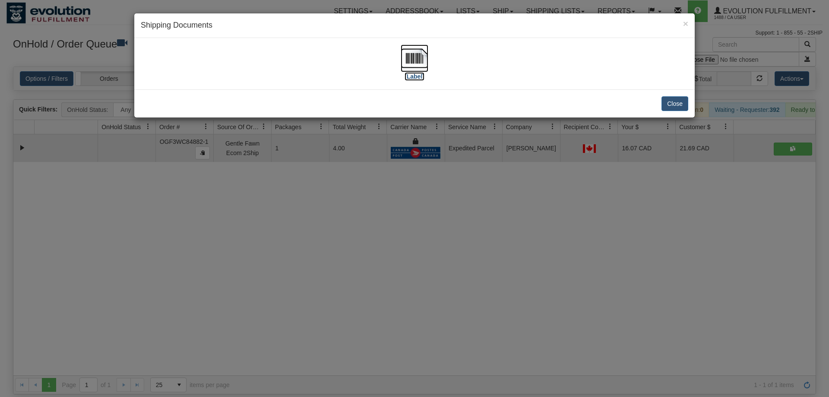
click at [422, 58] on img at bounding box center [415, 58] width 28 height 28
drag, startPoint x: 344, startPoint y: 233, endPoint x: 330, endPoint y: 214, distance: 23.4
click at [340, 230] on div "× Shipping Documents [Label] Close" at bounding box center [414, 198] width 829 height 397
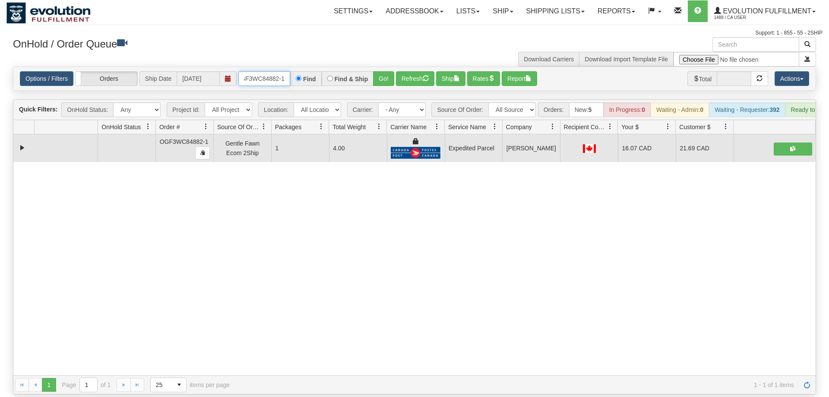
click at [269, 71] on input "OGF3WC84882-1" at bounding box center [264, 78] width 52 height 15
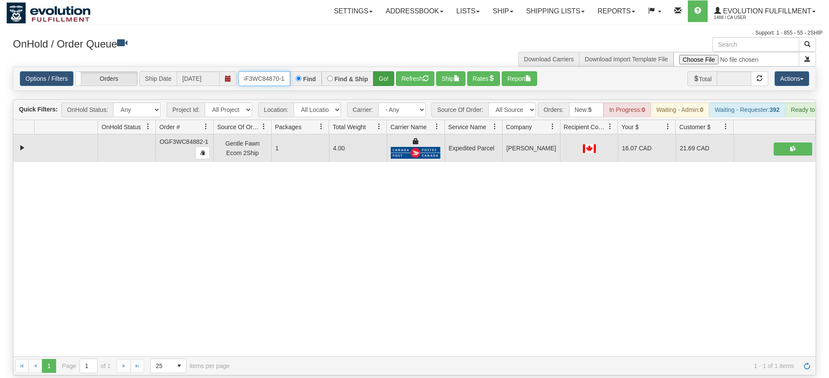
type input "oGF3WC84870-1"
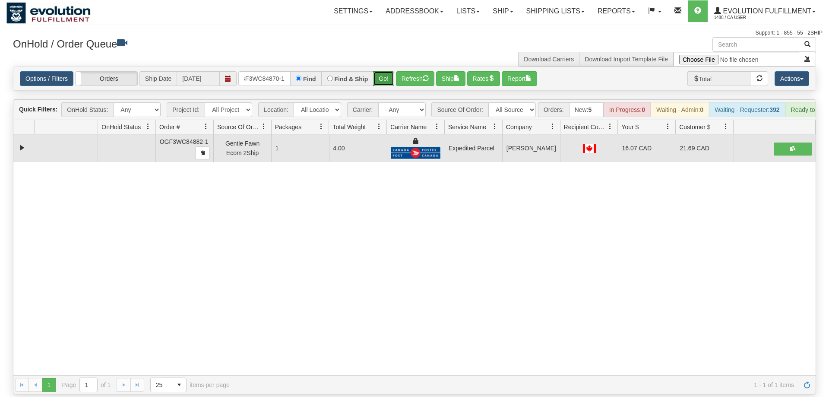
click at [388, 86] on div "Is equal to Is not equal to Contains Does not contains CAD USD EUR ZAR [PERSON_…" at bounding box center [414, 230] width 816 height 328
click at [391, 71] on button "Go!" at bounding box center [383, 78] width 21 height 15
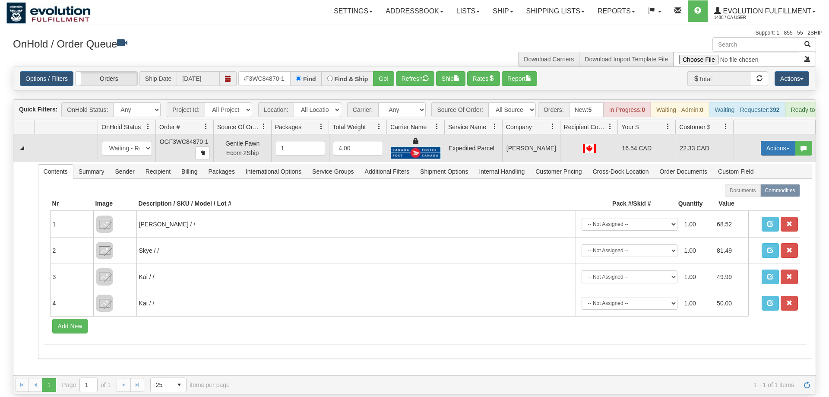
click at [780, 141] on button "Actions" at bounding box center [778, 148] width 35 height 15
click at [756, 193] on link "Ship" at bounding box center [760, 198] width 69 height 11
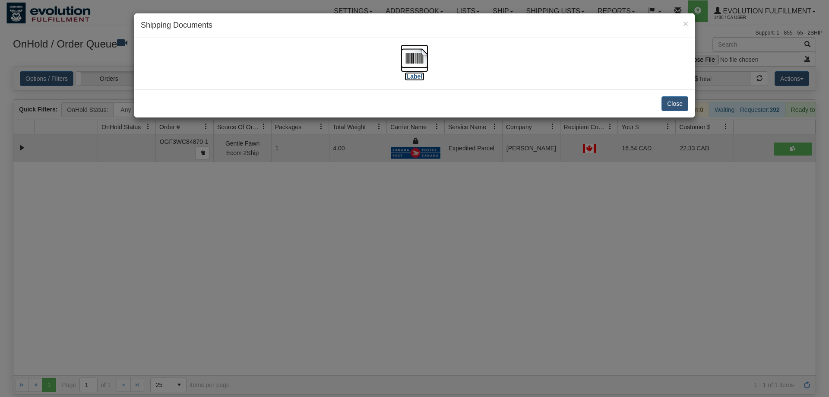
click at [411, 55] on img at bounding box center [415, 58] width 28 height 28
click at [315, 354] on div "× Shipping Documents [Label] Close" at bounding box center [414, 198] width 829 height 397
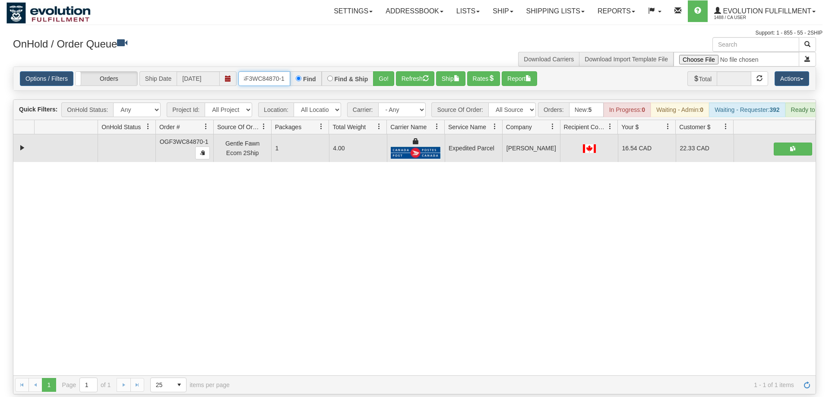
click at [276, 71] on input "oGF3WC84870-1" at bounding box center [264, 78] width 52 height 15
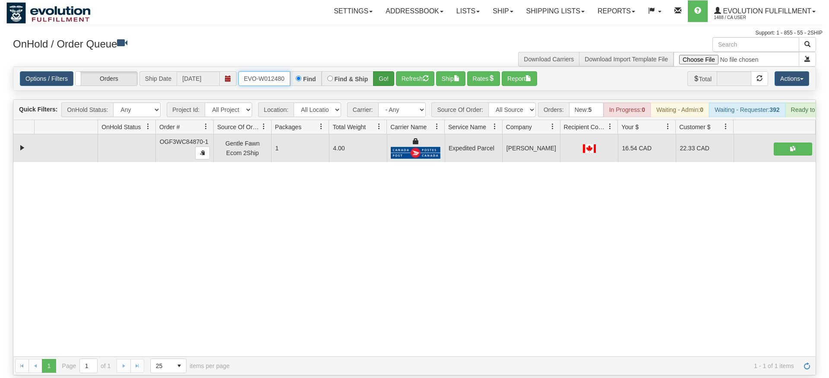
type input "ORSCEVO-W012480"
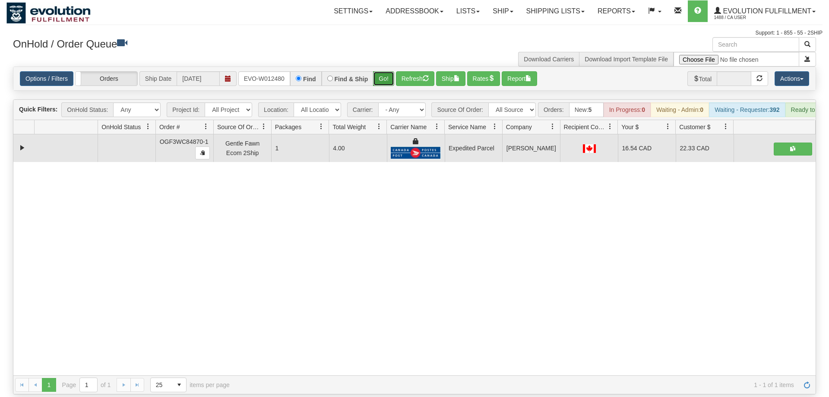
click at [392, 88] on div "Is equal to Is not equal to Contains Does not contains CAD USD EUR ZAR [PERSON_…" at bounding box center [414, 230] width 816 height 328
click at [382, 67] on div "Options / Filters Group Shipments Orders Ship Date [DATE] ORSCEVO-W012480 Find …" at bounding box center [414, 78] width 802 height 23
click at [387, 71] on button "Go!" at bounding box center [383, 78] width 21 height 15
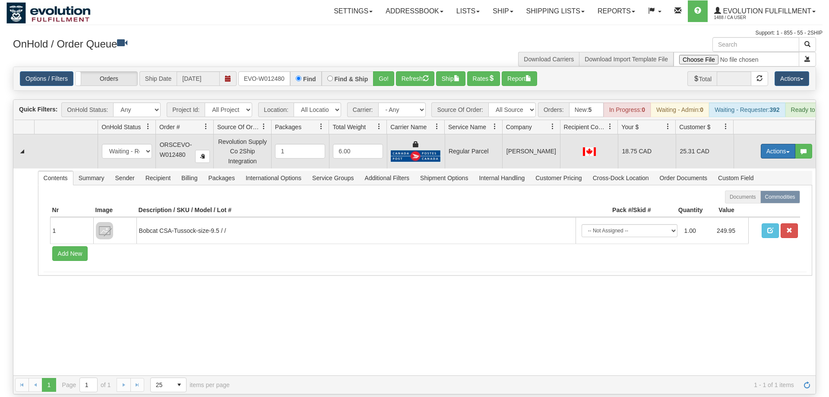
click at [781, 145] on button "Actions" at bounding box center [778, 151] width 35 height 15
click at [759, 187] on span "Rate All Services" at bounding box center [760, 190] width 52 height 7
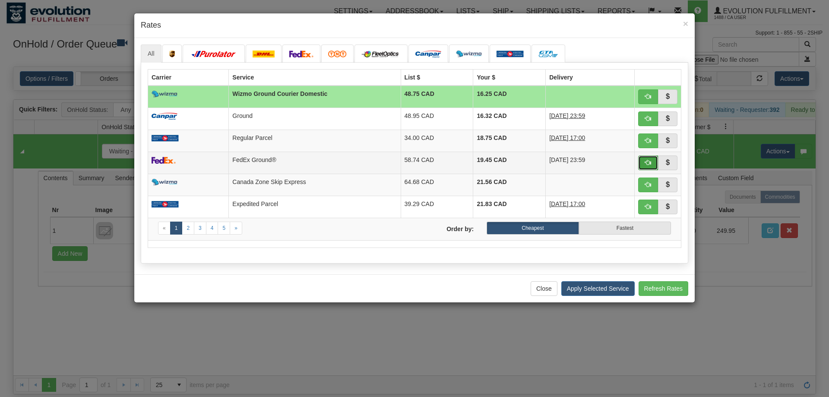
click at [646, 165] on span "button" at bounding box center [648, 162] width 6 height 6
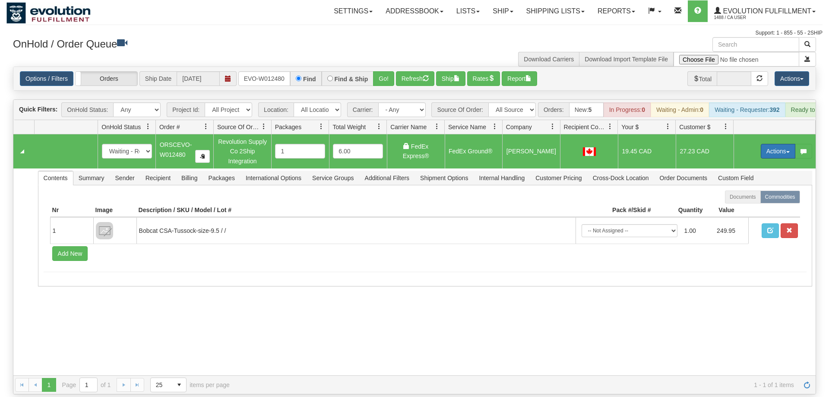
click at [777, 144] on button "Actions" at bounding box center [778, 151] width 35 height 15
click at [736, 198] on span "Ship" at bounding box center [743, 201] width 18 height 7
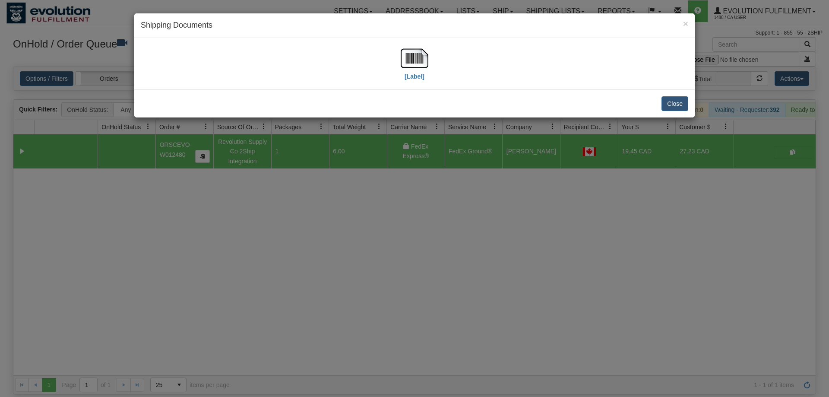
click at [430, 89] on div "[Label]" at bounding box center [414, 63] width 560 height 51
click at [421, 59] on img at bounding box center [415, 58] width 28 height 28
drag, startPoint x: 423, startPoint y: 238, endPoint x: 285, endPoint y: 47, distance: 235.8
click at [422, 237] on div "× Shipping Documents [Label] Close" at bounding box center [414, 198] width 829 height 397
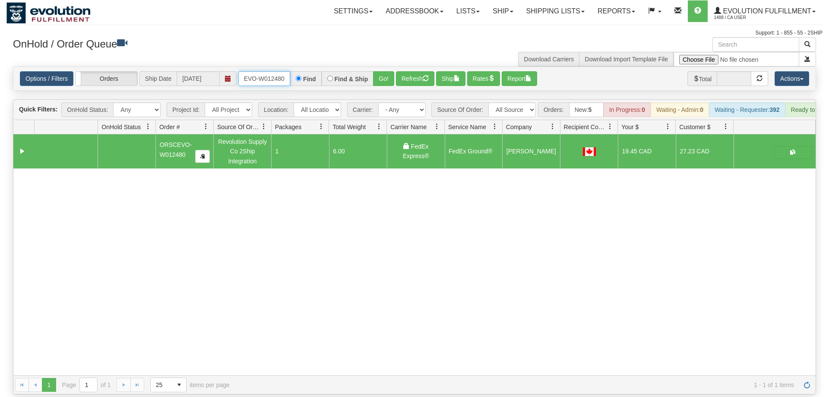
click at [271, 73] on input "ORSCEVO-W012480" at bounding box center [264, 78] width 52 height 15
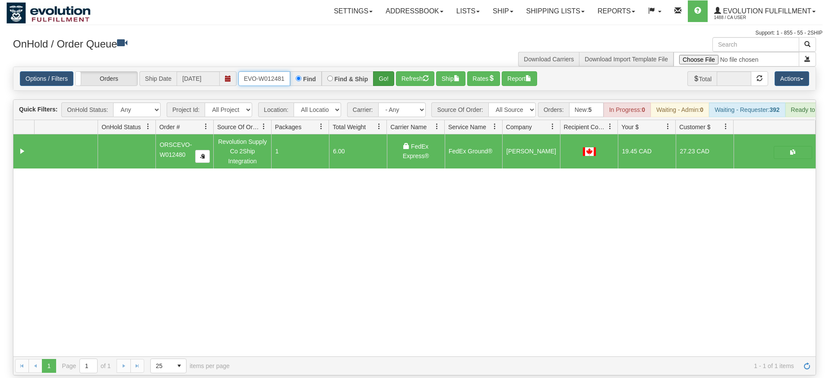
type input "ORSCEVO-W012481"
click at [386, 84] on div "Is equal to Is not equal to Contains Does not contains CAD USD EUR ZAR [PERSON_…" at bounding box center [414, 220] width 816 height 309
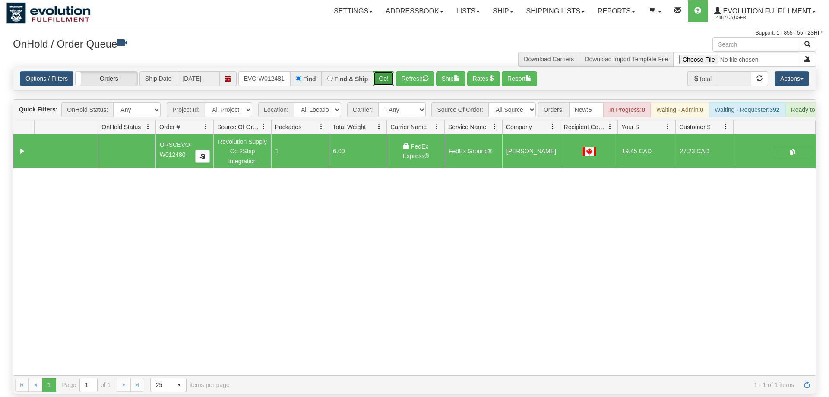
click at [388, 71] on button "Go!" at bounding box center [383, 78] width 21 height 15
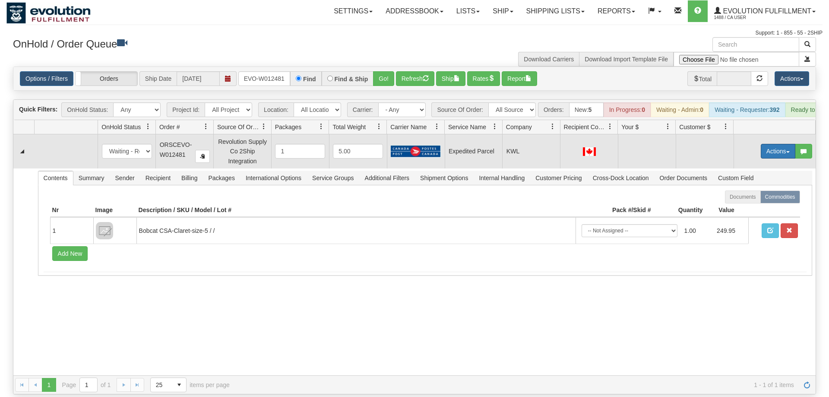
click at [770, 144] on button "Actions" at bounding box center [778, 151] width 35 height 15
click at [757, 187] on span "Rate All Services" at bounding box center [760, 190] width 52 height 7
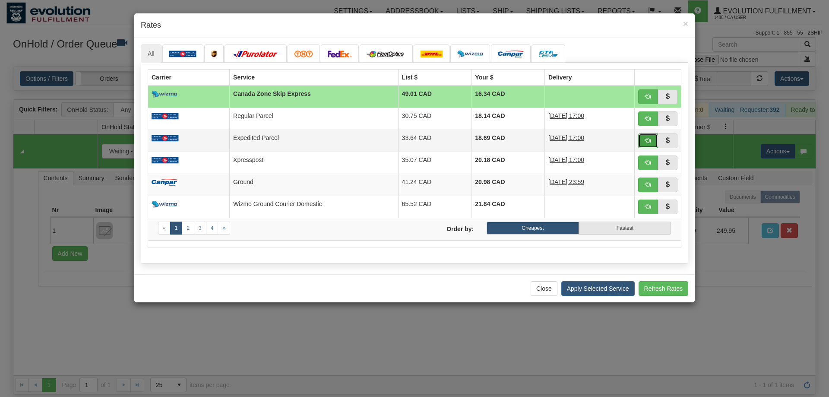
click at [644, 137] on button "button" at bounding box center [648, 140] width 20 height 15
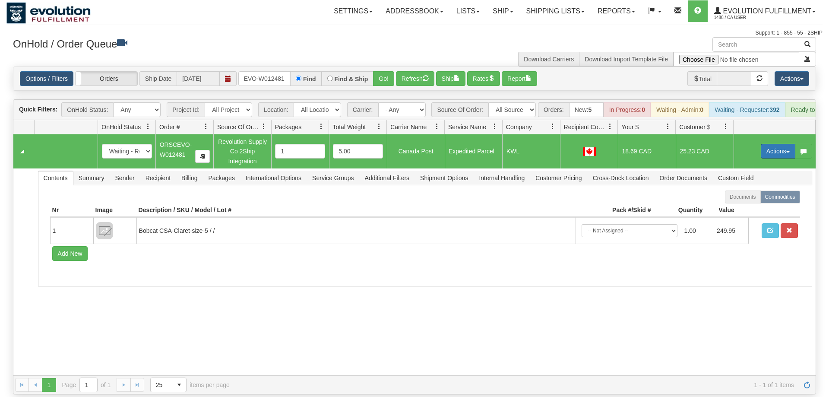
click at [764, 144] on button "Actions" at bounding box center [778, 151] width 35 height 15
click at [746, 198] on span "Ship" at bounding box center [743, 201] width 18 height 7
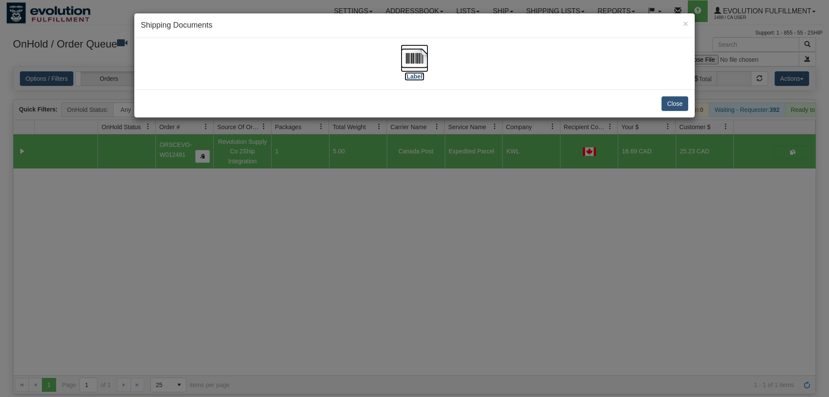
click at [417, 51] on img at bounding box center [415, 58] width 28 height 28
click at [438, 162] on div "× Shipping Documents [Label] Close" at bounding box center [414, 198] width 829 height 397
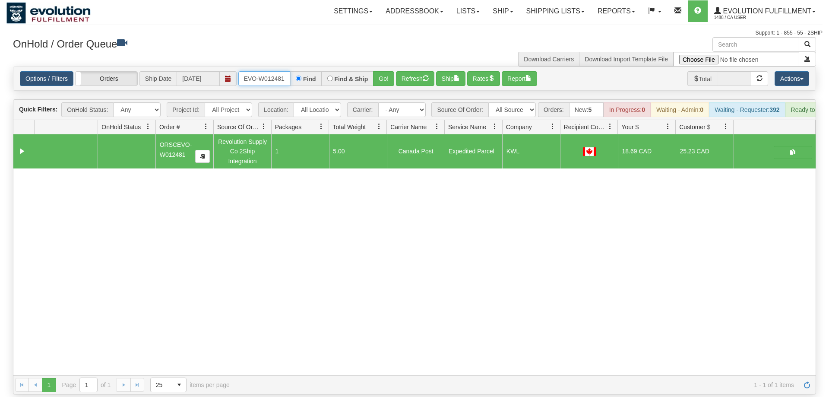
click at [262, 71] on input "ORSCEVO-W012481" at bounding box center [264, 78] width 52 height 15
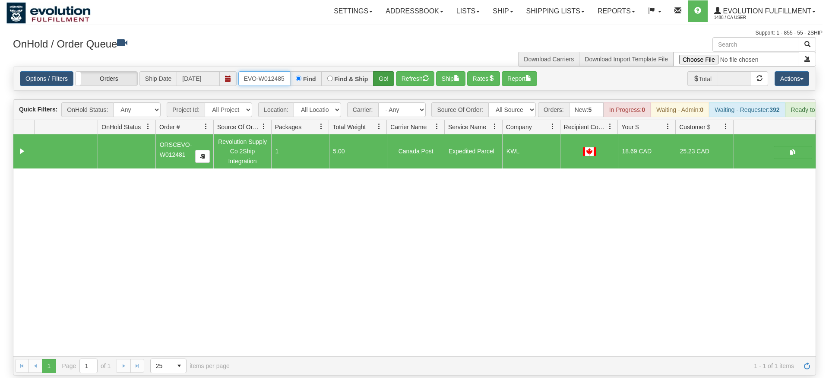
type input "ORSCEVO-W012485"
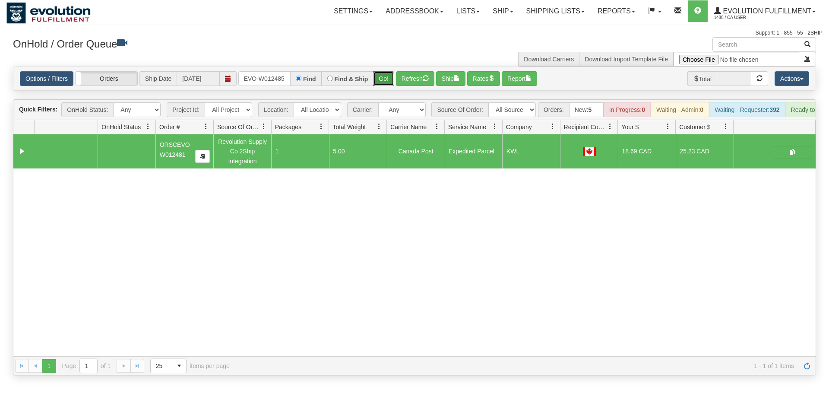
click at [387, 89] on div "Is equal to Is not equal to Contains Does not contains CAD USD EUR ZAR [PERSON_…" at bounding box center [414, 220] width 816 height 309
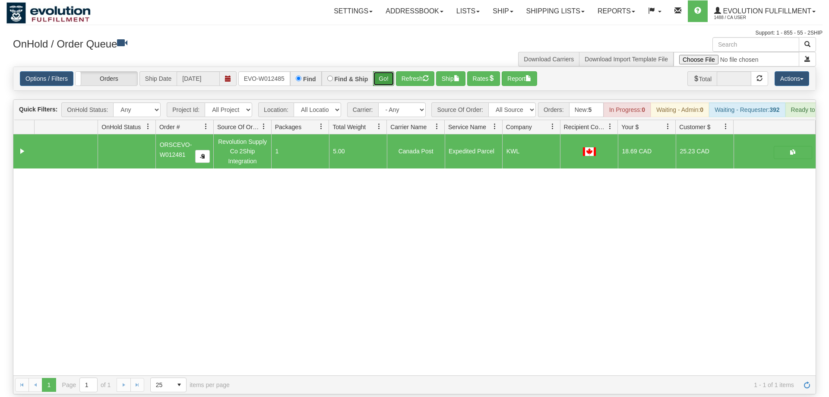
click at [385, 71] on button "Go!" at bounding box center [383, 78] width 21 height 15
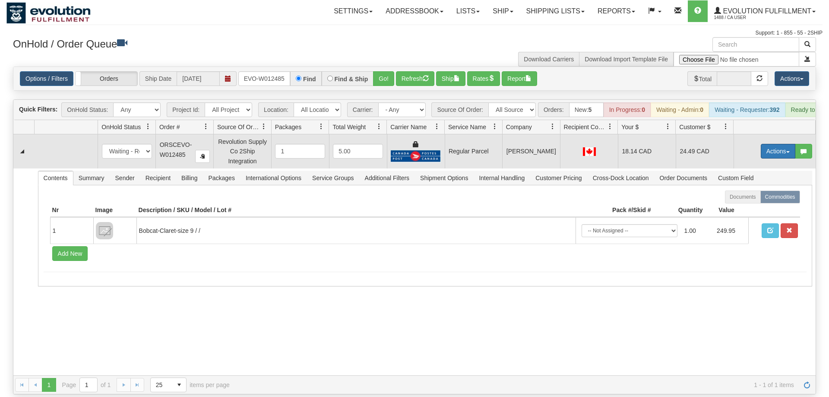
click at [781, 144] on button "Actions" at bounding box center [778, 151] width 35 height 15
click at [753, 187] on span "Rate All Services" at bounding box center [760, 190] width 52 height 7
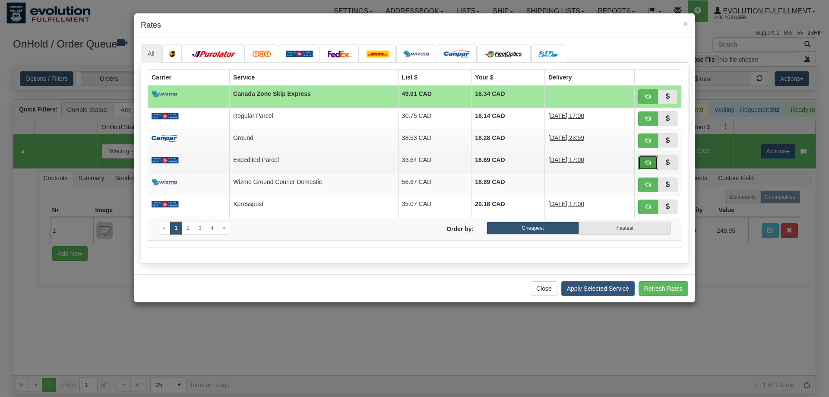
click at [651, 163] on button "button" at bounding box center [648, 162] width 20 height 15
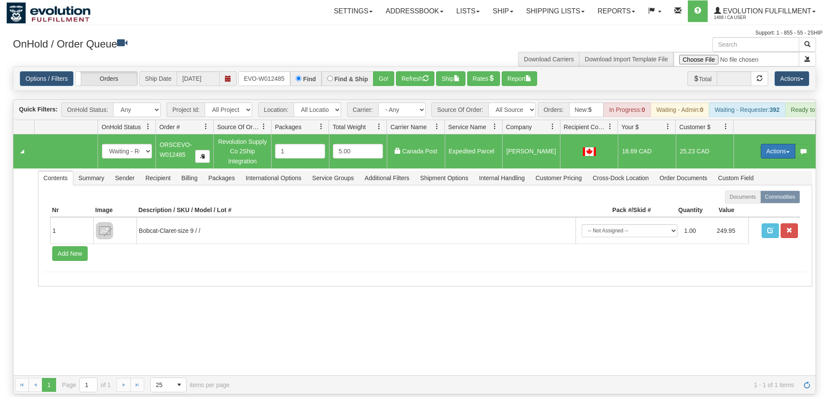
click at [766, 144] on button "Actions" at bounding box center [778, 151] width 35 height 15
click at [750, 198] on span "Ship" at bounding box center [743, 201] width 18 height 7
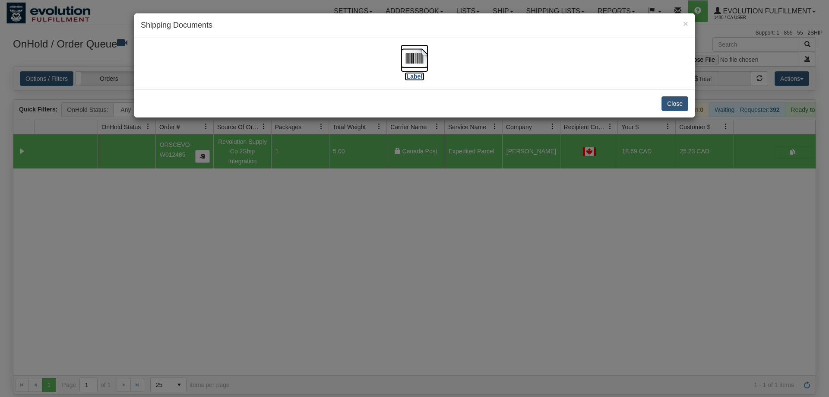
click at [421, 66] on img at bounding box center [415, 58] width 28 height 28
click at [358, 128] on div "× Shipping Documents [Label] Close" at bounding box center [414, 198] width 829 height 397
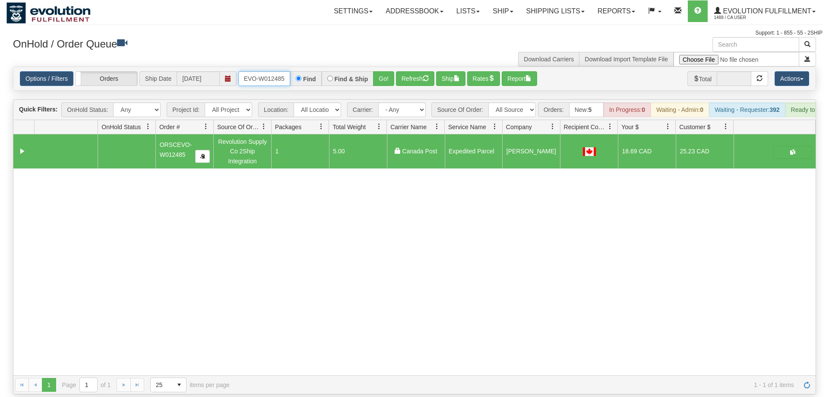
click at [256, 71] on input "ORSCEVO-W012485" at bounding box center [264, 78] width 52 height 15
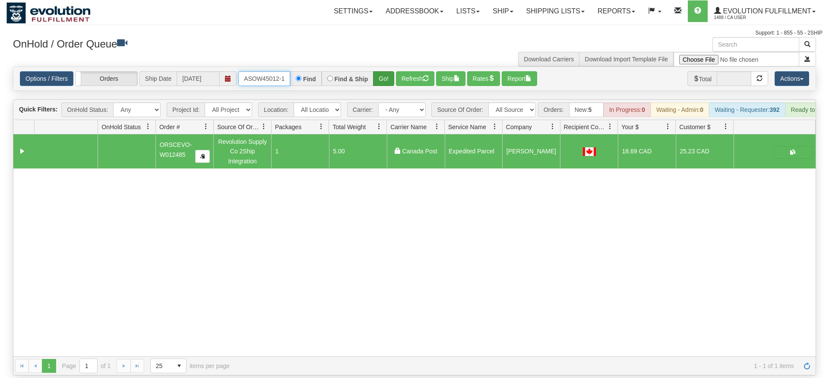
type input "OASOW45012-1"
drag, startPoint x: 387, startPoint y: 64, endPoint x: 387, endPoint y: 77, distance: 13.0
click at [387, 82] on div "Is equal to Is not equal to Contains Does not contains CAD USD EUR ZAR [PERSON_…" at bounding box center [414, 220] width 816 height 309
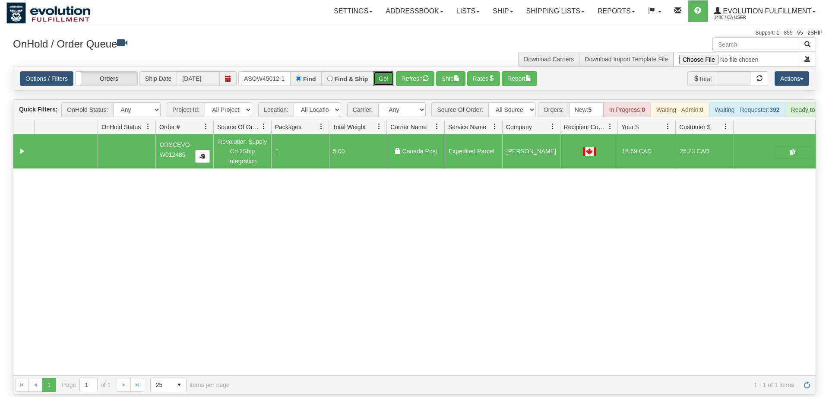
click at [386, 71] on button "Go!" at bounding box center [383, 78] width 21 height 15
